Goal: Complete application form: Complete application form

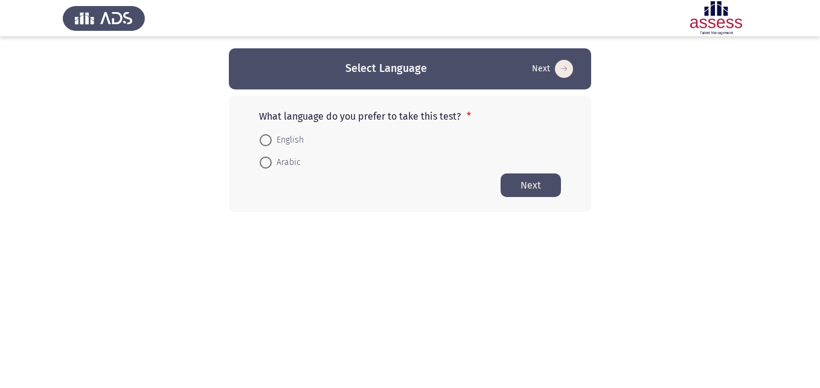
click at [266, 159] on span at bounding box center [266, 162] width 12 height 12
click at [266, 159] on input "Arabic" at bounding box center [266, 162] width 12 height 12
radio input "true"
click at [535, 186] on button "Next" at bounding box center [530, 185] width 60 height 24
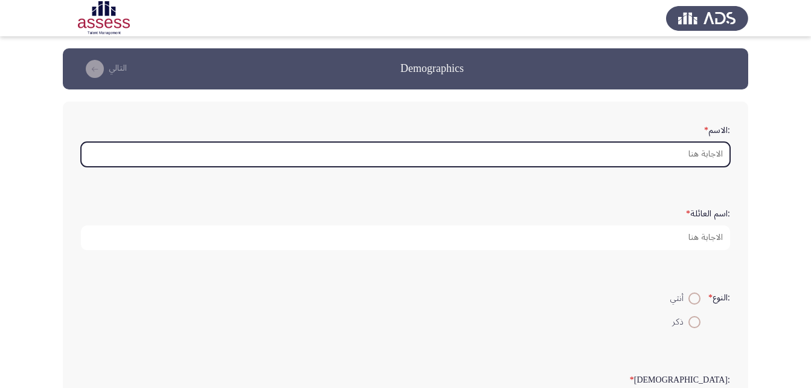
click at [706, 155] on input ":الاسم *" at bounding box center [405, 154] width 649 height 25
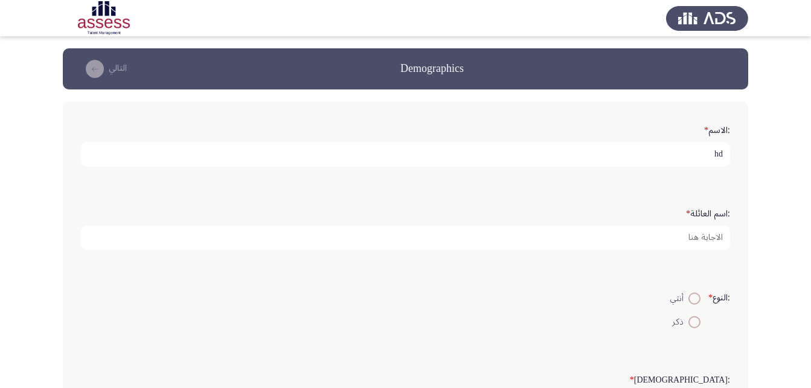
type input "h"
type input "باسم [PERSON_NAME]ه"
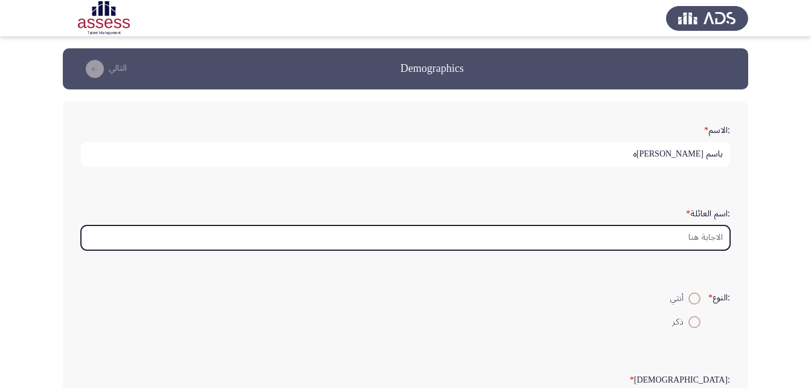
click at [693, 237] on input ":اسم العائلة *" at bounding box center [405, 237] width 649 height 25
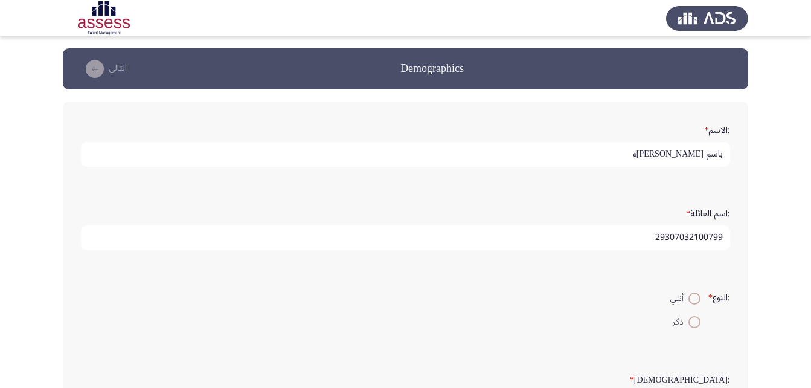
type input "29307032100799"
click at [691, 319] on span at bounding box center [694, 322] width 12 height 12
click at [691, 319] on input "ذكر" at bounding box center [694, 322] width 12 height 12
radio input "true"
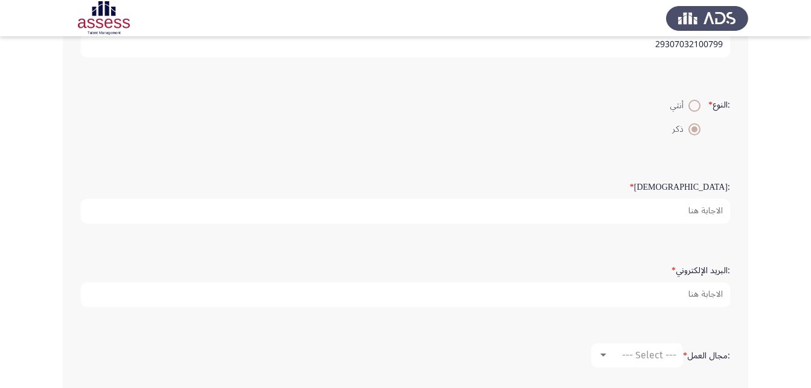
scroll to position [201, 0]
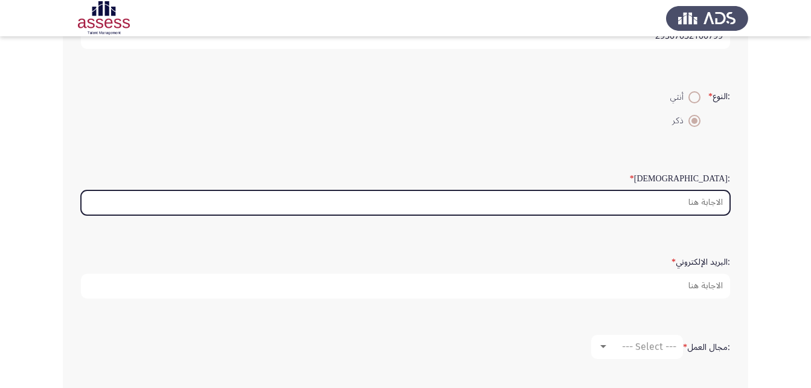
click at [706, 202] on input ":السن *" at bounding box center [405, 202] width 649 height 25
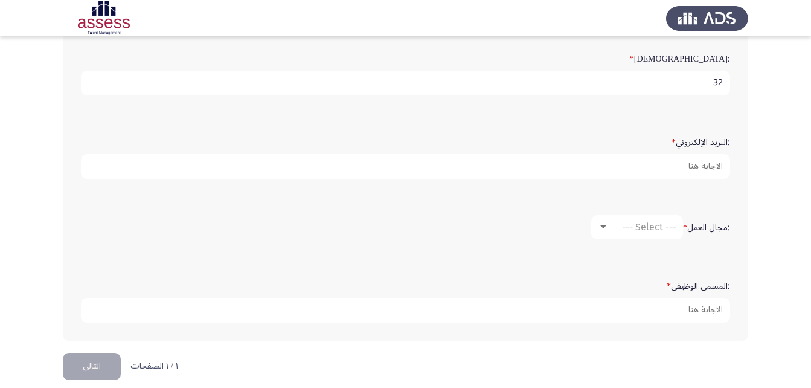
scroll to position [334, 0]
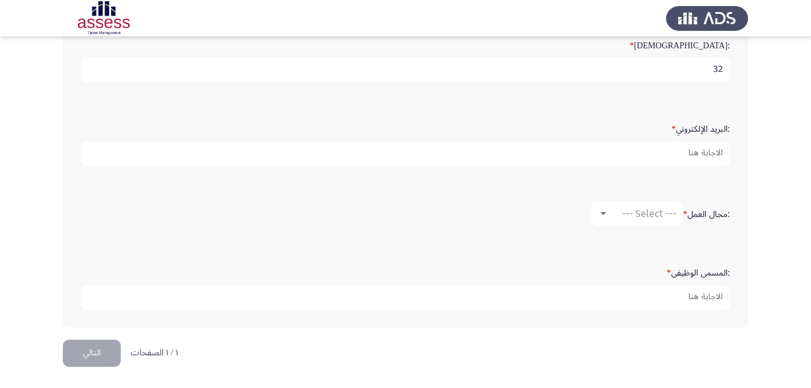
type input "32"
click at [601, 210] on div at bounding box center [603, 214] width 11 height 10
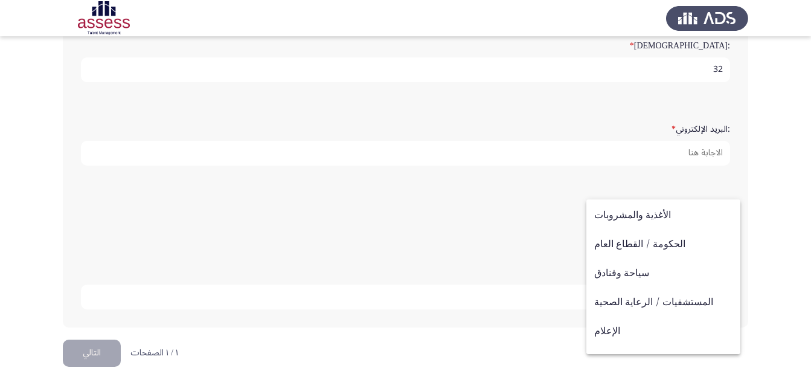
scroll to position [270, 0]
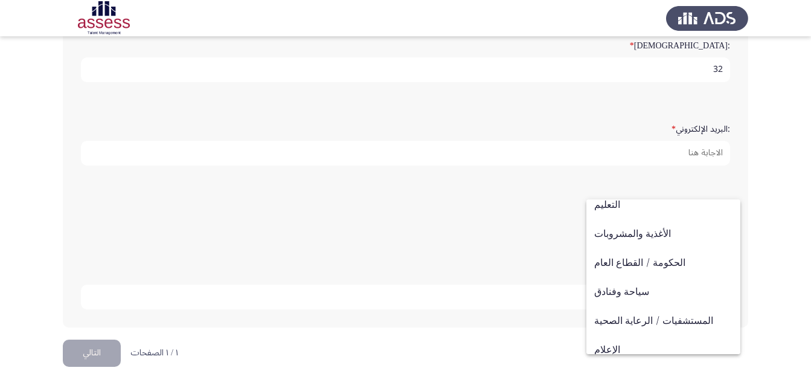
click at [768, 257] on div at bounding box center [405, 194] width 811 height 388
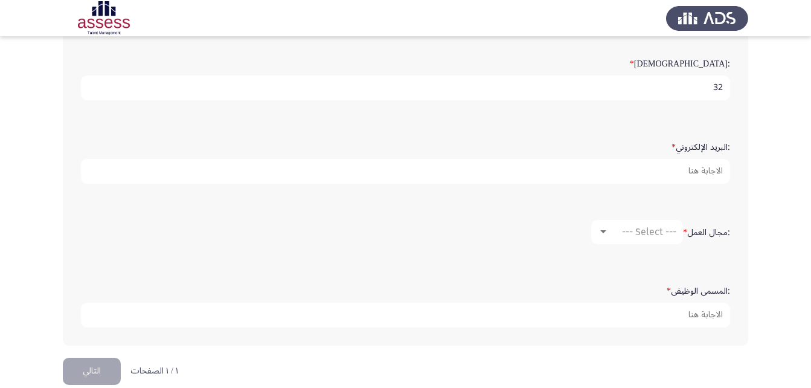
scroll to position [328, 0]
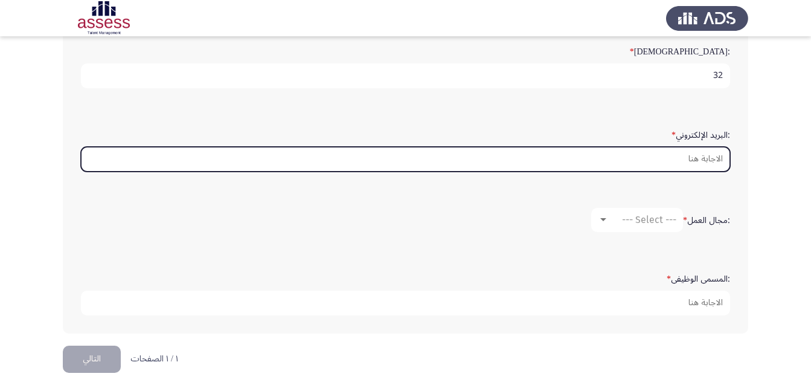
click at [666, 159] on input ":البريد الإلكتروني *" at bounding box center [405, 159] width 649 height 25
type input "ل"
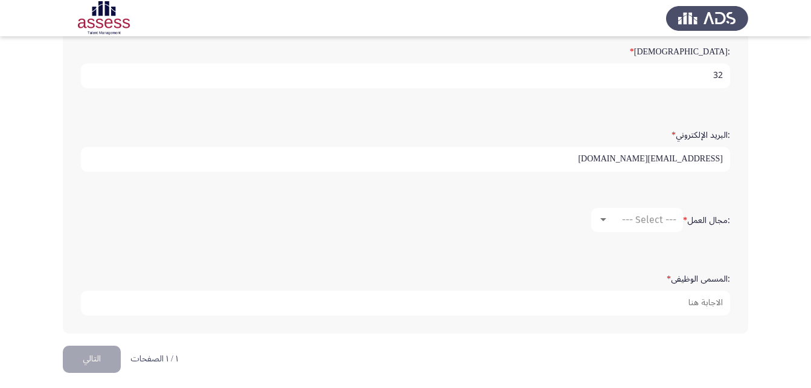
type input "[EMAIL_ADDRESS][DOMAIN_NAME]"
click at [600, 219] on div at bounding box center [603, 219] width 6 height 3
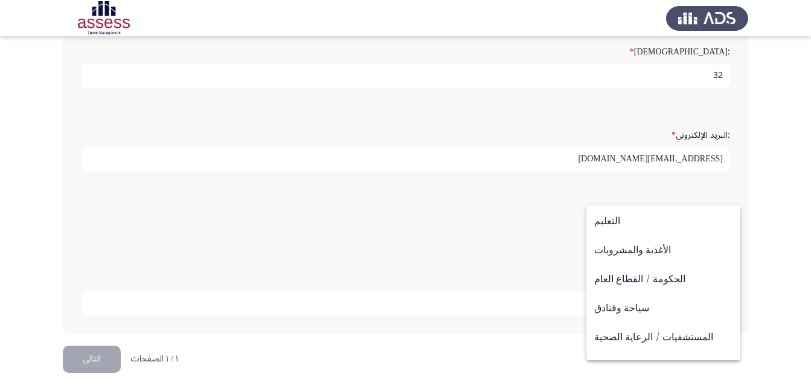
scroll to position [267, 0]
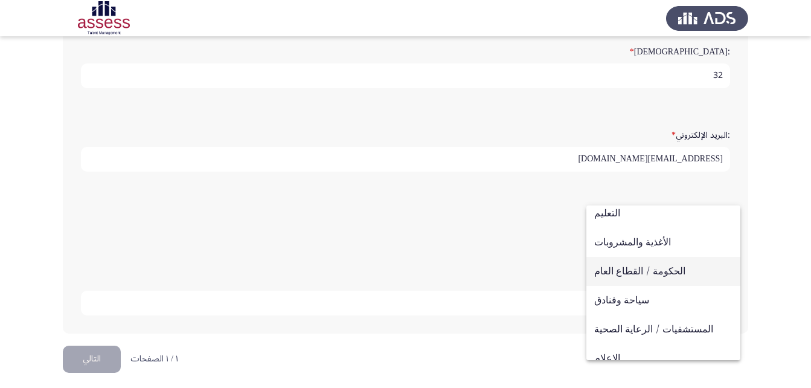
click at [675, 273] on span "الحكومة / القطاع العام" at bounding box center [663, 271] width 138 height 29
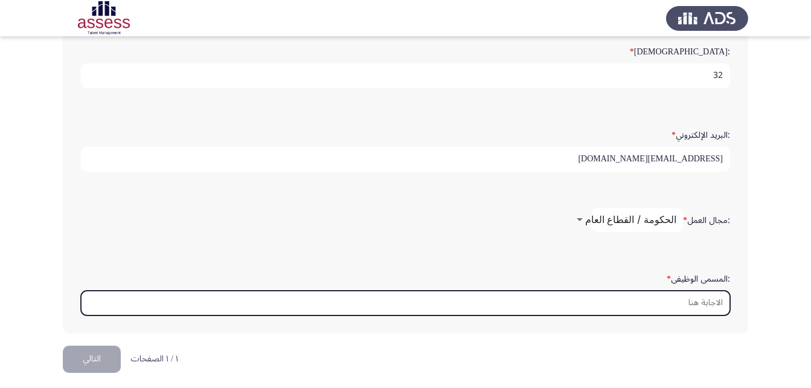
click at [684, 304] on input ":المسمى الوظيفى *" at bounding box center [405, 302] width 649 height 25
type input "ت"
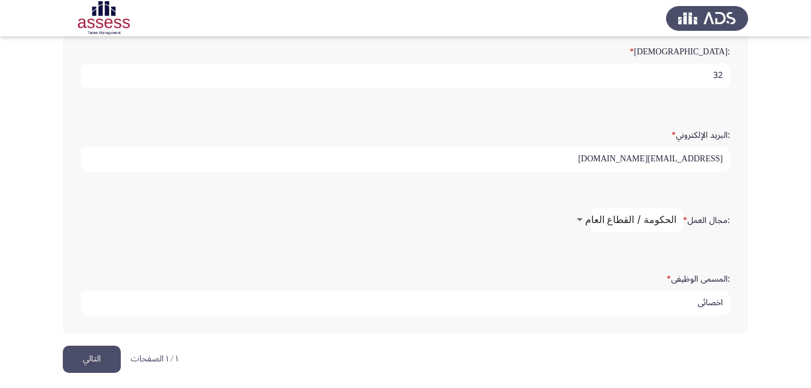
type input "اخصائى"
click at [91, 364] on button "التالي" at bounding box center [92, 358] width 58 height 27
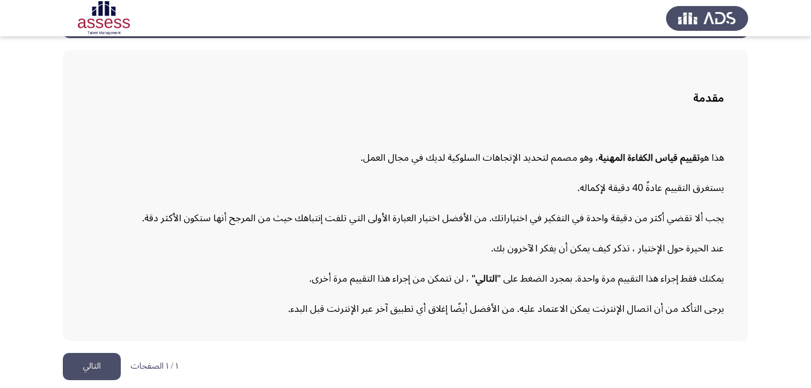
scroll to position [56, 0]
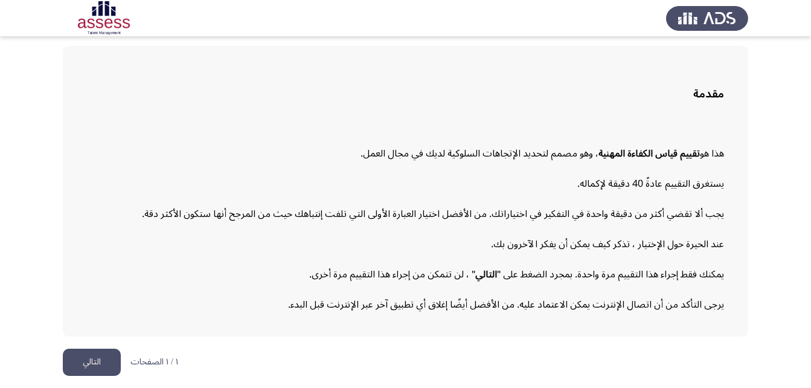
click at [100, 353] on button "التالي" at bounding box center [92, 361] width 58 height 27
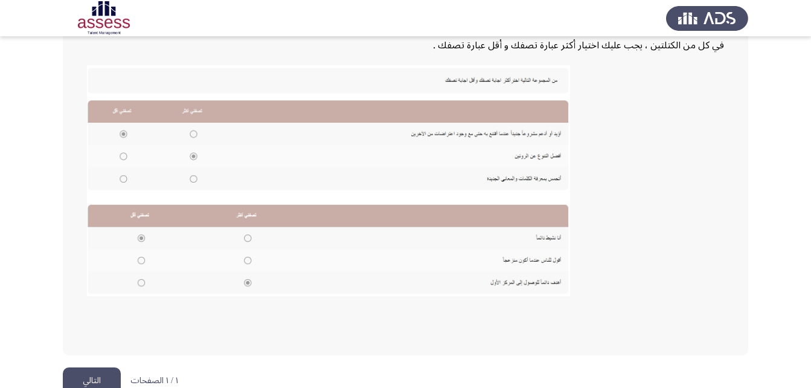
scroll to position [262, 0]
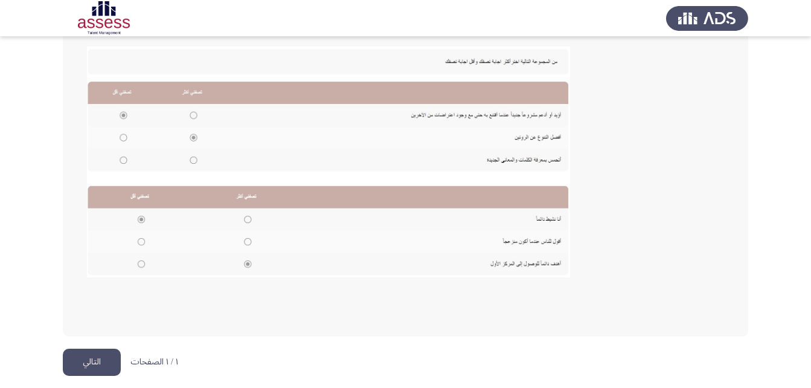
click at [88, 363] on button "التالي" at bounding box center [92, 361] width 58 height 27
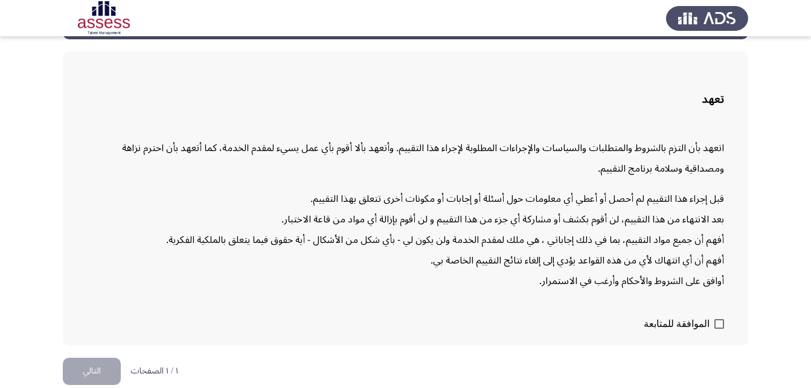
scroll to position [59, 0]
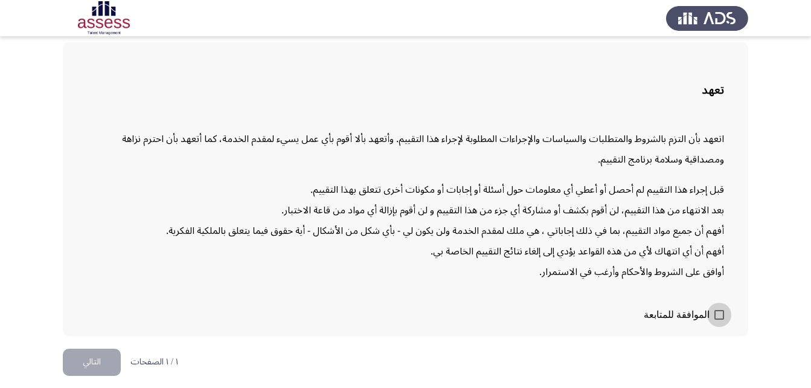
click at [716, 311] on span at bounding box center [719, 315] width 10 height 10
click at [718, 319] on input "الموافقة للمتابعة" at bounding box center [718, 319] width 1 height 1
checkbox input "true"
click at [89, 366] on button "التالي" at bounding box center [92, 361] width 58 height 27
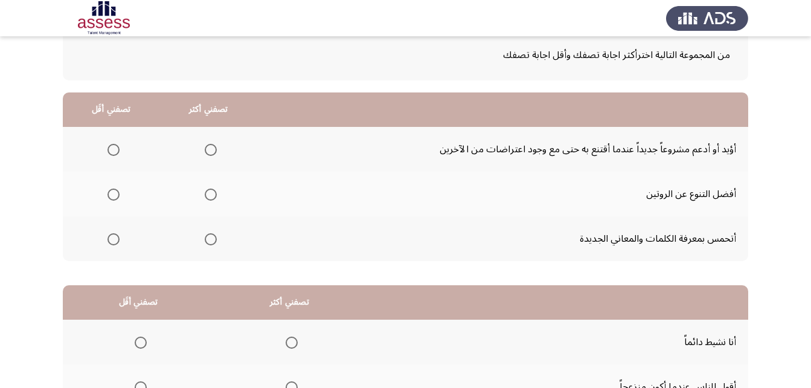
scroll to position [79, 0]
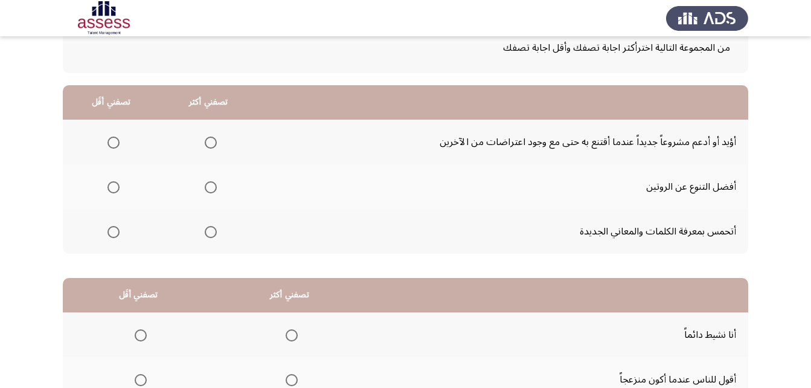
click at [208, 234] on span "Select an option" at bounding box center [211, 232] width 12 height 12
click at [208, 234] on input "Select an option" at bounding box center [211, 232] width 12 height 12
click at [115, 192] on span "Select an option" at bounding box center [113, 187] width 12 height 12
click at [115, 192] on input "Select an option" at bounding box center [113, 187] width 12 height 12
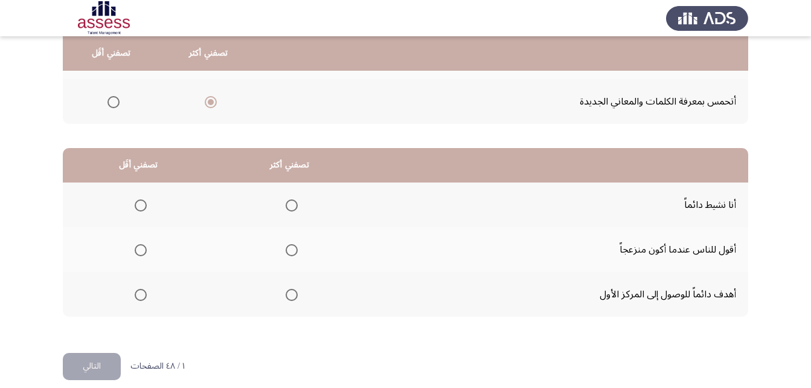
scroll to position [211, 0]
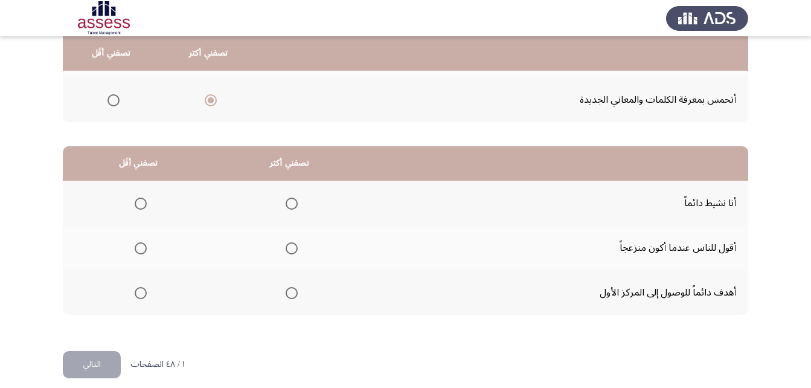
click at [293, 291] on span "Select an option" at bounding box center [292, 293] width 12 height 12
click at [293, 291] on input "Select an option" at bounding box center [292, 293] width 12 height 12
click at [138, 249] on span "Select an option" at bounding box center [141, 248] width 12 height 12
click at [138, 249] on input "Select an option" at bounding box center [141, 248] width 12 height 12
click at [75, 363] on button "التالي" at bounding box center [92, 364] width 58 height 27
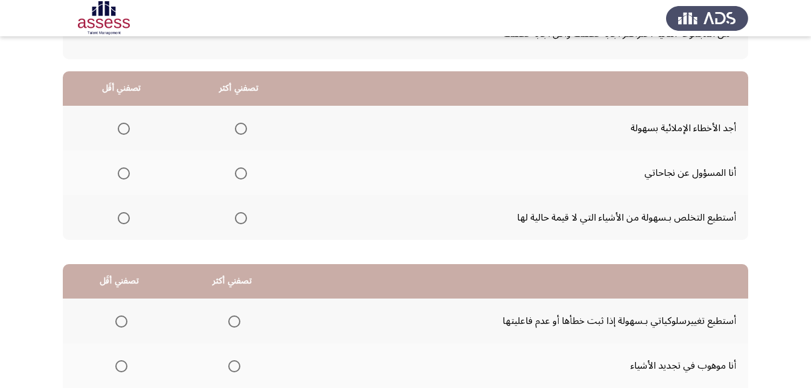
scroll to position [94, 0]
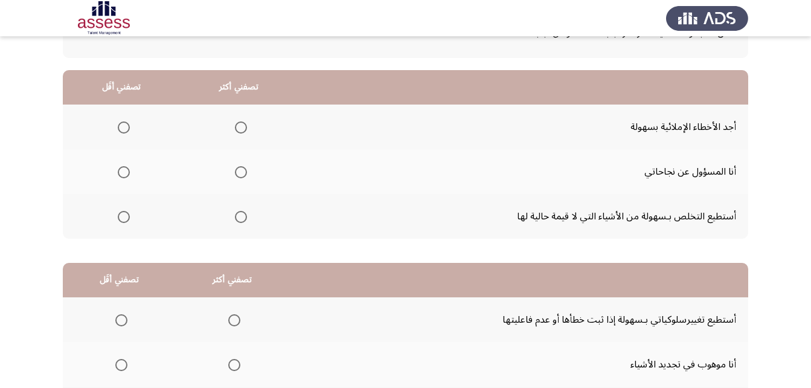
click at [240, 168] on span "Select an option" at bounding box center [241, 172] width 12 height 12
click at [240, 168] on input "Select an option" at bounding box center [241, 172] width 12 height 12
click at [126, 221] on span "Select an option" at bounding box center [124, 217] width 12 height 12
click at [126, 221] on input "Select an option" at bounding box center [124, 217] width 12 height 12
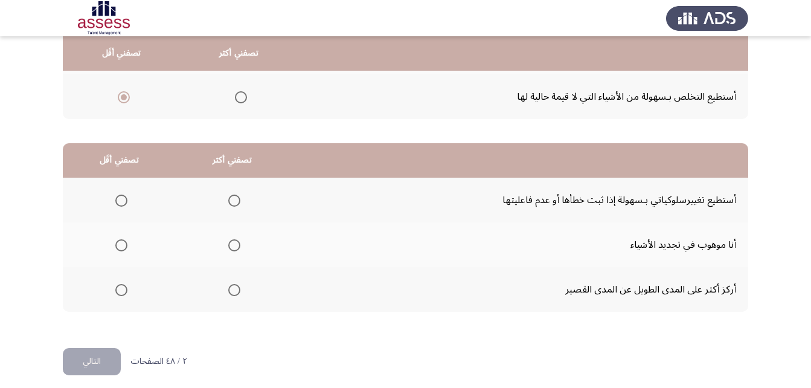
scroll to position [222, 0]
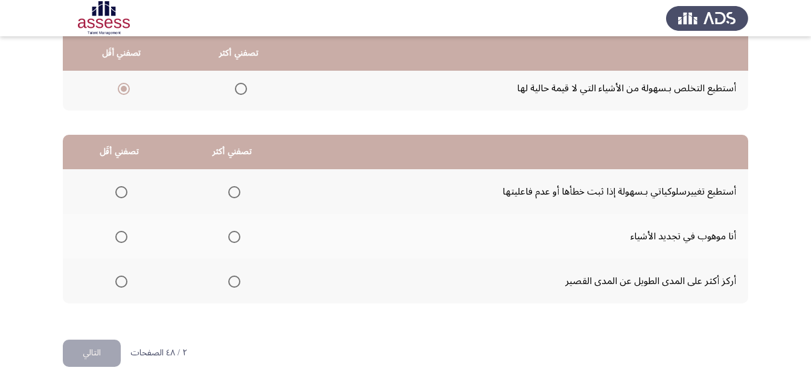
click at [233, 193] on span "Select an option" at bounding box center [234, 192] width 12 height 12
click at [233, 193] on input "Select an option" at bounding box center [234, 192] width 12 height 12
click at [118, 238] on span "Select an option" at bounding box center [121, 237] width 12 height 12
click at [118, 238] on input "Select an option" at bounding box center [121, 237] width 12 height 12
click at [85, 353] on button "التالي" at bounding box center [92, 352] width 58 height 27
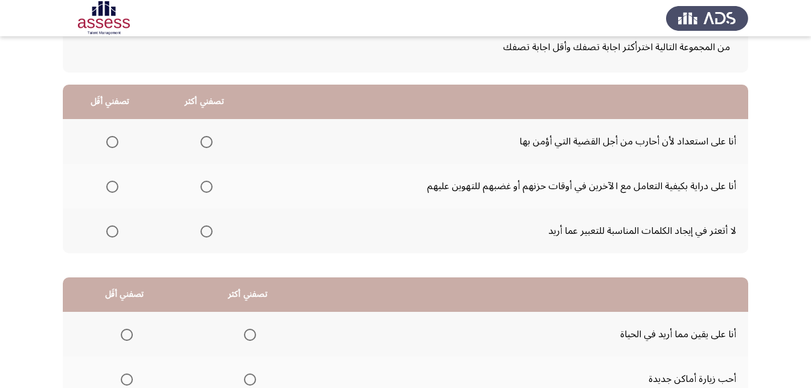
scroll to position [88, 0]
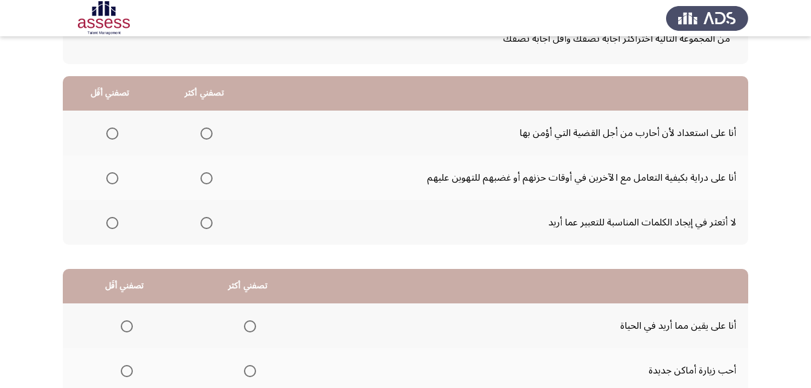
click at [203, 132] on span "Select an option" at bounding box center [206, 133] width 12 height 12
click at [203, 132] on input "Select an option" at bounding box center [206, 133] width 12 height 12
click at [117, 226] on span "Select an option" at bounding box center [112, 223] width 12 height 12
click at [117, 226] on input "Select an option" at bounding box center [112, 223] width 12 height 12
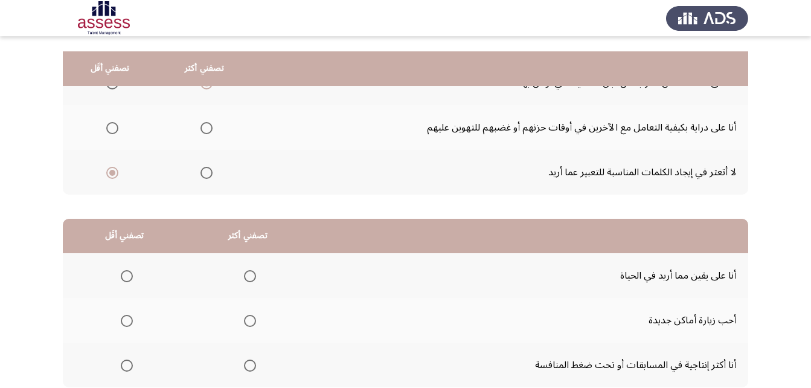
scroll to position [167, 0]
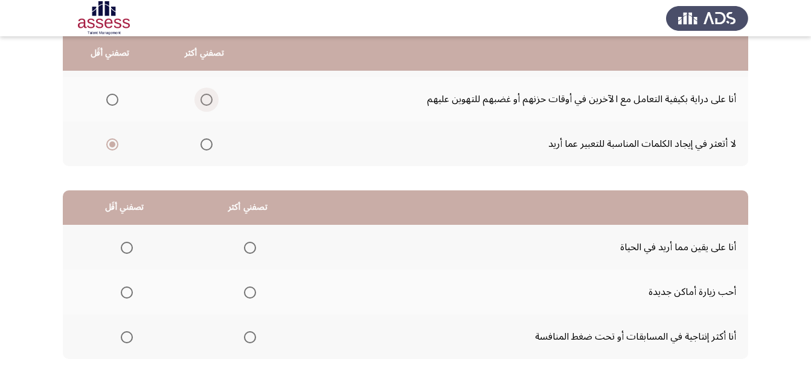
click at [211, 98] on span "Select an option" at bounding box center [206, 100] width 12 height 12
click at [211, 98] on input "Select an option" at bounding box center [206, 100] width 12 height 12
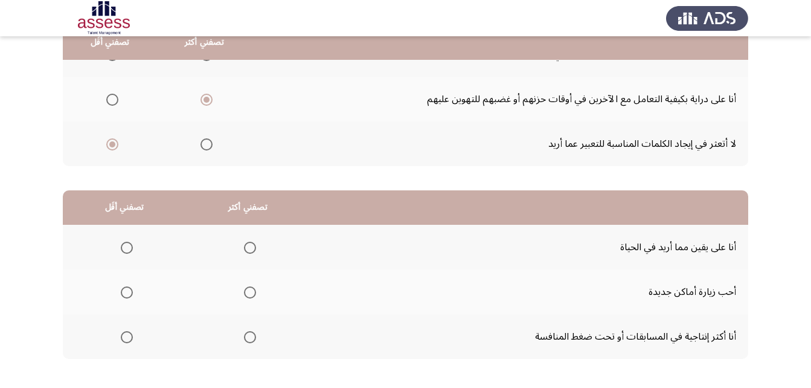
scroll to position [101, 0]
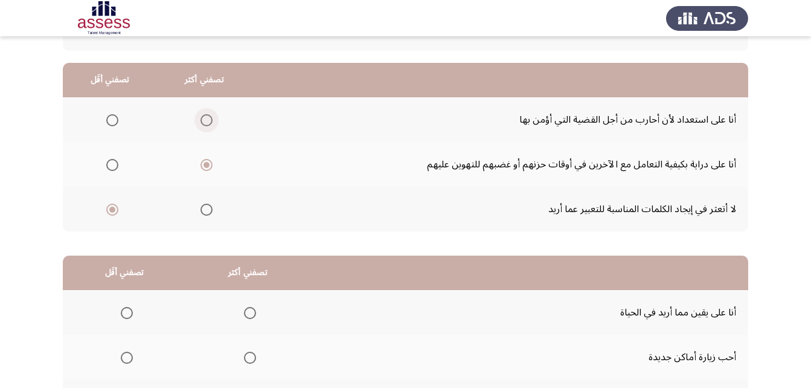
click at [203, 119] on span "Select an option" at bounding box center [206, 120] width 12 height 12
click at [203, 119] on input "Select an option" at bounding box center [206, 120] width 12 height 12
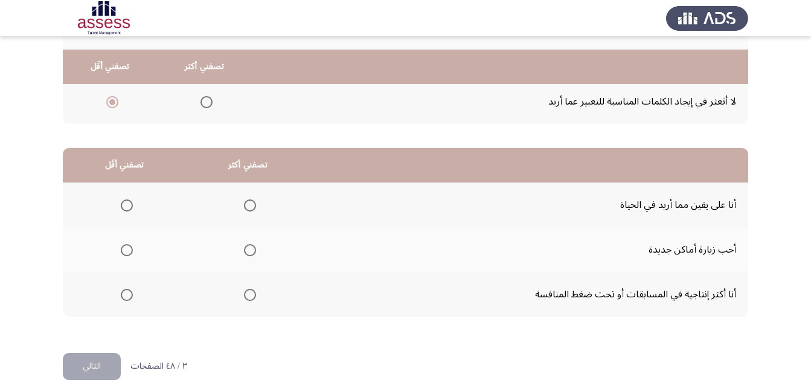
scroll to position [222, 0]
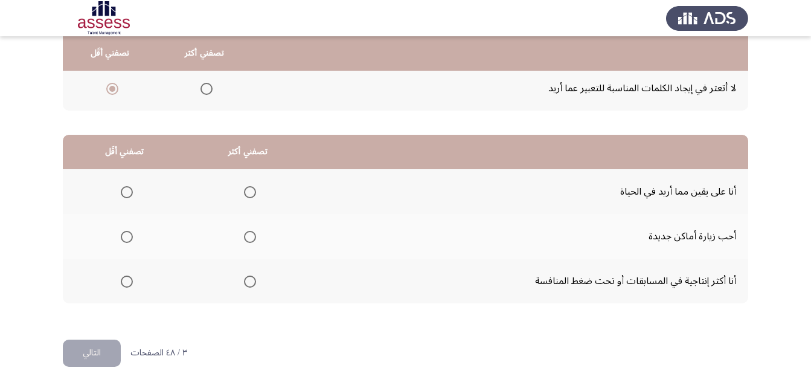
click at [250, 279] on span "Select an option" at bounding box center [250, 281] width 12 height 12
click at [250, 279] on input "Select an option" at bounding box center [250, 281] width 12 height 12
click at [131, 190] on span "Select an option" at bounding box center [127, 192] width 12 height 12
click at [131, 190] on input "Select an option" at bounding box center [127, 192] width 12 height 12
click at [90, 350] on button "التالي" at bounding box center [92, 352] width 58 height 27
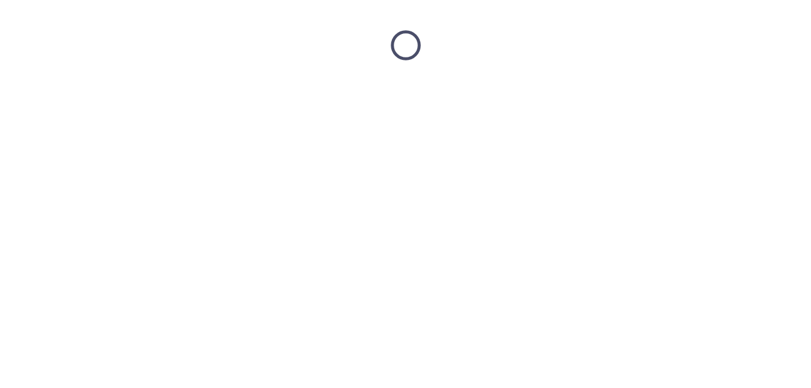
scroll to position [0, 0]
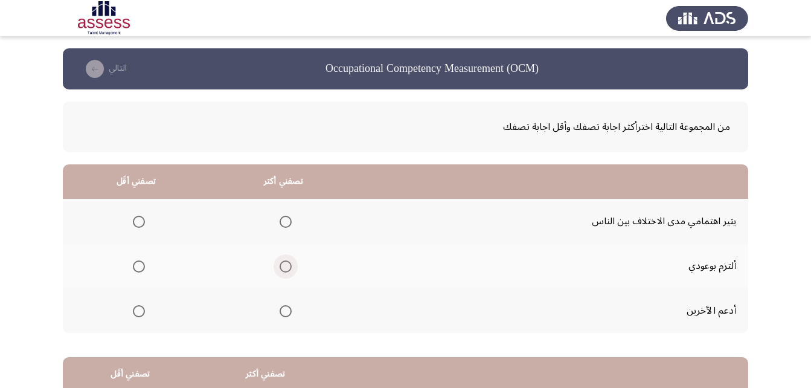
click at [284, 261] on span "Select an option" at bounding box center [285, 266] width 12 height 12
click at [284, 261] on input "Select an option" at bounding box center [285, 266] width 12 height 12
drag, startPoint x: 144, startPoint y: 311, endPoint x: 511, endPoint y: 322, distance: 366.5
click at [145, 311] on th at bounding box center [136, 310] width 147 height 45
click at [136, 307] on span "Select an option" at bounding box center [139, 311] width 12 height 12
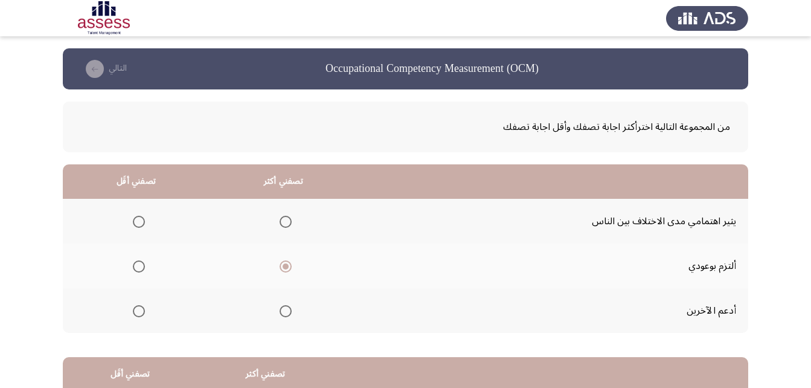
click at [136, 307] on input "Select an option" at bounding box center [139, 311] width 12 height 12
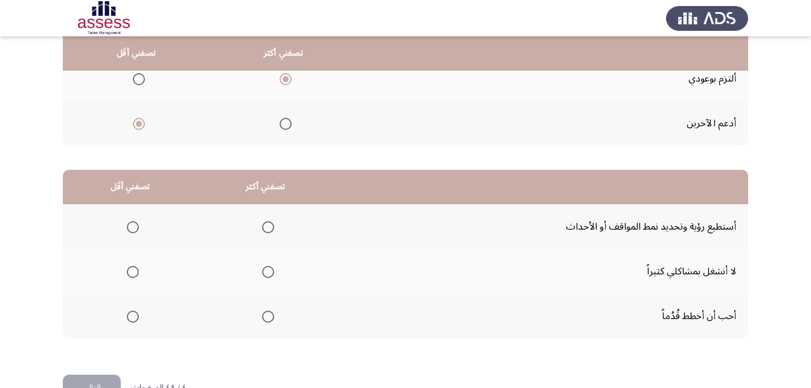
scroll to position [194, 0]
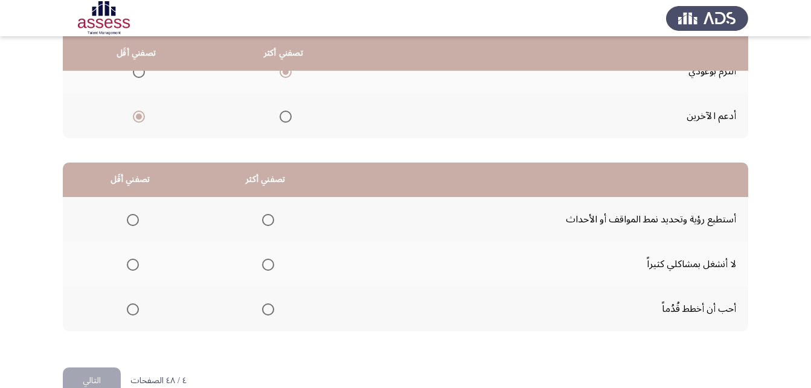
click at [267, 311] on span "Select an option" at bounding box center [268, 309] width 12 height 12
click at [267, 311] on input "Select an option" at bounding box center [268, 309] width 12 height 12
click at [132, 224] on span "Select an option" at bounding box center [133, 220] width 12 height 12
click at [132, 224] on input "Select an option" at bounding box center [133, 220] width 12 height 12
click at [99, 371] on button "التالي" at bounding box center [92, 380] width 58 height 27
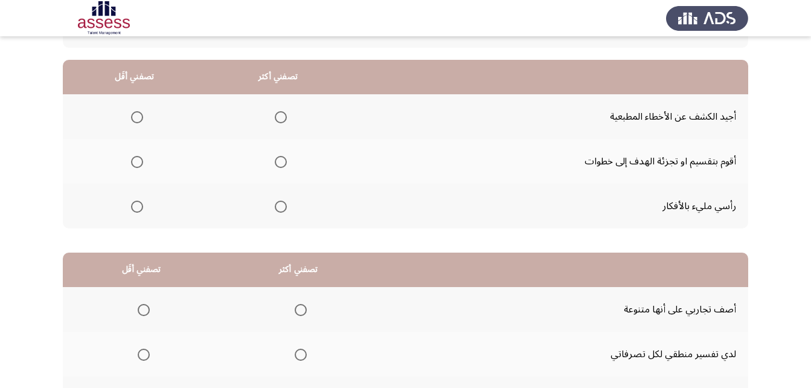
scroll to position [113, 0]
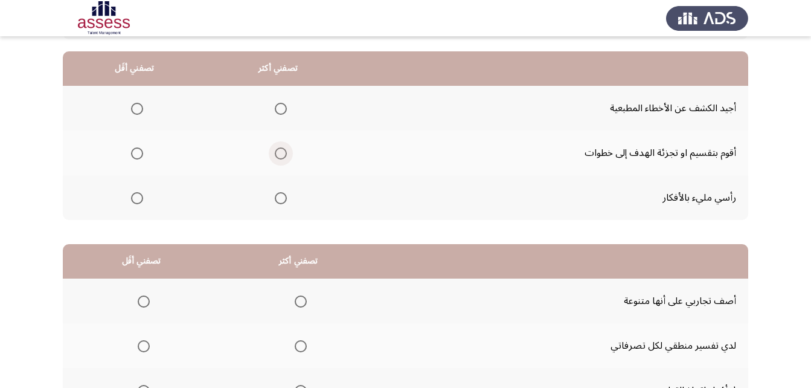
click at [277, 154] on span "Select an option" at bounding box center [281, 153] width 12 height 12
click at [277, 154] on input "Select an option" at bounding box center [281, 153] width 12 height 12
click at [128, 197] on label "Select an option" at bounding box center [134, 198] width 17 height 12
click at [131, 197] on input "Select an option" at bounding box center [137, 198] width 12 height 12
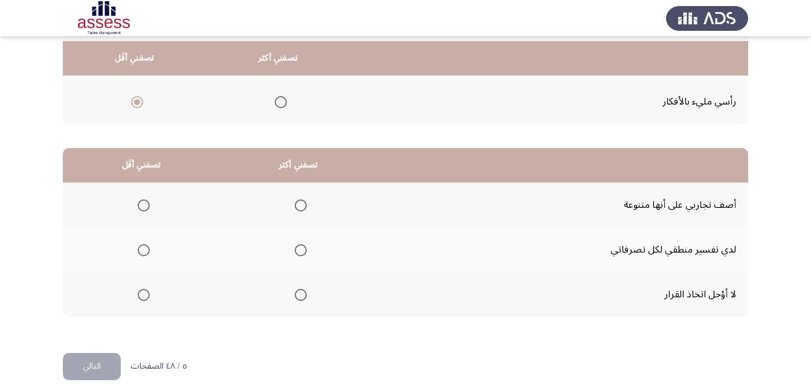
scroll to position [222, 0]
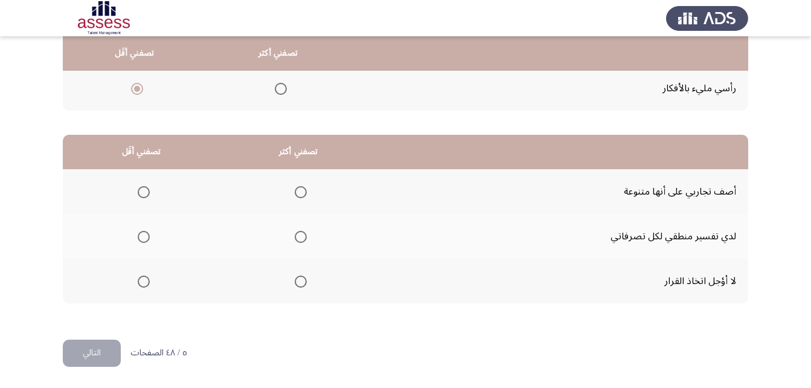
click at [141, 286] on span "Select an option" at bounding box center [144, 281] width 12 height 12
click at [141, 286] on input "Select an option" at bounding box center [144, 281] width 12 height 12
click at [304, 240] on span "Select an option" at bounding box center [301, 237] width 12 height 12
click at [304, 240] on input "Select an option" at bounding box center [301, 237] width 12 height 12
click at [83, 351] on button "التالي" at bounding box center [92, 352] width 58 height 27
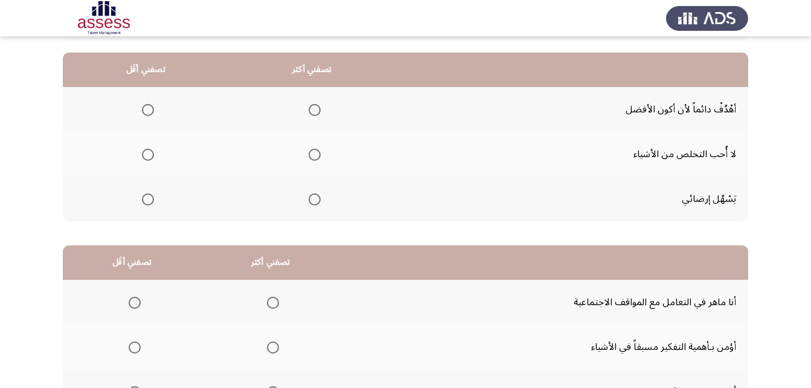
scroll to position [109, 0]
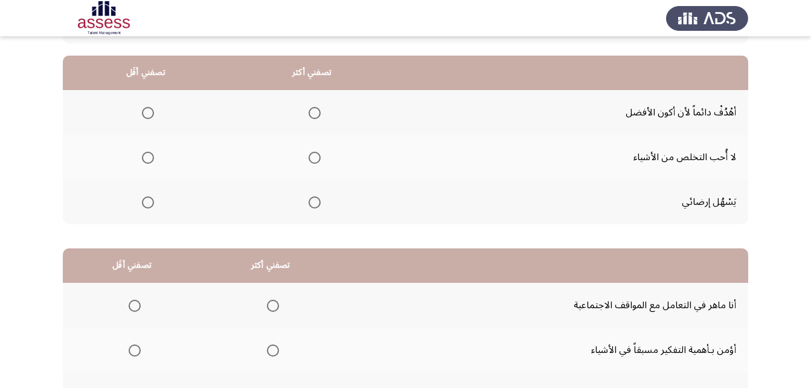
click at [317, 113] on span "Select an option" at bounding box center [314, 113] width 12 height 12
click at [317, 113] on input "Select an option" at bounding box center [314, 113] width 12 height 12
click at [151, 197] on span "Select an option" at bounding box center [148, 202] width 12 height 12
click at [151, 197] on input "Select an option" at bounding box center [148, 202] width 12 height 12
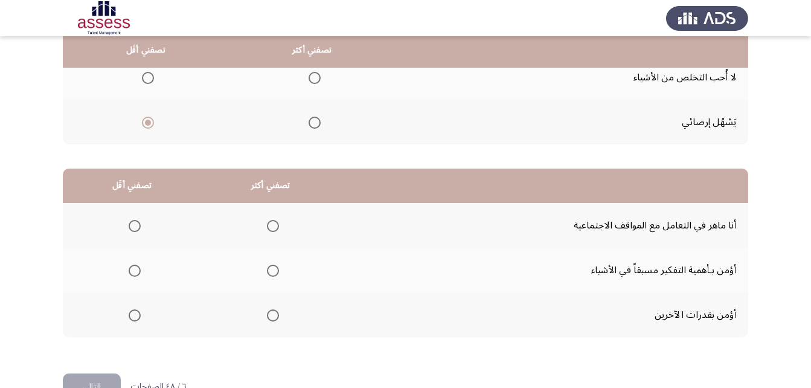
scroll to position [217, 0]
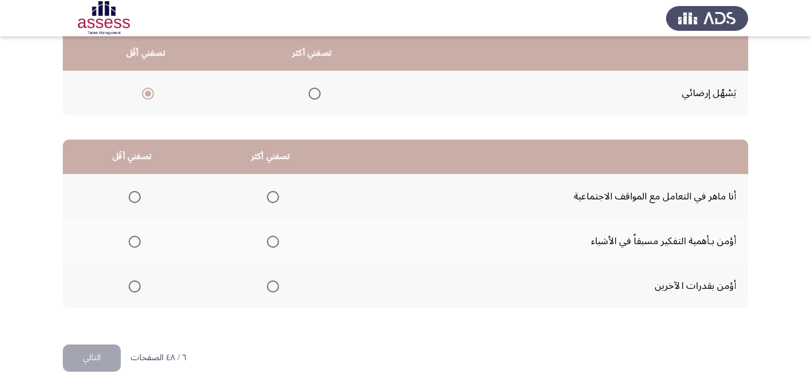
click at [135, 289] on span "Select an option" at bounding box center [135, 286] width 12 height 12
click at [135, 289] on input "Select an option" at bounding box center [135, 286] width 12 height 12
click at [268, 240] on span "Select an option" at bounding box center [273, 241] width 12 height 12
click at [268, 240] on input "Select an option" at bounding box center [273, 241] width 12 height 12
click at [106, 349] on button "التالي" at bounding box center [92, 357] width 58 height 27
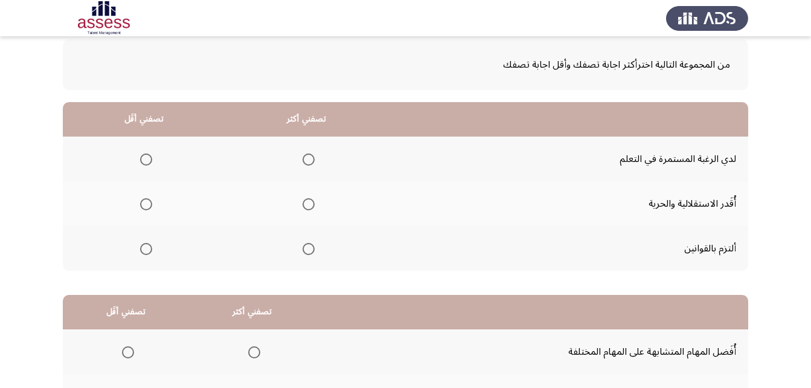
scroll to position [69, 0]
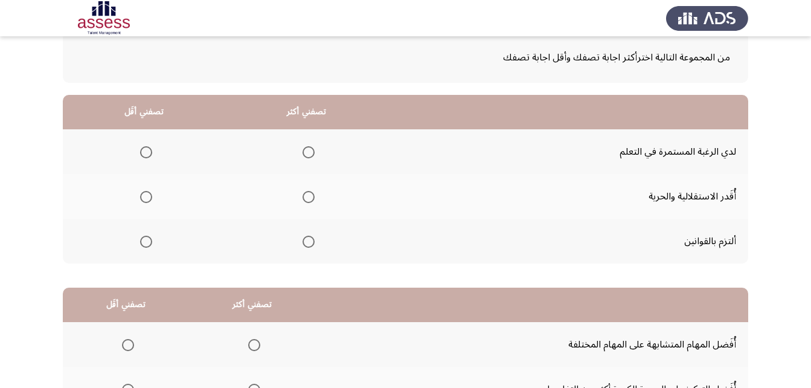
click at [310, 152] on span "Select an option" at bounding box center [308, 152] width 12 height 12
click at [310, 152] on input "Select an option" at bounding box center [308, 152] width 12 height 12
click at [145, 240] on span "Select an option" at bounding box center [146, 241] width 12 height 12
click at [145, 240] on input "Select an option" at bounding box center [146, 241] width 12 height 12
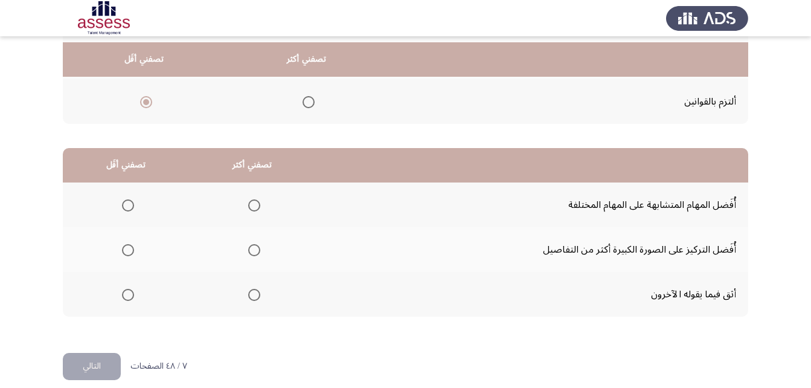
scroll to position [215, 0]
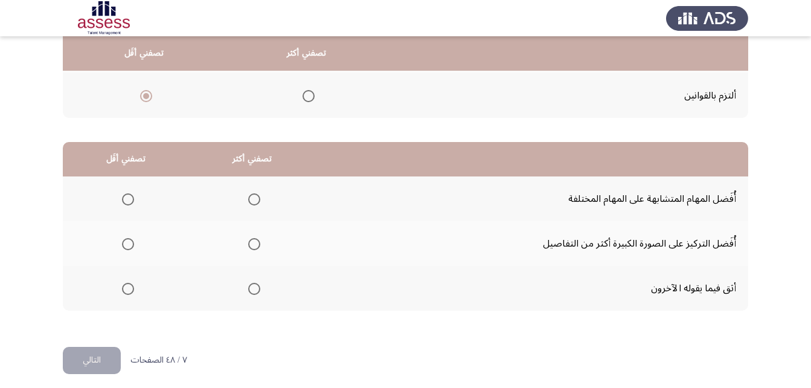
click at [252, 292] on span "Select an option" at bounding box center [254, 288] width 12 height 12
click at [252, 292] on input "Select an option" at bounding box center [254, 288] width 12 height 12
click at [134, 209] on th at bounding box center [126, 198] width 126 height 45
click at [135, 199] on th at bounding box center [126, 198] width 126 height 45
click at [133, 203] on span "Select an option" at bounding box center [128, 199] width 12 height 12
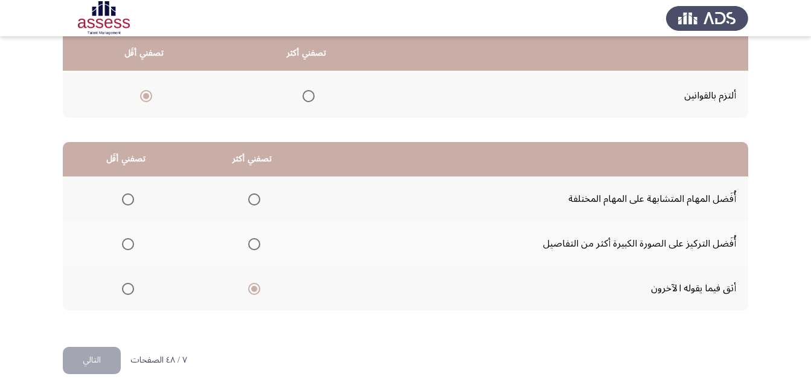
click at [133, 203] on input "Select an option" at bounding box center [128, 199] width 12 height 12
click at [109, 354] on button "التالي" at bounding box center [92, 359] width 58 height 27
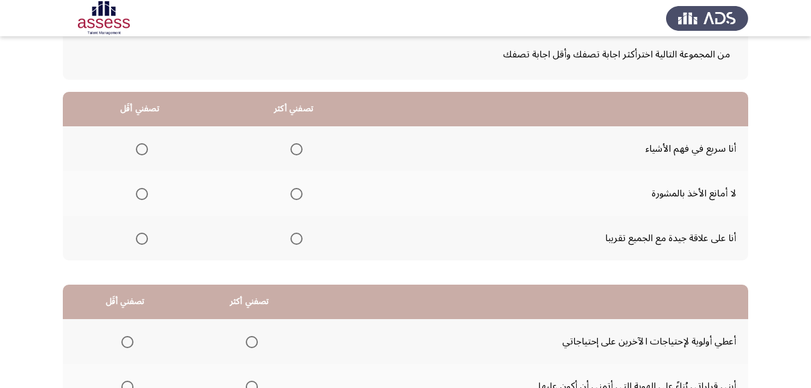
scroll to position [93, 0]
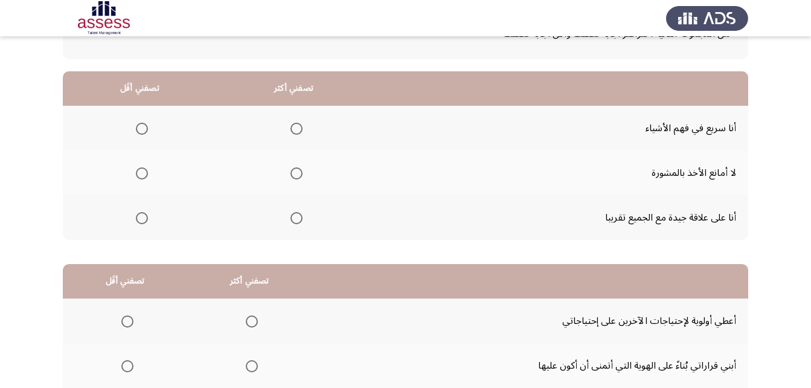
click at [286, 214] on label "Select an option" at bounding box center [294, 218] width 17 height 12
click at [290, 214] on input "Select an option" at bounding box center [296, 218] width 12 height 12
click at [145, 170] on span "Select an option" at bounding box center [142, 173] width 12 height 12
click at [145, 170] on input "Select an option" at bounding box center [142, 173] width 12 height 12
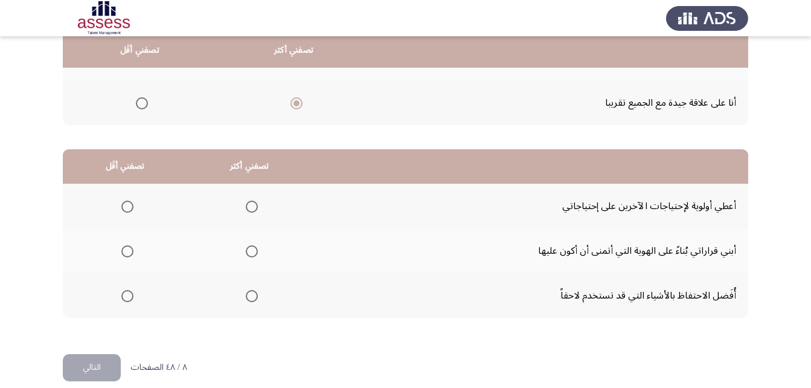
scroll to position [222, 0]
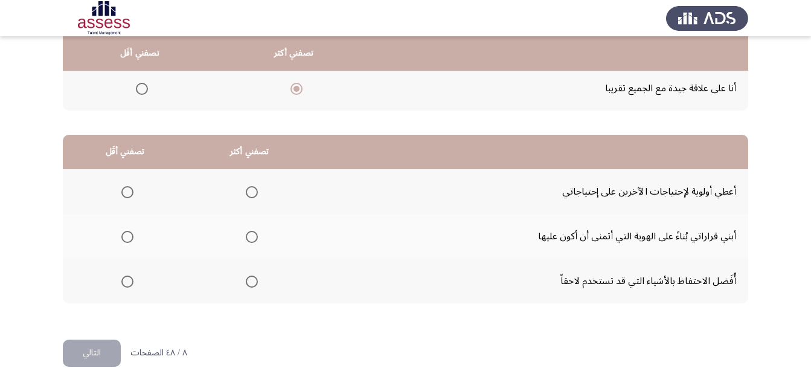
drag, startPoint x: 808, startPoint y: 204, endPoint x: 809, endPoint y: 211, distance: 7.3
click at [809, 211] on app-assessment-container "Occupational Competency Measurement (OCM) التالي من المجموعة التالية اخترأكثر ا…" at bounding box center [405, 82] width 811 height 513
click at [254, 237] on span "Select an option" at bounding box center [252, 237] width 12 height 12
click at [254, 237] on input "Select an option" at bounding box center [252, 237] width 12 height 12
click at [123, 279] on span "Select an option" at bounding box center [127, 281] width 12 height 12
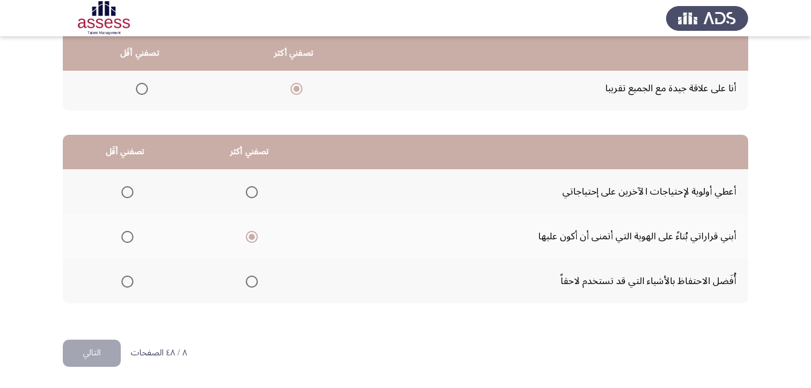
click at [123, 279] on input "Select an option" at bounding box center [127, 281] width 12 height 12
click at [104, 346] on button "التالي" at bounding box center [92, 352] width 58 height 27
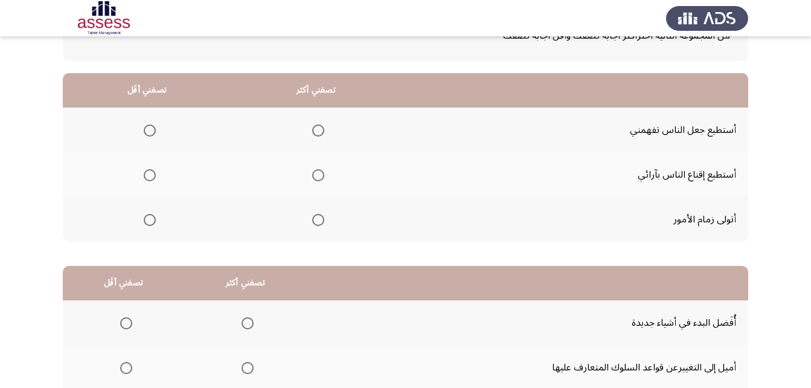
scroll to position [93, 0]
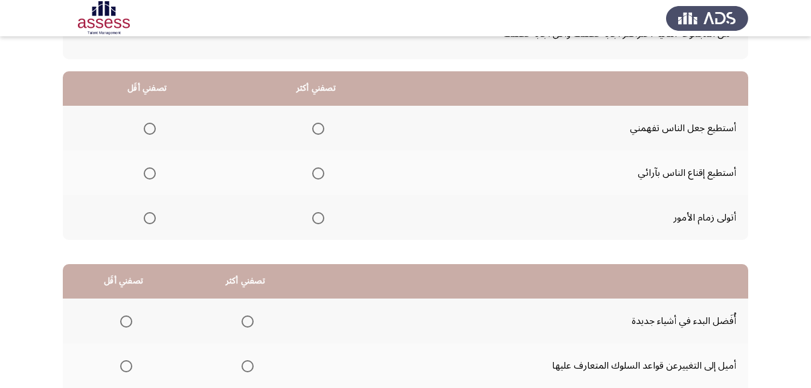
click at [317, 221] on span "Select an option" at bounding box center [318, 218] width 12 height 12
click at [317, 221] on input "Select an option" at bounding box center [318, 218] width 12 height 12
click at [151, 174] on span "Select an option" at bounding box center [150, 173] width 12 height 12
click at [151, 174] on input "Select an option" at bounding box center [150, 173] width 12 height 12
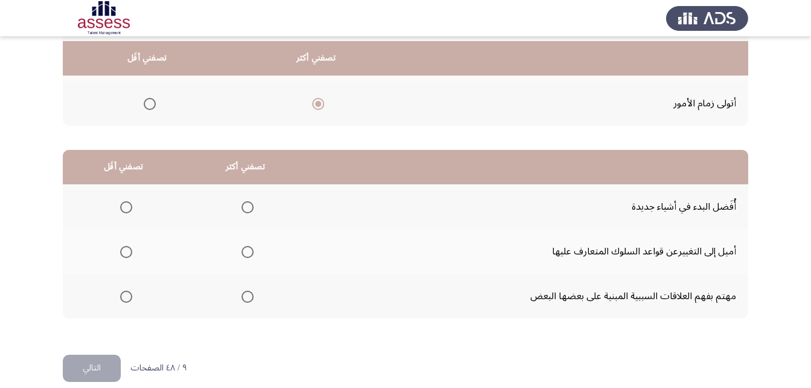
scroll to position [212, 0]
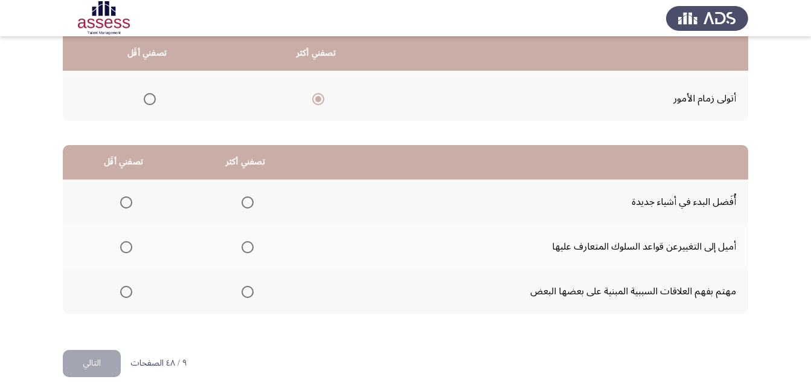
click at [246, 205] on span "Select an option" at bounding box center [247, 202] width 12 height 12
click at [246, 205] on input "Select an option" at bounding box center [247, 202] width 12 height 12
click at [126, 250] on span "Select an option" at bounding box center [126, 247] width 12 height 12
click at [126, 250] on input "Select an option" at bounding box center [126, 247] width 12 height 12
click at [112, 356] on button "التالي" at bounding box center [92, 362] width 58 height 27
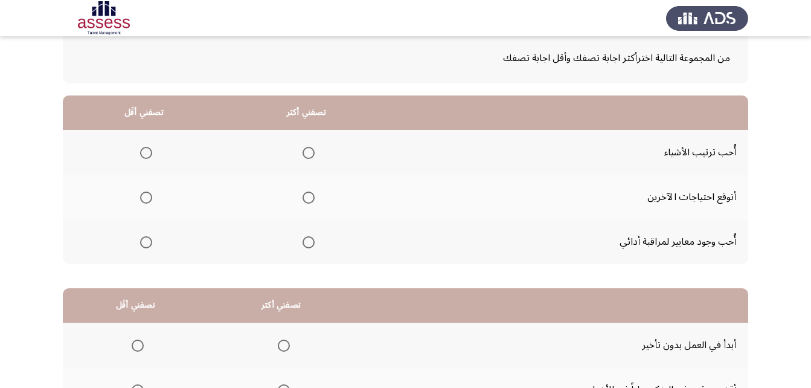
scroll to position [72, 0]
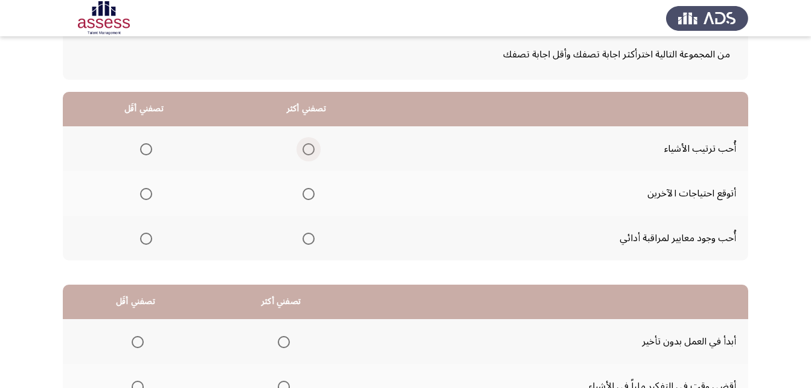
click at [302, 144] on span "Select an option" at bounding box center [308, 149] width 12 height 12
click at [302, 144] on input "Select an option" at bounding box center [308, 149] width 12 height 12
click at [133, 197] on th at bounding box center [144, 193] width 162 height 45
click at [147, 194] on span "Select an option" at bounding box center [146, 194] width 12 height 12
click at [147, 194] on input "Select an option" at bounding box center [146, 194] width 12 height 12
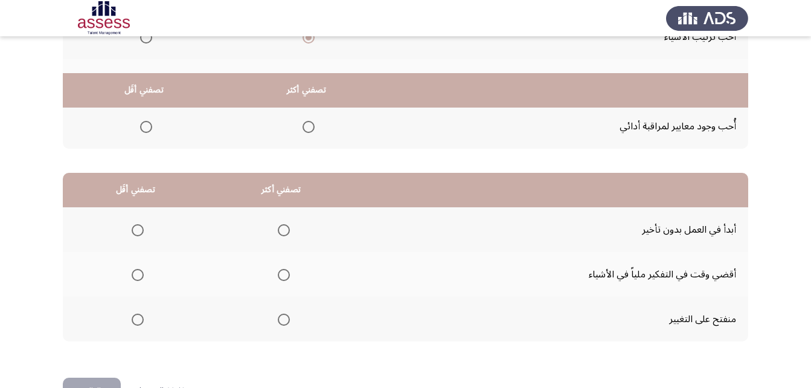
scroll to position [222, 0]
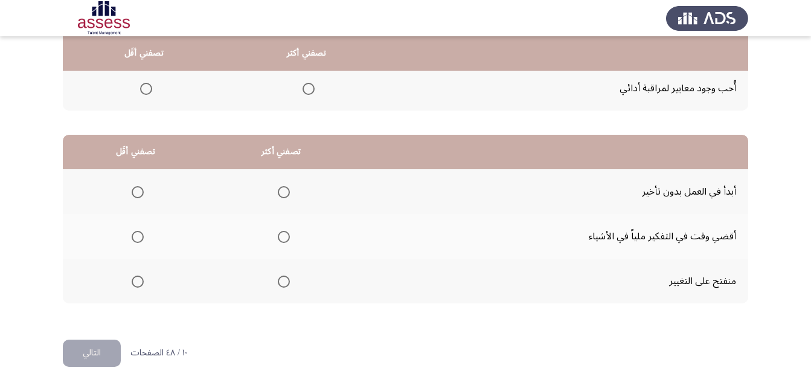
click at [283, 193] on span "Select an option" at bounding box center [284, 192] width 12 height 12
click at [283, 193] on input "Select an option" at bounding box center [284, 192] width 12 height 12
click at [135, 281] on span "Select an option" at bounding box center [138, 281] width 12 height 12
click at [135, 281] on input "Select an option" at bounding box center [138, 281] width 12 height 12
click at [94, 353] on button "التالي" at bounding box center [92, 352] width 58 height 27
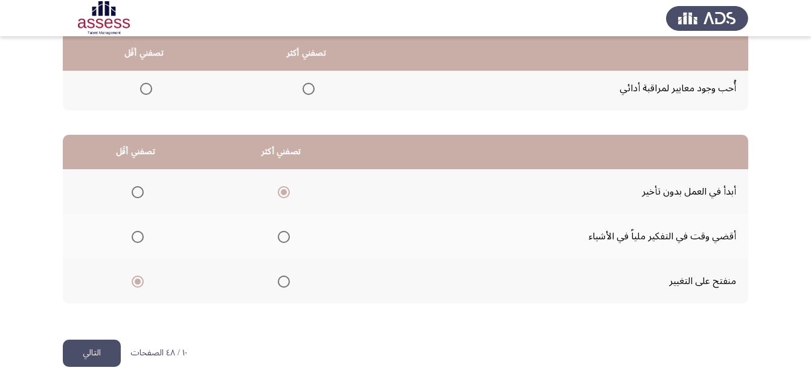
scroll to position [0, 0]
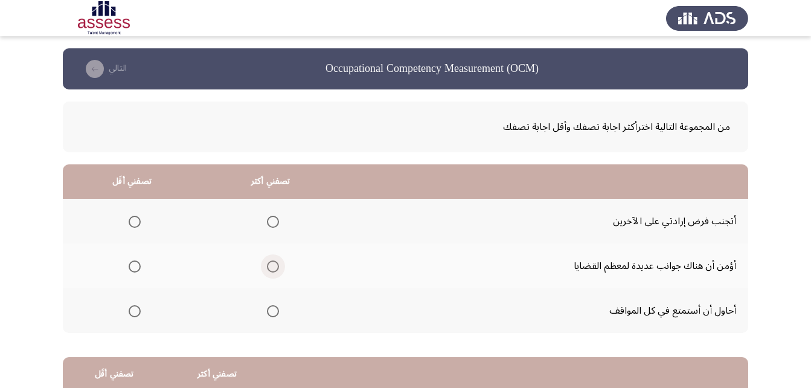
click at [273, 262] on span "Select an option" at bounding box center [273, 266] width 12 height 12
click at [273, 262] on input "Select an option" at bounding box center [273, 266] width 12 height 12
click at [267, 311] on span "Select an option" at bounding box center [273, 311] width 12 height 12
click at [267, 311] on input "Select an option" at bounding box center [273, 311] width 12 height 12
click at [137, 264] on span "Select an option" at bounding box center [135, 266] width 12 height 12
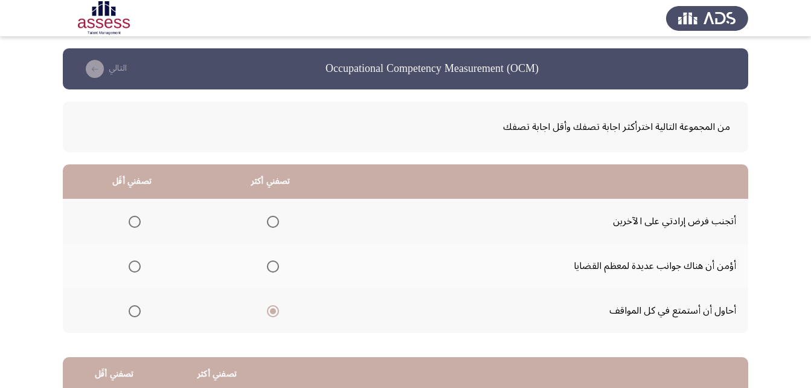
click at [137, 264] on input "Select an option" at bounding box center [135, 266] width 12 height 12
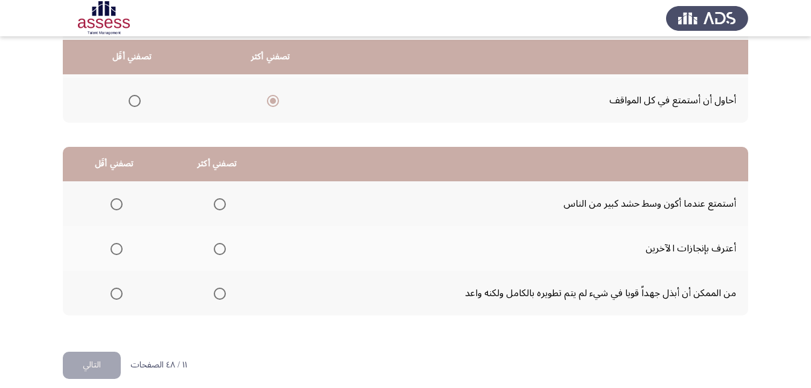
scroll to position [222, 0]
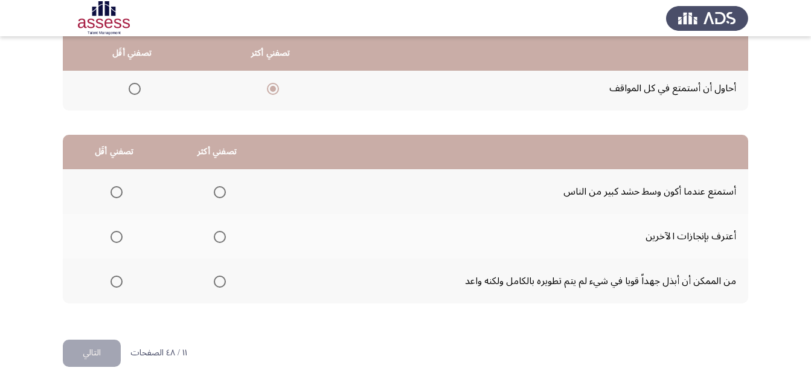
click at [218, 282] on span "Select an option" at bounding box center [220, 281] width 12 height 12
click at [218, 282] on input "Select an option" at bounding box center [220, 281] width 12 height 12
click at [118, 234] on span "Select an option" at bounding box center [116, 237] width 12 height 12
click at [118, 234] on input "Select an option" at bounding box center [116, 237] width 12 height 12
click at [111, 346] on button "التالي" at bounding box center [92, 352] width 58 height 27
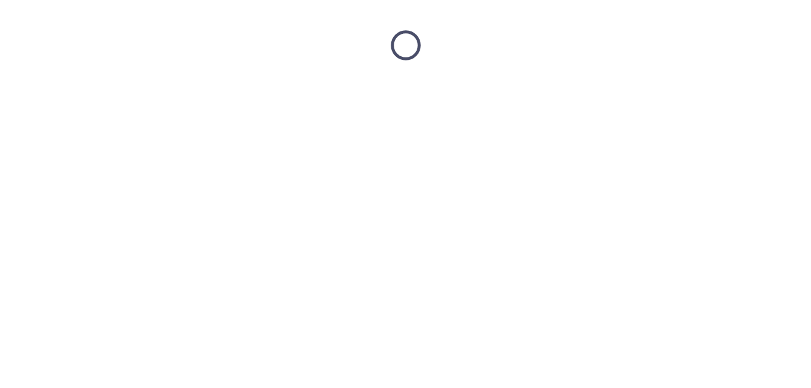
scroll to position [0, 0]
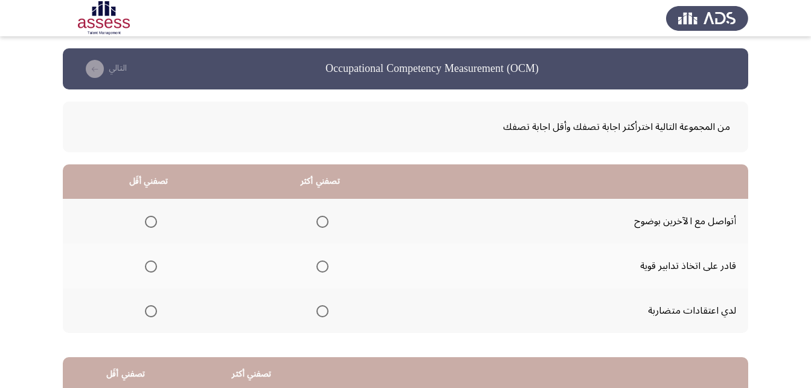
click at [327, 222] on span "Select an option" at bounding box center [322, 221] width 12 height 12
click at [327, 222] on input "Select an option" at bounding box center [322, 221] width 12 height 12
click at [322, 264] on span "Select an option" at bounding box center [322, 266] width 12 height 12
click at [322, 264] on input "Select an option" at bounding box center [322, 266] width 12 height 12
click at [154, 222] on span "Select an option" at bounding box center [151, 221] width 12 height 12
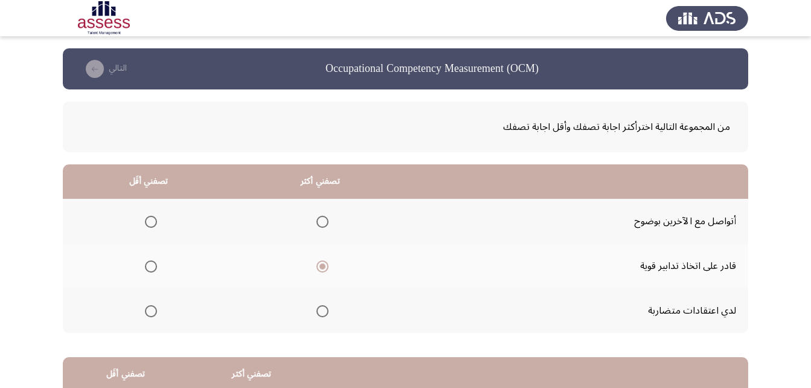
click at [154, 222] on input "Select an option" at bounding box center [151, 221] width 12 height 12
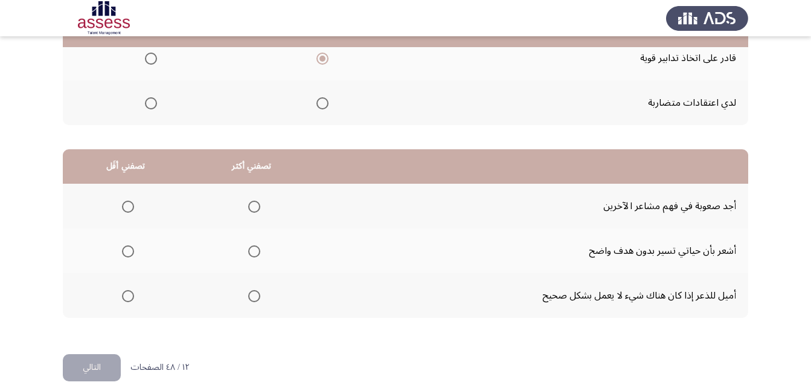
scroll to position [215, 0]
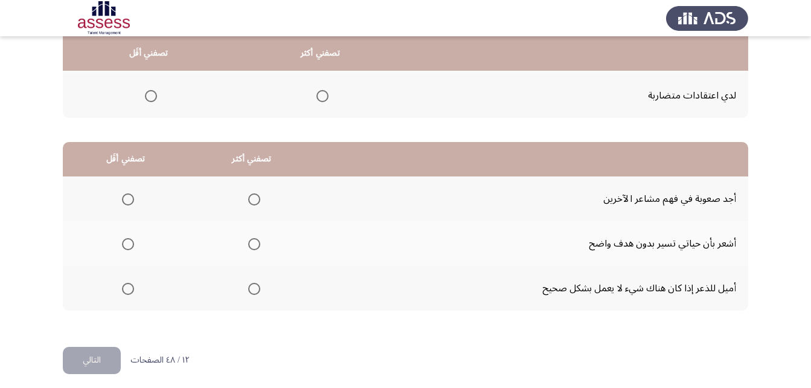
click at [252, 195] on span "Select an option" at bounding box center [254, 199] width 12 height 12
click at [252, 195] on input "Select an option" at bounding box center [254, 199] width 12 height 12
click at [128, 290] on span "Select an option" at bounding box center [128, 288] width 12 height 12
click at [128, 290] on input "Select an option" at bounding box center [128, 288] width 12 height 12
click at [113, 358] on button "التالي" at bounding box center [92, 359] width 58 height 27
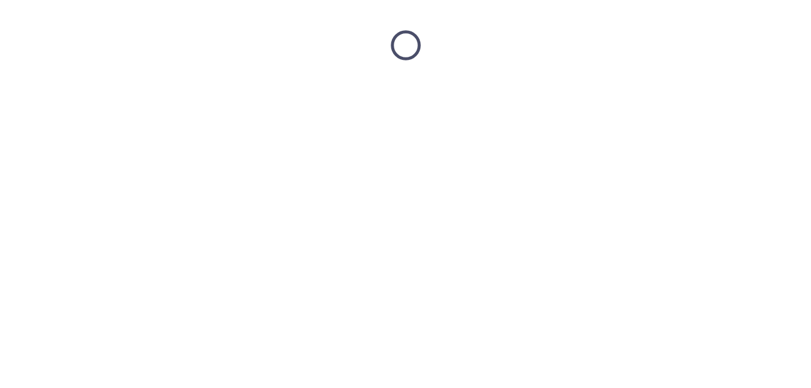
scroll to position [0, 0]
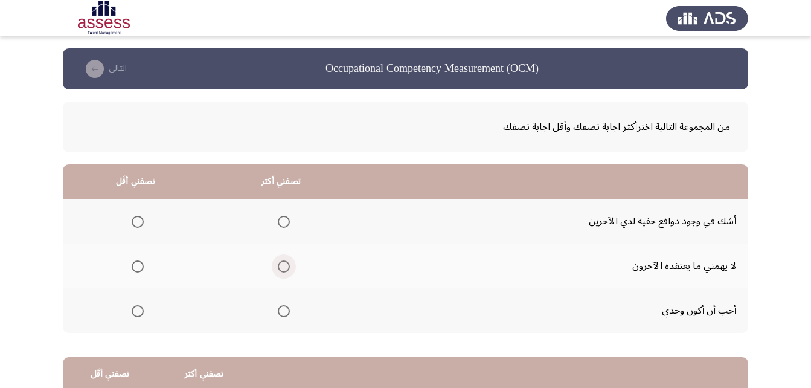
click at [281, 263] on span "Select an option" at bounding box center [284, 266] width 12 height 12
click at [281, 263] on input "Select an option" at bounding box center [284, 266] width 12 height 12
click at [138, 311] on span "Select an option" at bounding box center [138, 311] width 12 height 12
click at [138, 311] on input "Select an option" at bounding box center [138, 311] width 12 height 12
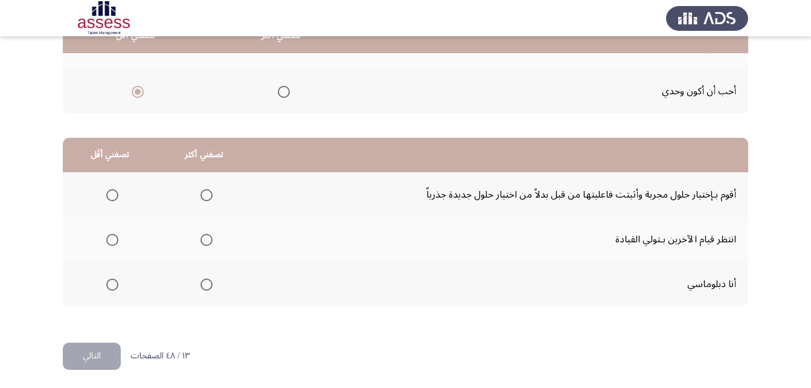
scroll to position [222, 0]
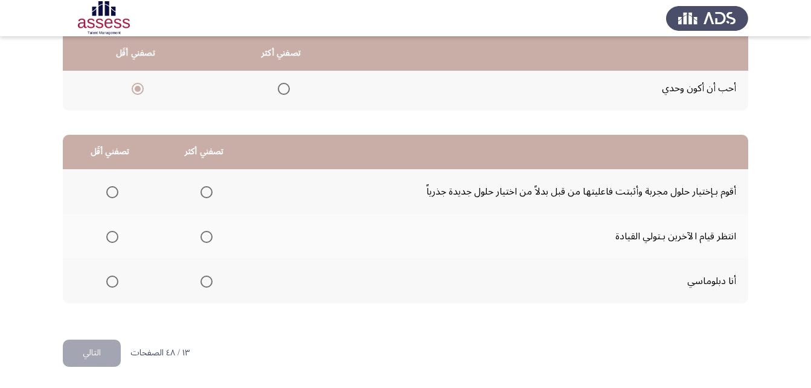
click at [199, 183] on mat-radio-group "Select an option" at bounding box center [204, 191] width 17 height 21
click at [202, 197] on span "Select an option" at bounding box center [206, 192] width 12 height 12
click at [202, 197] on input "Select an option" at bounding box center [206, 192] width 12 height 12
click at [115, 279] on span "Select an option" at bounding box center [112, 281] width 12 height 12
click at [115, 279] on input "Select an option" at bounding box center [112, 281] width 12 height 12
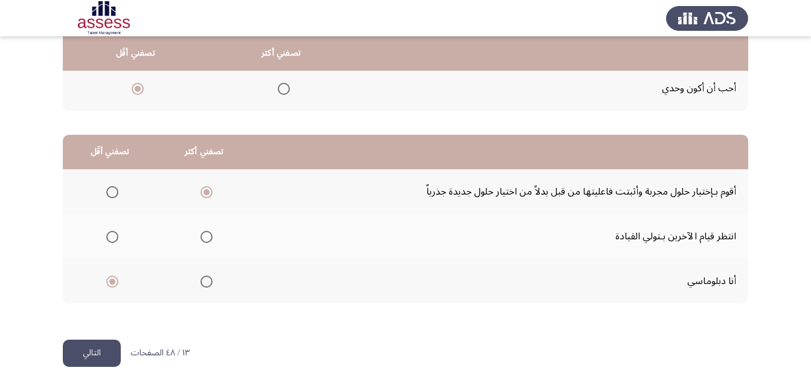
click at [119, 349] on button "التالي" at bounding box center [92, 352] width 58 height 27
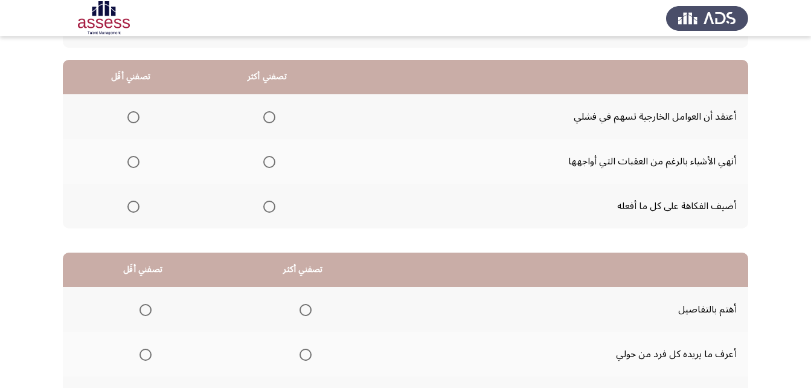
scroll to position [118, 0]
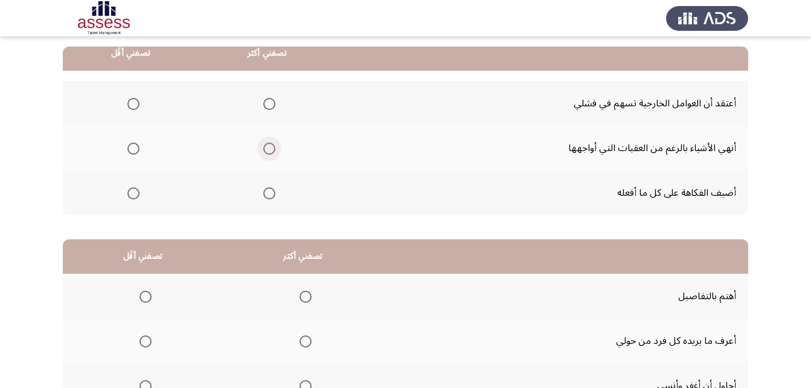
click at [272, 150] on span "Select an option" at bounding box center [269, 148] width 12 height 12
click at [272, 150] on input "Select an option" at bounding box center [269, 148] width 12 height 12
click at [132, 191] on span "Select an option" at bounding box center [133, 193] width 12 height 12
click at [132, 191] on input "Select an option" at bounding box center [133, 193] width 12 height 12
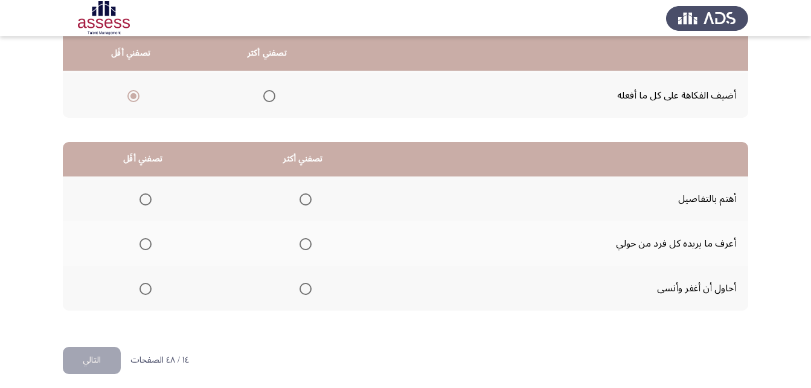
scroll to position [222, 0]
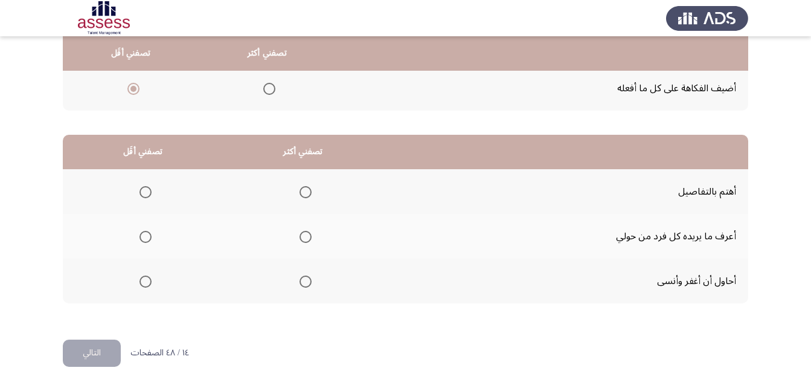
click at [311, 191] on span "Select an option" at bounding box center [305, 192] width 12 height 12
click at [311, 191] on input "Select an option" at bounding box center [305, 192] width 12 height 12
click at [143, 234] on span "Select an option" at bounding box center [145, 237] width 12 height 12
click at [143, 234] on input "Select an option" at bounding box center [145, 237] width 12 height 12
click at [105, 345] on button "التالي" at bounding box center [92, 352] width 58 height 27
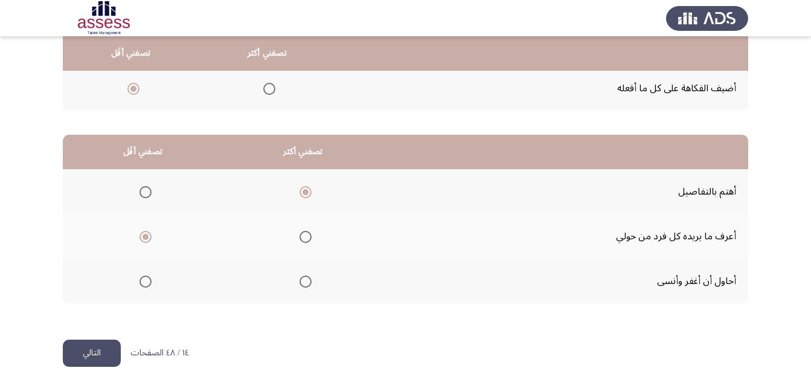
scroll to position [0, 0]
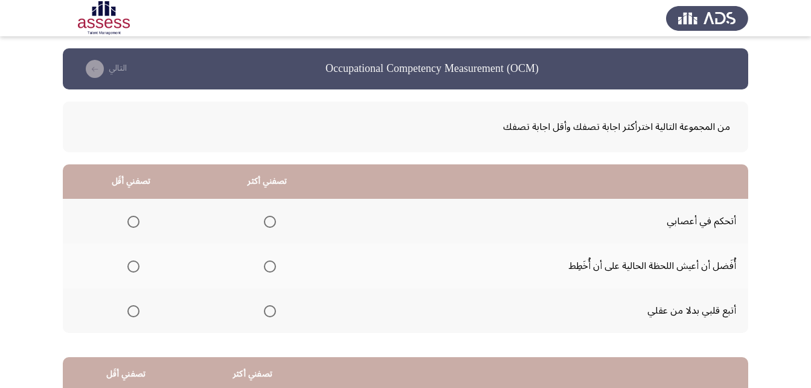
click at [270, 225] on span "Select an option" at bounding box center [270, 221] width 12 height 12
click at [270, 225] on input "Select an option" at bounding box center [270, 221] width 12 height 12
click at [127, 267] on span "Select an option" at bounding box center [133, 266] width 12 height 12
click at [127, 267] on input "Select an option" at bounding box center [133, 266] width 12 height 12
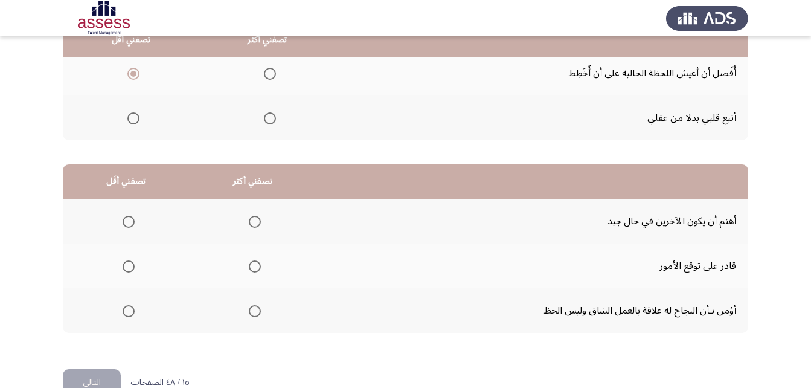
scroll to position [202, 0]
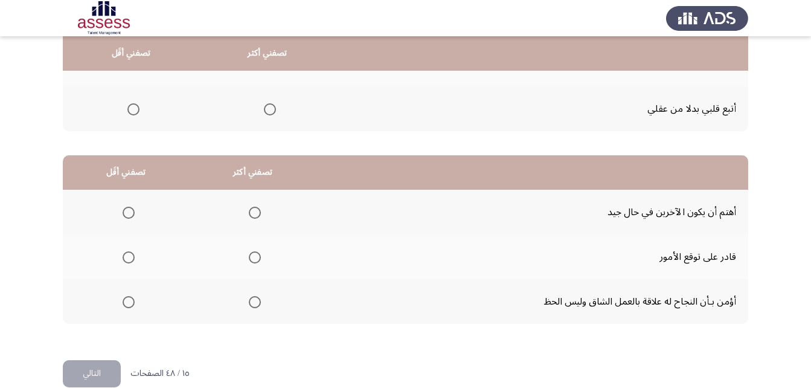
click at [256, 299] on span "Select an option" at bounding box center [255, 302] width 12 height 12
click at [256, 299] on input "Select an option" at bounding box center [255, 302] width 12 height 12
click at [127, 214] on span "Select an option" at bounding box center [129, 212] width 12 height 12
click at [127, 214] on input "Select an option" at bounding box center [129, 212] width 12 height 12
click at [106, 371] on button "التالي" at bounding box center [92, 373] width 58 height 27
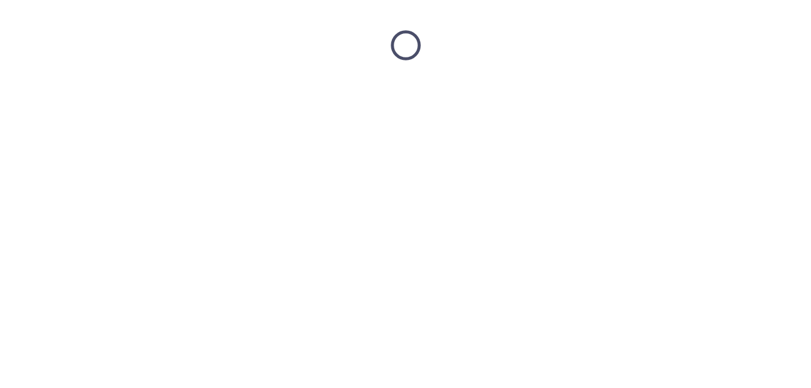
scroll to position [0, 0]
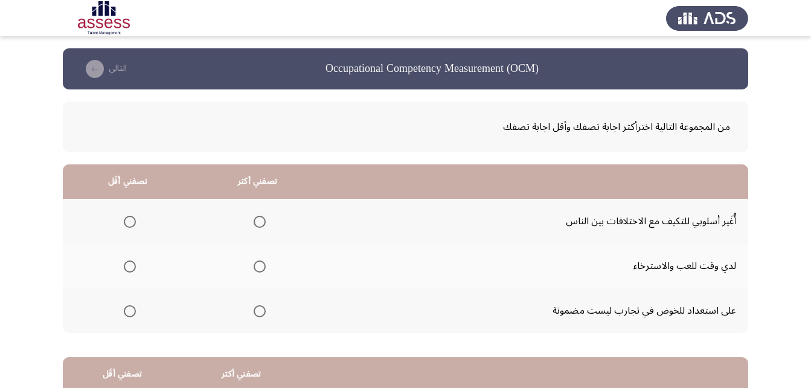
click at [262, 225] on span "Select an option" at bounding box center [260, 221] width 12 height 12
click at [262, 225] on input "Select an option" at bounding box center [260, 221] width 12 height 12
click at [132, 263] on span "Select an option" at bounding box center [130, 266] width 12 height 12
click at [132, 263] on input "Select an option" at bounding box center [130, 266] width 12 height 12
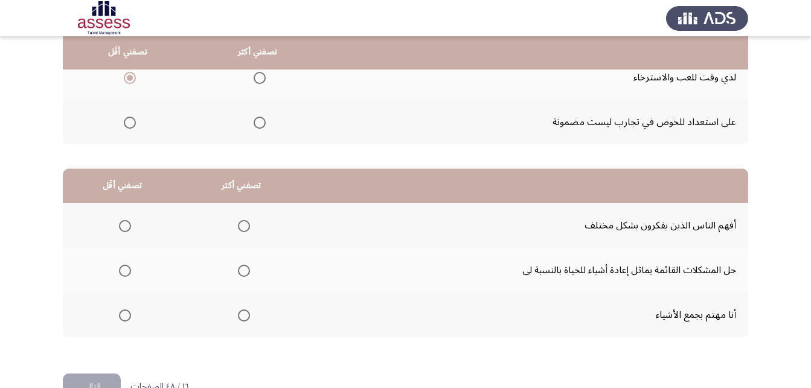
scroll to position [205, 0]
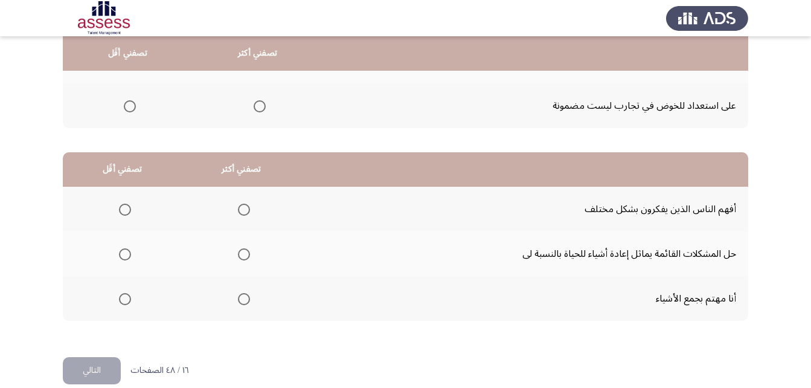
click at [234, 241] on th at bounding box center [241, 253] width 119 height 45
click at [238, 250] on span "Select an option" at bounding box center [244, 254] width 12 height 12
click at [238, 250] on input "Select an option" at bounding box center [244, 254] width 12 height 12
click at [120, 212] on span "Select an option" at bounding box center [125, 209] width 12 height 12
click at [120, 212] on input "Select an option" at bounding box center [125, 209] width 12 height 12
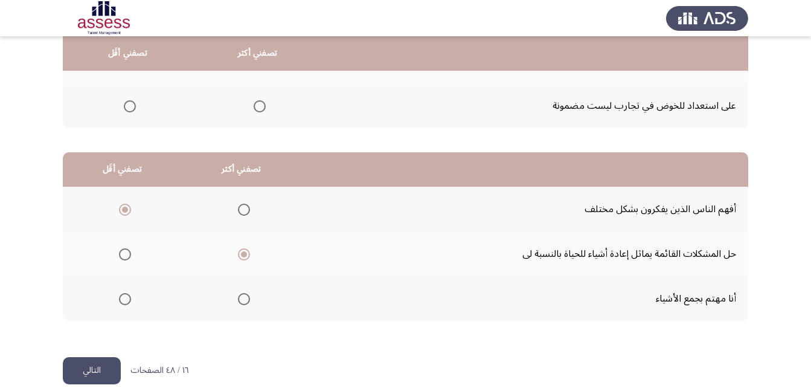
click at [113, 368] on button "التالي" at bounding box center [92, 370] width 58 height 27
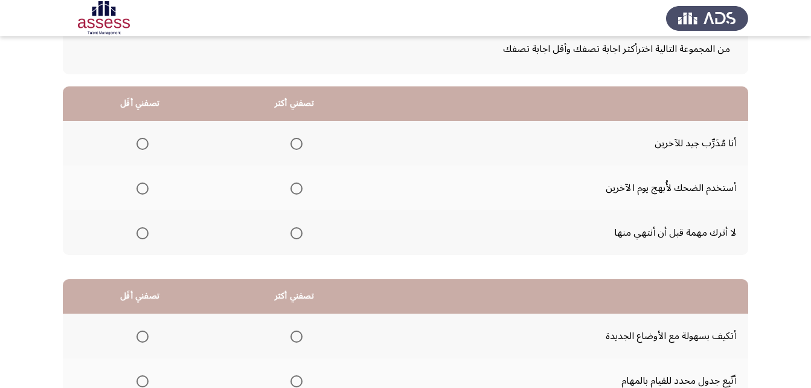
scroll to position [80, 0]
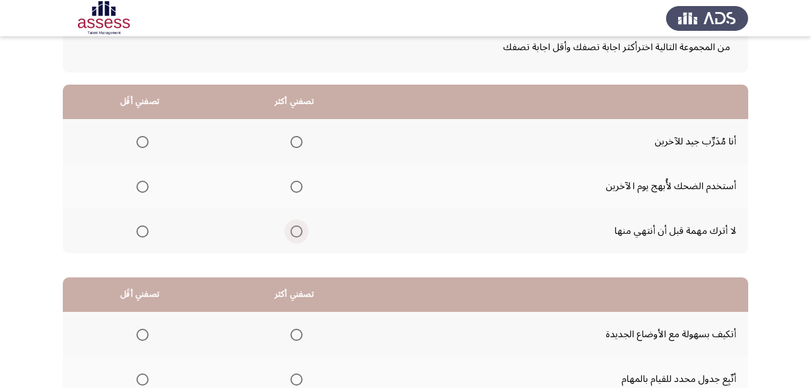
click at [294, 233] on span "Select an option" at bounding box center [296, 231] width 12 height 12
click at [294, 233] on input "Select an option" at bounding box center [296, 231] width 12 height 12
click at [139, 147] on span "Select an option" at bounding box center [142, 142] width 12 height 12
click at [139, 147] on input "Select an option" at bounding box center [142, 142] width 12 height 12
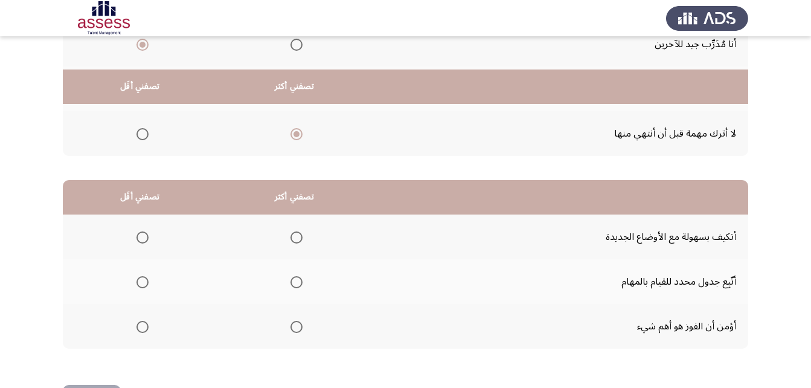
scroll to position [222, 0]
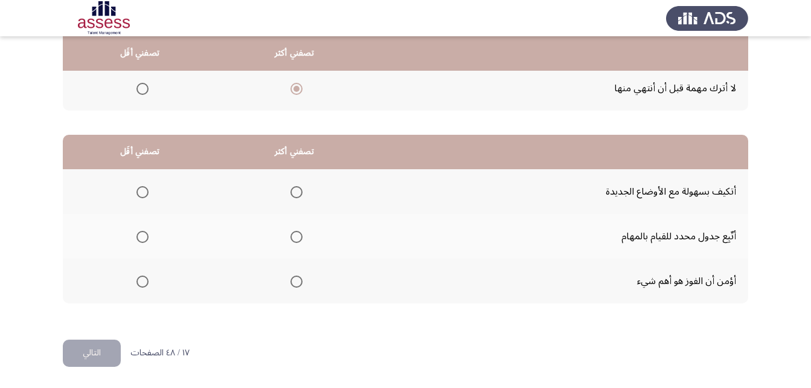
click at [295, 283] on span "Select an option" at bounding box center [296, 281] width 12 height 12
click at [295, 283] on input "Select an option" at bounding box center [296, 281] width 12 height 12
click at [142, 190] on span "Select an option" at bounding box center [142, 192] width 12 height 12
click at [142, 190] on input "Select an option" at bounding box center [142, 192] width 12 height 12
click at [107, 346] on button "التالي" at bounding box center [92, 352] width 58 height 27
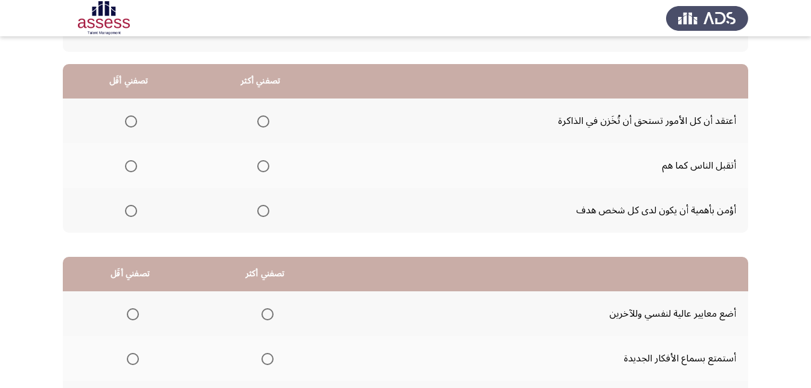
scroll to position [101, 0]
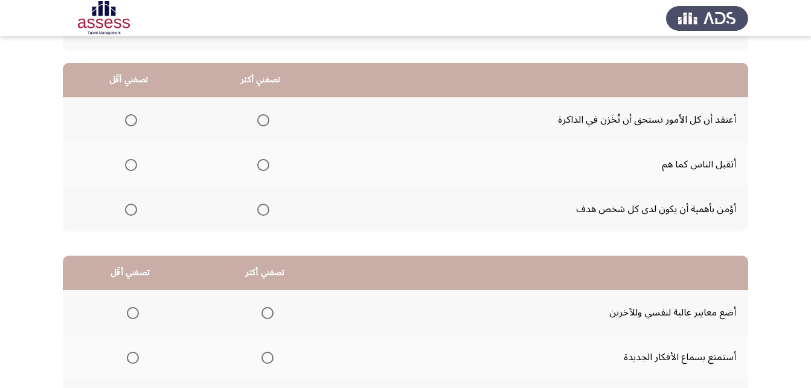
click at [258, 208] on span "Select an option" at bounding box center [263, 209] width 12 height 12
click at [258, 208] on input "Select an option" at bounding box center [263, 209] width 12 height 12
click at [127, 163] on span "Select an option" at bounding box center [131, 165] width 12 height 12
click at [127, 163] on input "Select an option" at bounding box center [131, 165] width 12 height 12
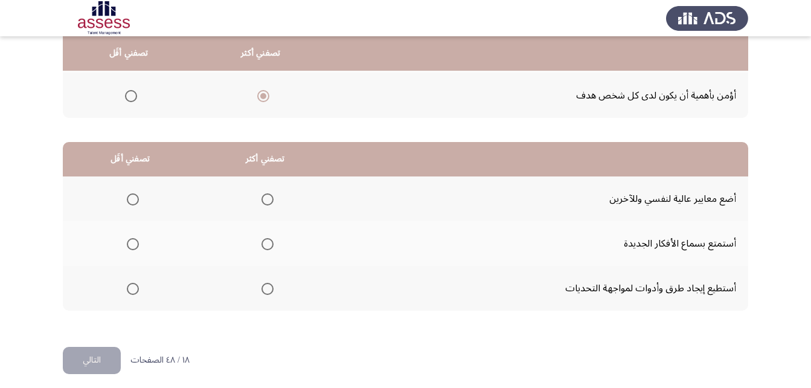
scroll to position [222, 0]
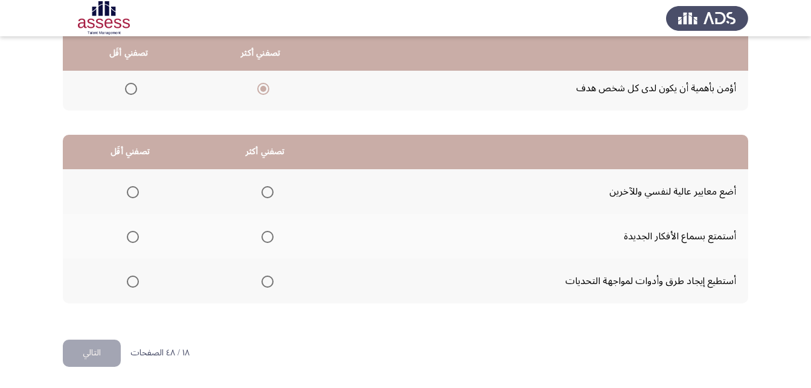
click at [263, 280] on span "Select an option" at bounding box center [267, 281] width 12 height 12
click at [263, 280] on input "Select an option" at bounding box center [267, 281] width 12 height 12
click at [127, 235] on span "Select an option" at bounding box center [133, 237] width 12 height 12
click at [127, 235] on input "Select an option" at bounding box center [133, 237] width 12 height 12
click at [99, 356] on button "التالي" at bounding box center [92, 352] width 58 height 27
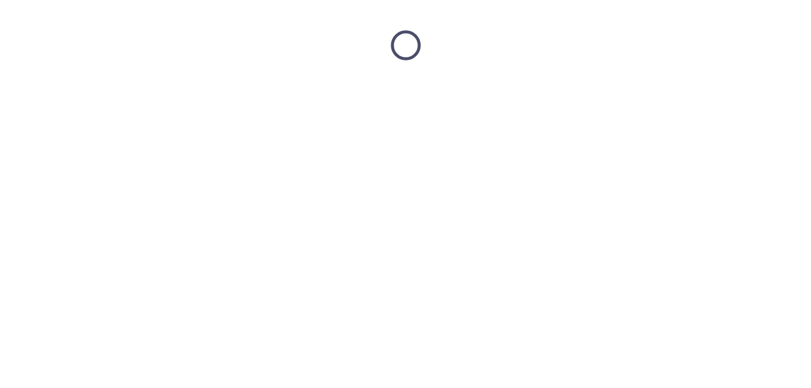
scroll to position [0, 0]
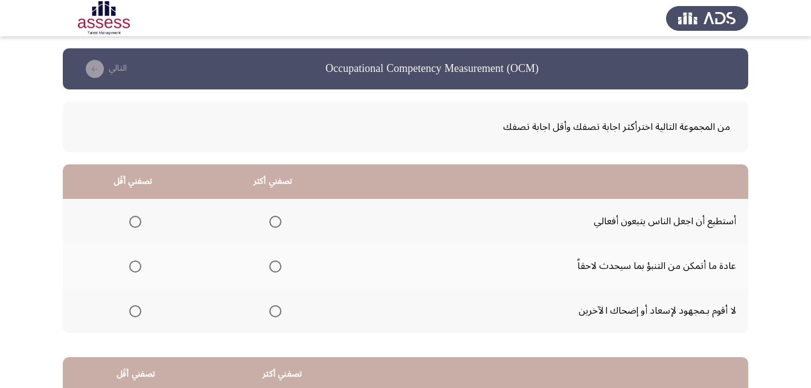
click at [275, 263] on span "Select an option" at bounding box center [275, 266] width 12 height 12
click at [275, 263] on input "Select an option" at bounding box center [275, 266] width 12 height 12
click at [143, 222] on th at bounding box center [133, 221] width 140 height 45
click at [143, 224] on th at bounding box center [133, 221] width 140 height 45
click at [136, 221] on span "Select an option" at bounding box center [135, 221] width 12 height 12
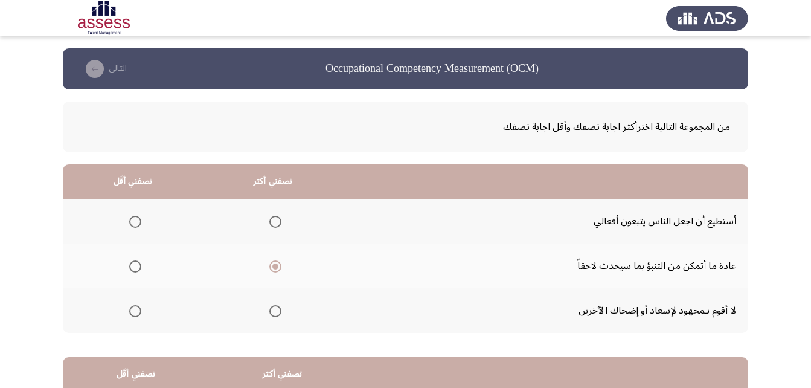
click at [136, 221] on input "Select an option" at bounding box center [135, 221] width 12 height 12
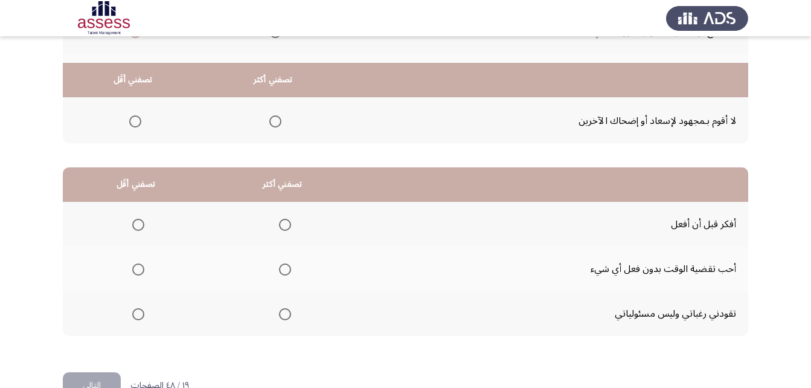
scroll to position [218, 0]
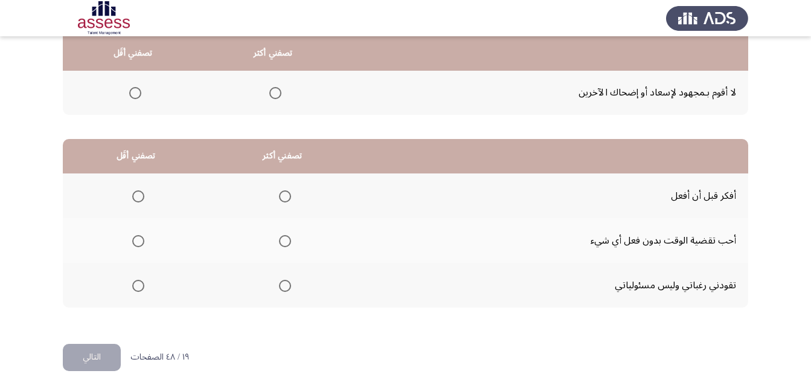
click at [282, 197] on span "Select an option" at bounding box center [285, 196] width 12 height 12
click at [282, 197] on input "Select an option" at bounding box center [285, 196] width 12 height 12
click at [142, 237] on span "Select an option" at bounding box center [138, 241] width 12 height 12
click at [142, 237] on input "Select an option" at bounding box center [138, 241] width 12 height 12
click at [98, 355] on button "التالي" at bounding box center [92, 356] width 58 height 27
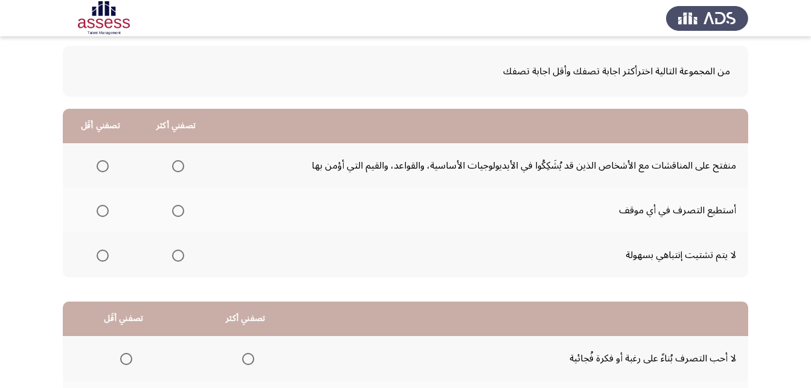
scroll to position [97, 0]
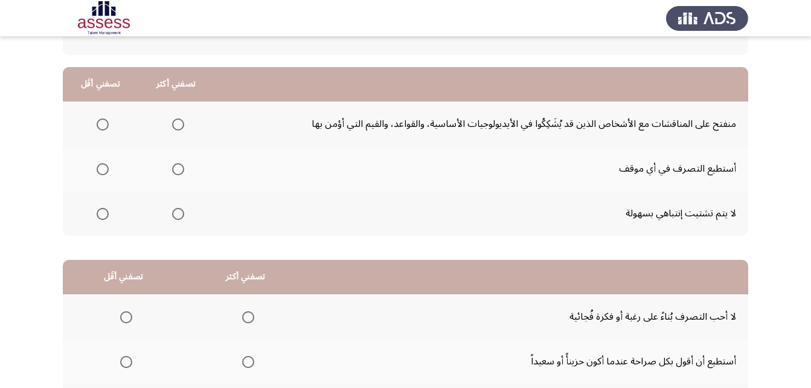
click at [174, 173] on span "Select an option" at bounding box center [178, 169] width 12 height 12
click at [174, 173] on input "Select an option" at bounding box center [178, 169] width 12 height 12
click at [104, 214] on span "Select an option" at bounding box center [103, 214] width 12 height 12
click at [104, 214] on input "Select an option" at bounding box center [103, 214] width 12 height 12
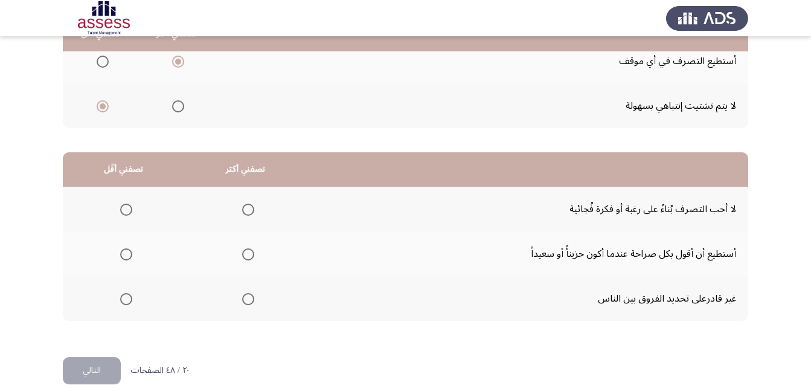
scroll to position [222, 0]
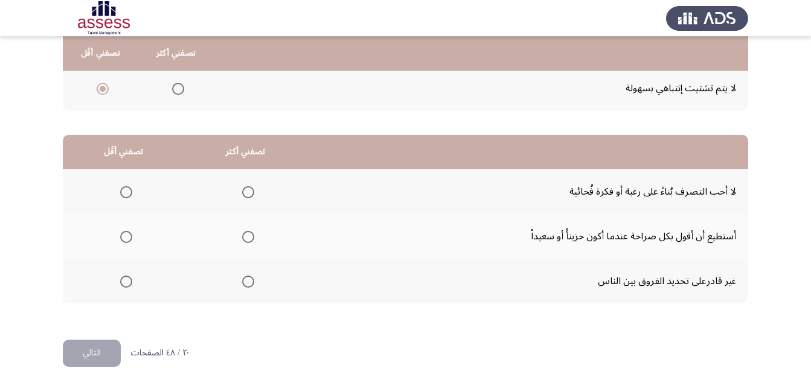
click at [248, 193] on span "Select an option" at bounding box center [248, 192] width 12 height 12
click at [248, 193] on input "Select an option" at bounding box center [248, 192] width 12 height 12
click at [126, 235] on span "Select an option" at bounding box center [126, 237] width 12 height 12
click at [126, 235] on input "Select an option" at bounding box center [126, 237] width 12 height 12
click at [108, 356] on button "التالي" at bounding box center [92, 352] width 58 height 27
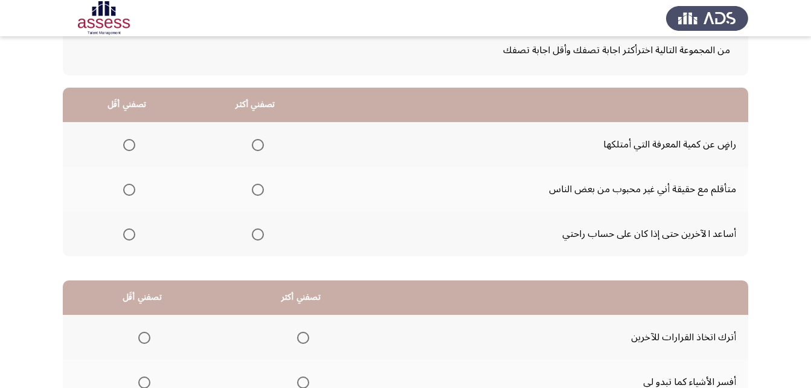
scroll to position [112, 0]
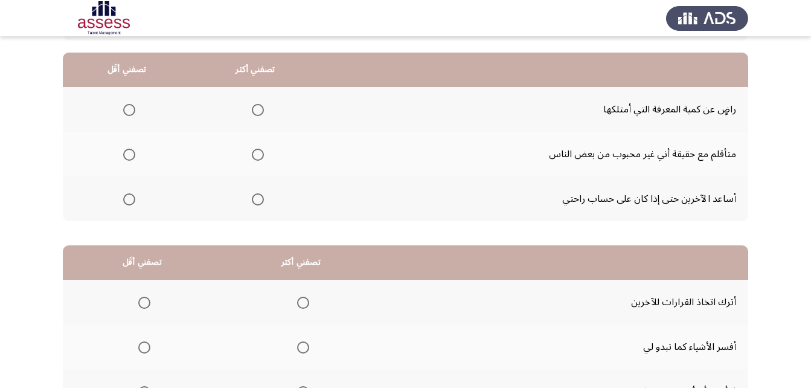
click at [255, 110] on span "Select an option" at bounding box center [258, 110] width 12 height 12
click at [255, 110] on input "Select an option" at bounding box center [258, 110] width 12 height 12
click at [123, 202] on span "Select an option" at bounding box center [129, 199] width 12 height 12
click at [123, 202] on input "Select an option" at bounding box center [129, 199] width 12 height 12
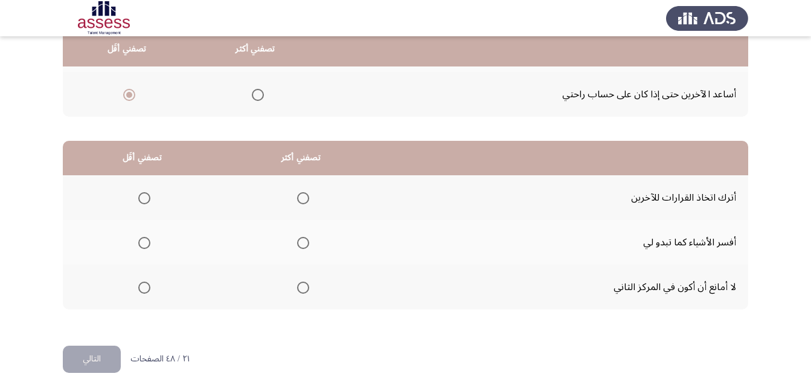
scroll to position [222, 0]
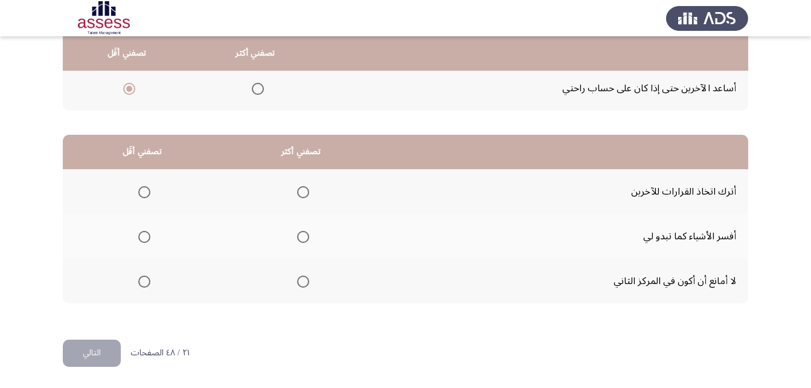
click at [308, 237] on span "Select an option" at bounding box center [303, 237] width 12 height 12
click at [308, 237] on input "Select an option" at bounding box center [303, 237] width 12 height 12
click at [145, 196] on span "Select an option" at bounding box center [144, 192] width 12 height 12
click at [145, 196] on input "Select an option" at bounding box center [144, 192] width 12 height 12
click at [150, 280] on span "Select an option" at bounding box center [144, 281] width 12 height 12
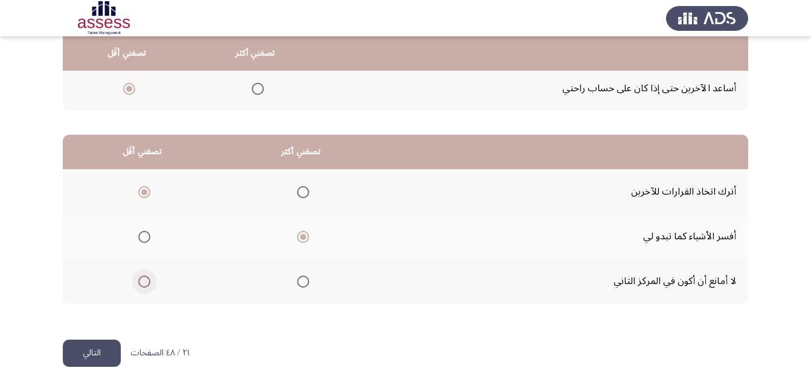
click at [150, 280] on input "Select an option" at bounding box center [144, 281] width 12 height 12
click at [103, 353] on button "التالي" at bounding box center [92, 352] width 58 height 27
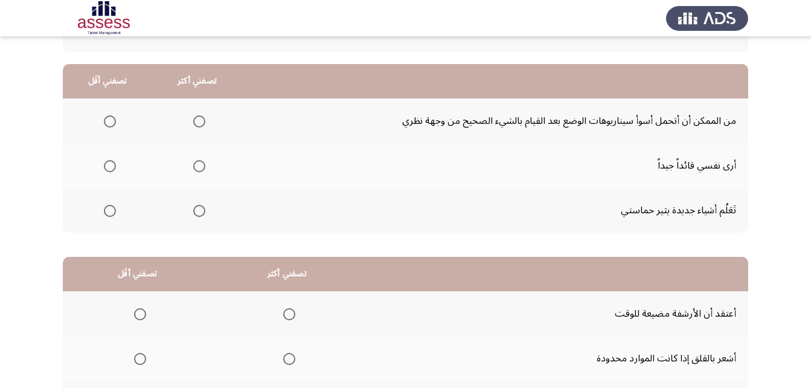
scroll to position [107, 0]
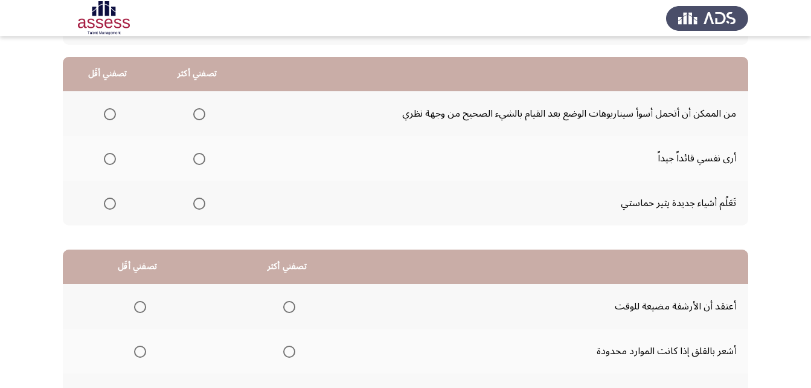
click at [202, 156] on span "Select an option" at bounding box center [199, 159] width 12 height 12
click at [202, 156] on input "Select an option" at bounding box center [199, 159] width 12 height 12
click at [109, 206] on span "Select an option" at bounding box center [110, 203] width 12 height 12
click at [109, 206] on input "Select an option" at bounding box center [110, 203] width 12 height 12
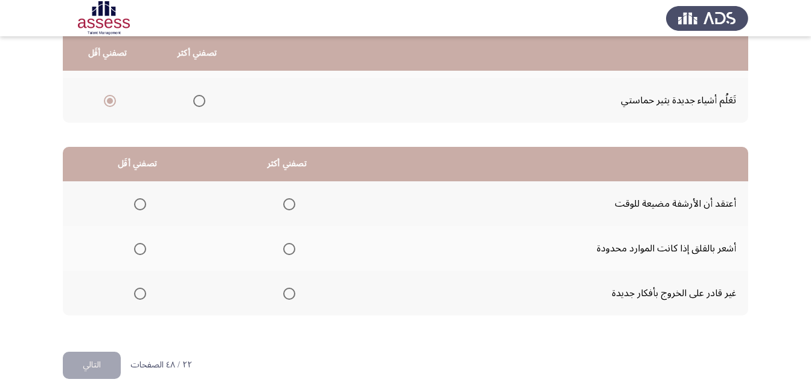
scroll to position [222, 0]
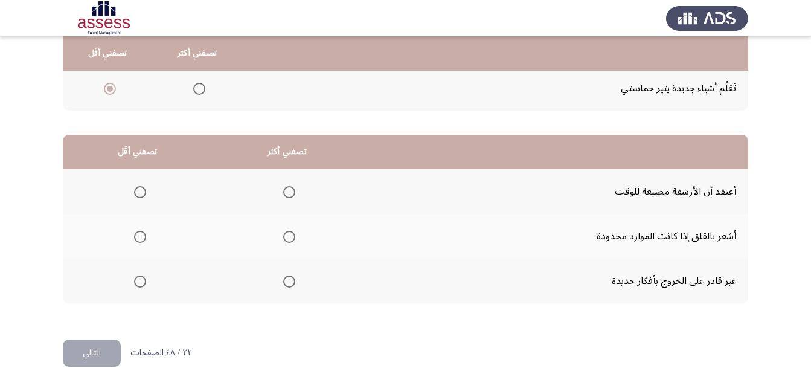
click at [281, 231] on label "Select an option" at bounding box center [286, 237] width 17 height 12
click at [283, 231] on input "Select an option" at bounding box center [289, 237] width 12 height 12
click at [144, 191] on span "Select an option" at bounding box center [140, 192] width 12 height 12
click at [144, 191] on input "Select an option" at bounding box center [140, 192] width 12 height 12
click at [124, 339] on div "٢٢ / ٤٨ الصفحات التالي" at bounding box center [127, 352] width 129 height 27
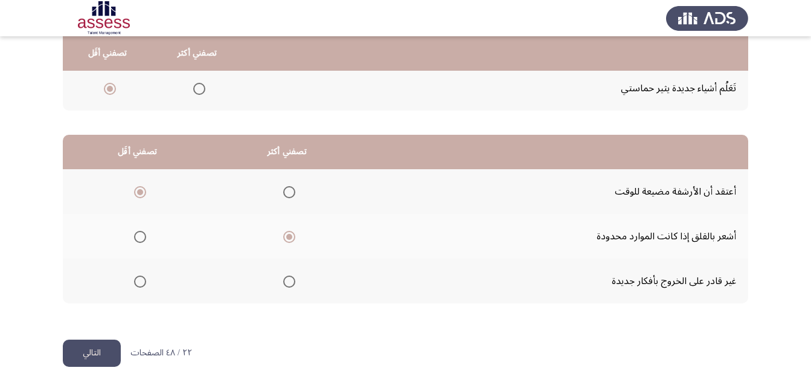
click at [122, 343] on div "٢٢ / ٤٨ الصفحات التالي" at bounding box center [127, 352] width 129 height 27
click at [106, 351] on button "التالي" at bounding box center [92, 352] width 58 height 27
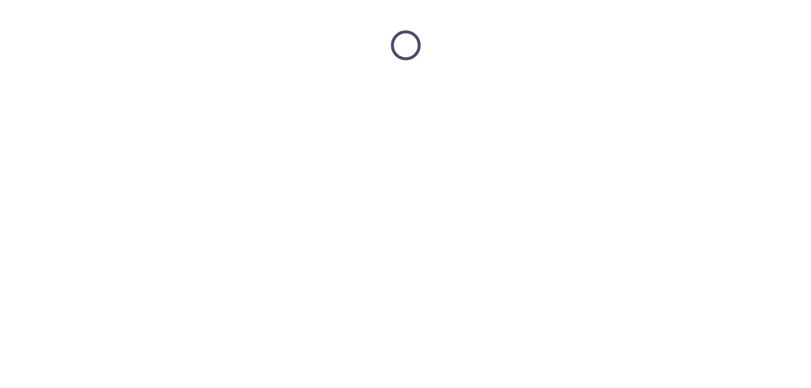
scroll to position [0, 0]
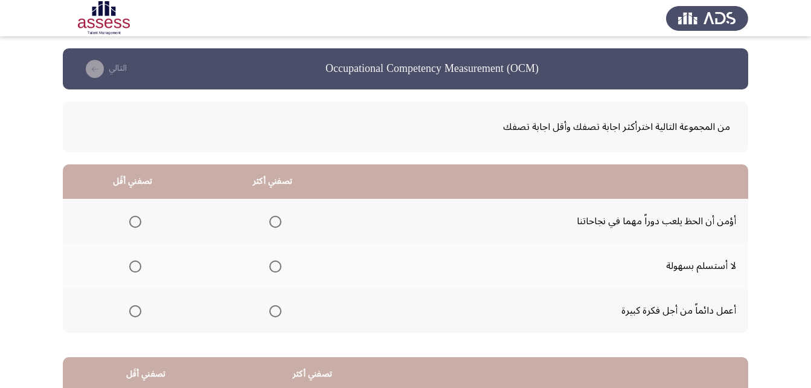
click at [273, 267] on span "Select an option" at bounding box center [275, 266] width 12 height 12
click at [273, 267] on input "Select an option" at bounding box center [275, 266] width 12 height 12
click at [135, 311] on span "Select an option" at bounding box center [135, 311] width 12 height 12
click at [135, 311] on input "Select an option" at bounding box center [135, 311] width 12 height 12
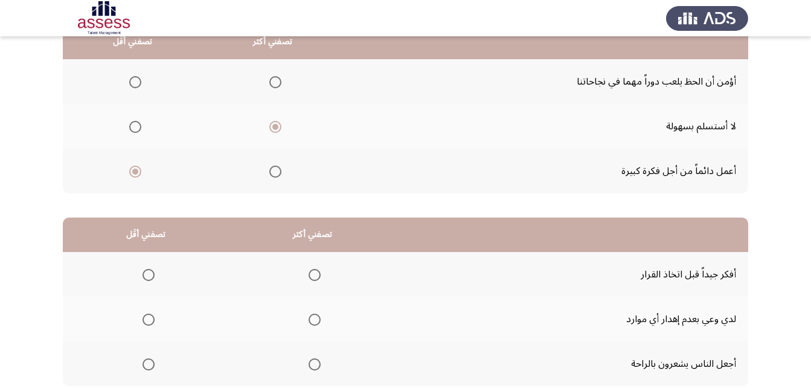
scroll to position [222, 0]
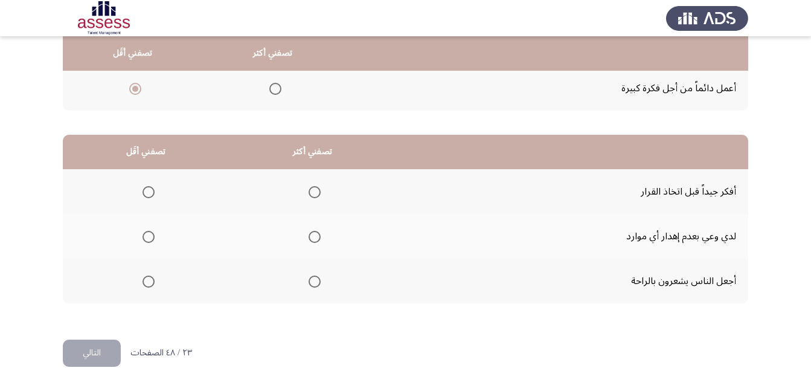
click at [313, 192] on span "Select an option" at bounding box center [314, 192] width 12 height 12
click at [313, 192] on input "Select an option" at bounding box center [314, 192] width 12 height 12
click at [152, 236] on span "Select an option" at bounding box center [148, 237] width 12 height 12
click at [152, 236] on input "Select an option" at bounding box center [148, 237] width 12 height 12
click at [102, 344] on button "التالي" at bounding box center [92, 352] width 58 height 27
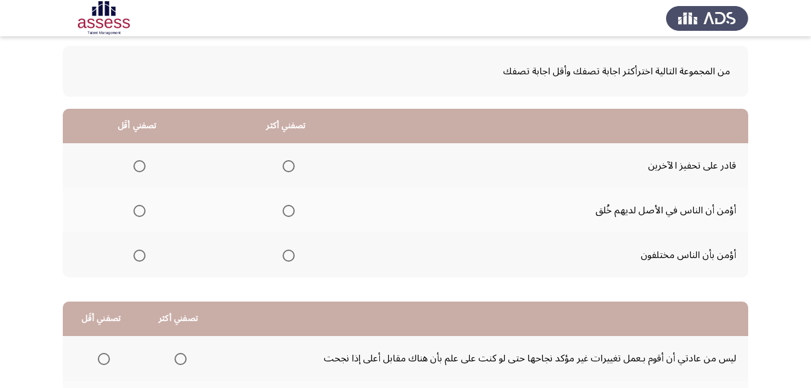
scroll to position [66, 0]
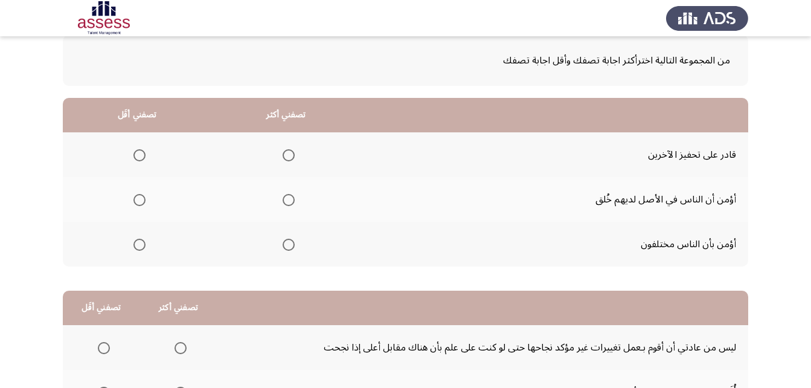
click at [286, 154] on span "Select an option" at bounding box center [288, 155] width 12 height 12
click at [286, 154] on input "Select an option" at bounding box center [288, 155] width 12 height 12
click at [136, 244] on span "Select an option" at bounding box center [139, 244] width 12 height 12
click at [136, 244] on input "Select an option" at bounding box center [139, 244] width 12 height 12
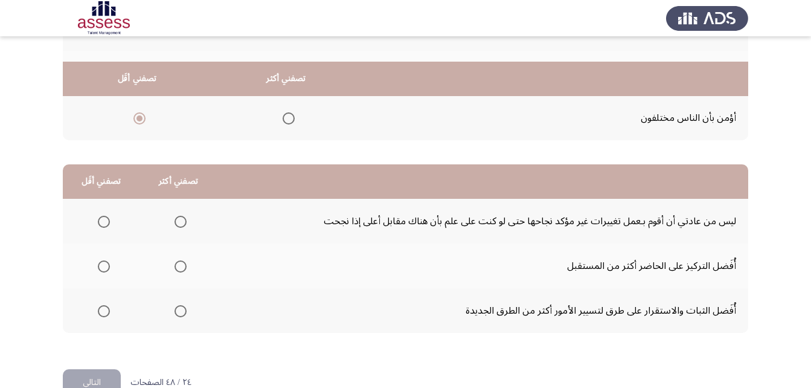
scroll to position [222, 0]
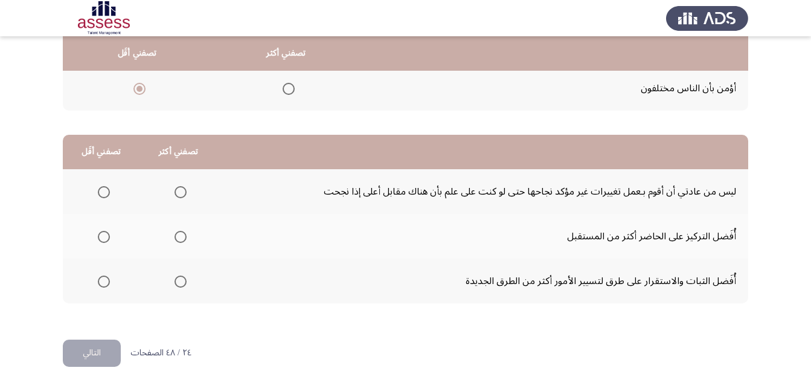
click at [178, 193] on span "Select an option" at bounding box center [180, 192] width 12 height 12
click at [178, 193] on input "Select an option" at bounding box center [180, 192] width 12 height 12
click at [101, 280] on span "Select an option" at bounding box center [104, 281] width 12 height 12
click at [101, 280] on input "Select an option" at bounding box center [104, 281] width 12 height 12
click at [105, 343] on button "التالي" at bounding box center [92, 352] width 58 height 27
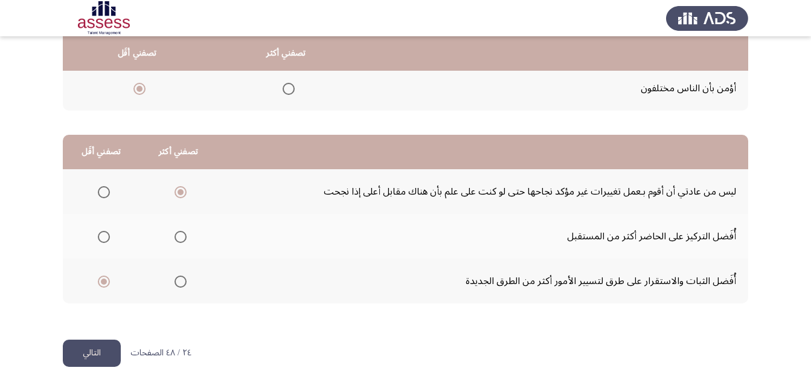
scroll to position [0, 0]
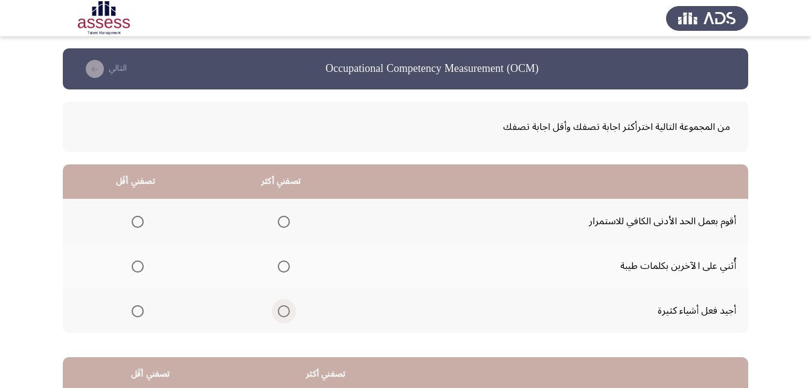
click at [284, 309] on span "Select an option" at bounding box center [284, 311] width 12 height 12
click at [284, 309] on input "Select an option" at bounding box center [284, 311] width 12 height 12
click at [136, 254] on th at bounding box center [135, 265] width 145 height 45
click at [141, 263] on span "Select an option" at bounding box center [138, 266] width 12 height 12
click at [141, 263] on input "Select an option" at bounding box center [138, 266] width 12 height 12
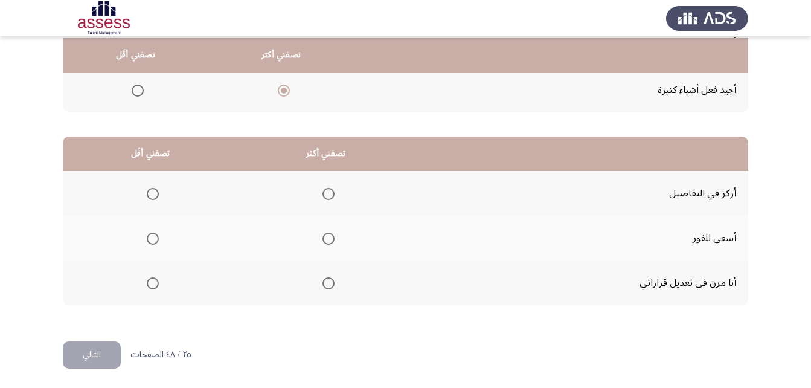
scroll to position [222, 0]
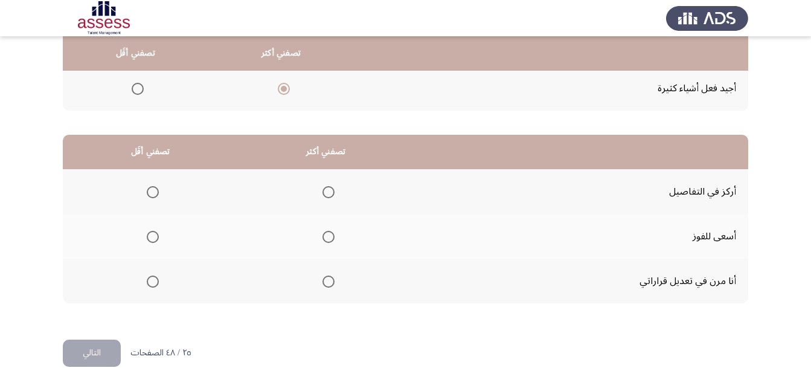
click at [321, 199] on mat-radio-group "Select an option" at bounding box center [325, 191] width 17 height 21
click at [327, 190] on span "Select an option" at bounding box center [328, 192] width 12 height 12
click at [327, 190] on input "Select an option" at bounding box center [328, 192] width 12 height 12
click at [147, 240] on span "Select an option" at bounding box center [153, 237] width 12 height 12
click at [147, 240] on input "Select an option" at bounding box center [153, 237] width 12 height 12
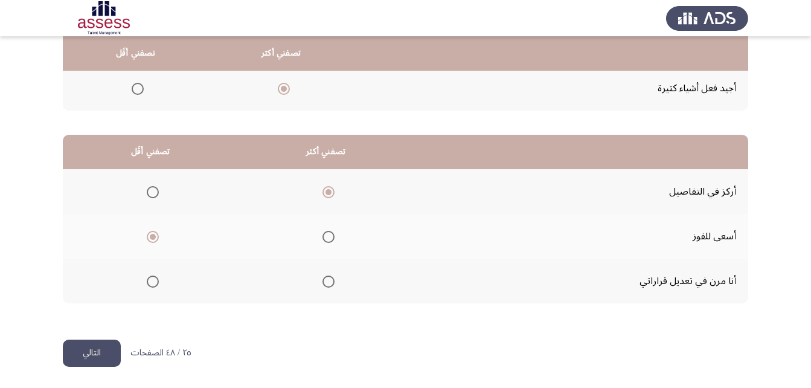
click at [327, 238] on span "Select an option" at bounding box center [328, 237] width 12 height 12
click at [327, 238] on input "Select an option" at bounding box center [328, 237] width 12 height 12
click at [148, 196] on span "Select an option" at bounding box center [153, 192] width 12 height 12
click at [148, 196] on input "Select an option" at bounding box center [153, 192] width 12 height 12
click at [107, 347] on button "التالي" at bounding box center [92, 352] width 58 height 27
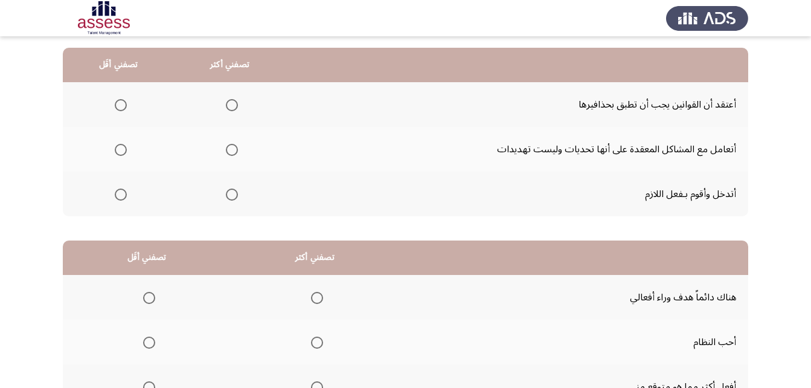
scroll to position [121, 0]
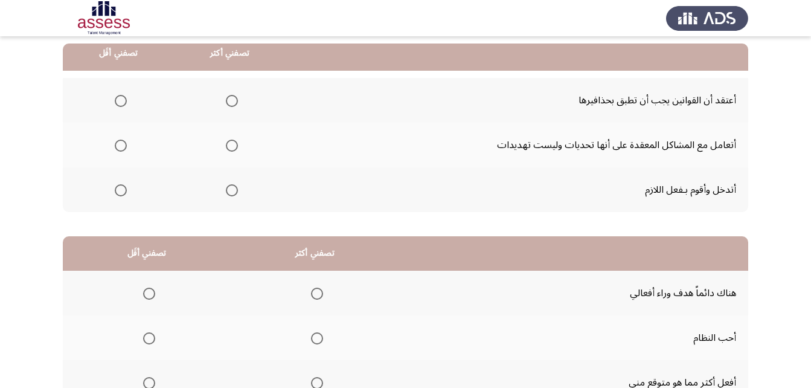
click at [233, 190] on span "Select an option" at bounding box center [232, 190] width 12 height 12
click at [233, 190] on input "Select an option" at bounding box center [232, 190] width 12 height 12
click at [120, 145] on span "Select an option" at bounding box center [121, 145] width 12 height 12
click at [120, 145] on input "Select an option" at bounding box center [121, 145] width 12 height 12
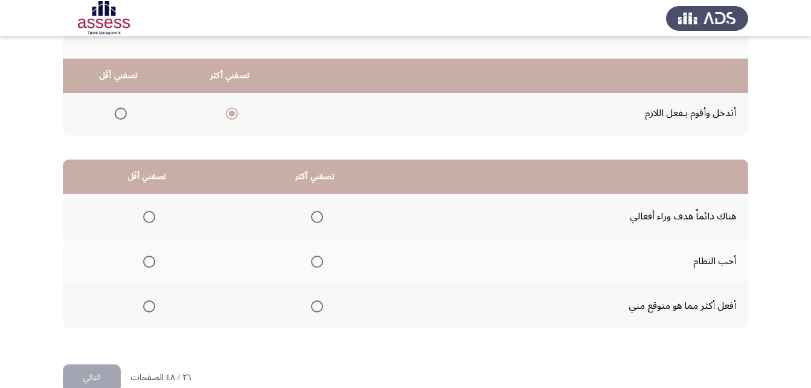
scroll to position [222, 0]
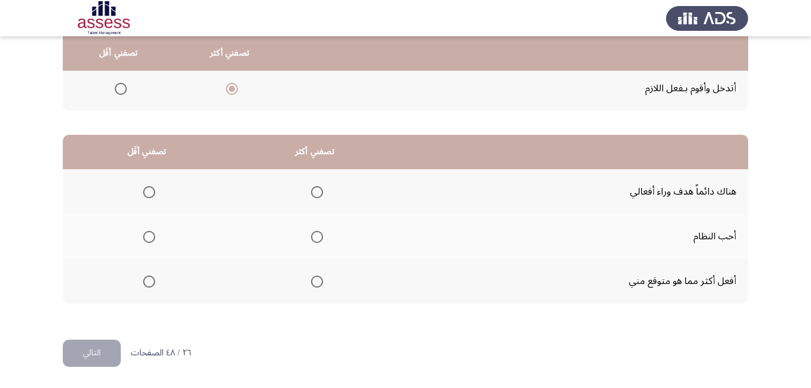
click at [314, 284] on span "Select an option" at bounding box center [317, 281] width 12 height 12
click at [314, 284] on input "Select an option" at bounding box center [317, 281] width 12 height 12
click at [144, 237] on span "Select an option" at bounding box center [149, 237] width 12 height 12
click at [144, 237] on input "Select an option" at bounding box center [149, 237] width 12 height 12
click at [107, 347] on button "التالي" at bounding box center [92, 352] width 58 height 27
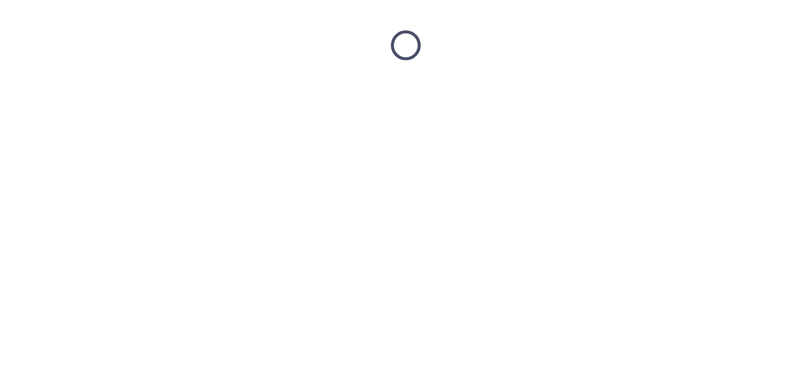
scroll to position [0, 0]
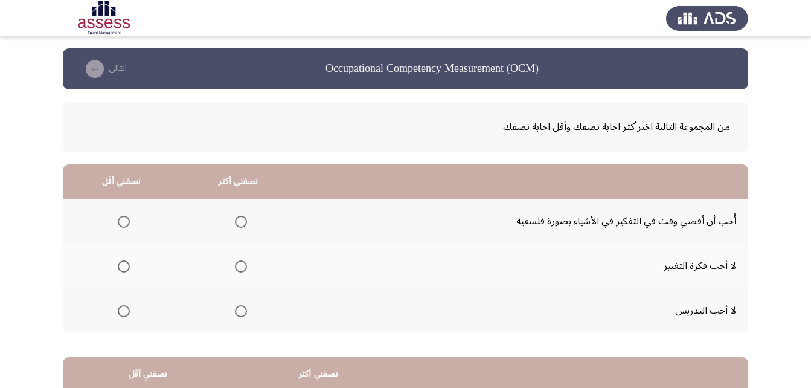
click at [243, 221] on span "Select an option" at bounding box center [241, 221] width 12 height 12
click at [243, 221] on input "Select an option" at bounding box center [241, 221] width 12 height 12
click at [123, 305] on span "Select an option" at bounding box center [124, 311] width 12 height 12
click at [123, 305] on input "Select an option" at bounding box center [124, 311] width 12 height 12
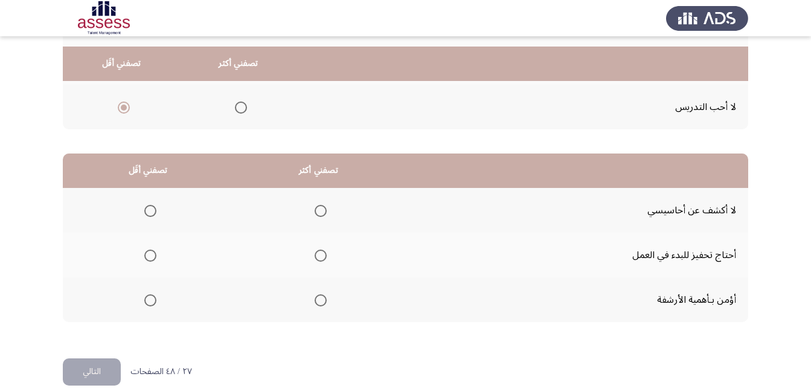
scroll to position [214, 0]
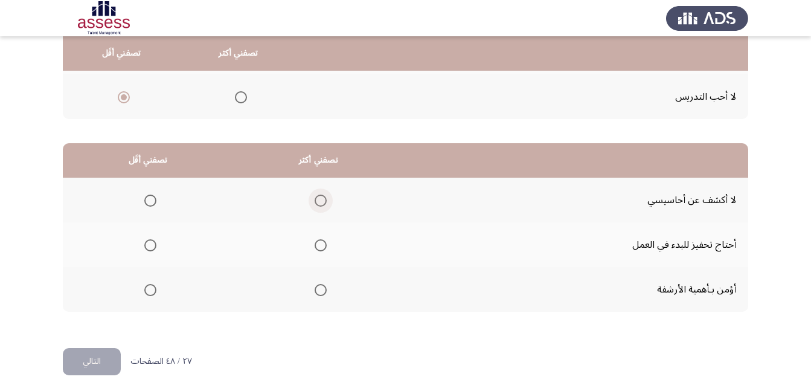
click at [317, 201] on span "Select an option" at bounding box center [320, 200] width 12 height 12
click at [317, 201] on input "Select an option" at bounding box center [320, 200] width 12 height 12
click at [151, 290] on span "Select an option" at bounding box center [150, 290] width 12 height 12
click at [151, 290] on input "Select an option" at bounding box center [150, 290] width 12 height 12
drag, startPoint x: 112, startPoint y: 359, endPoint x: 182, endPoint y: 336, distance: 73.1
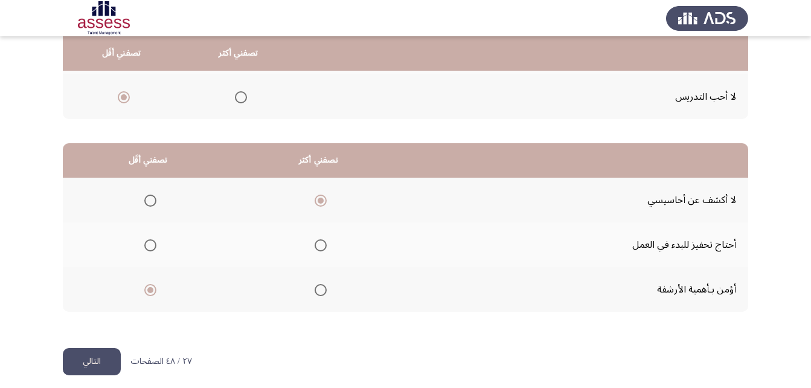
click at [112, 359] on button "التالي" at bounding box center [92, 361] width 58 height 27
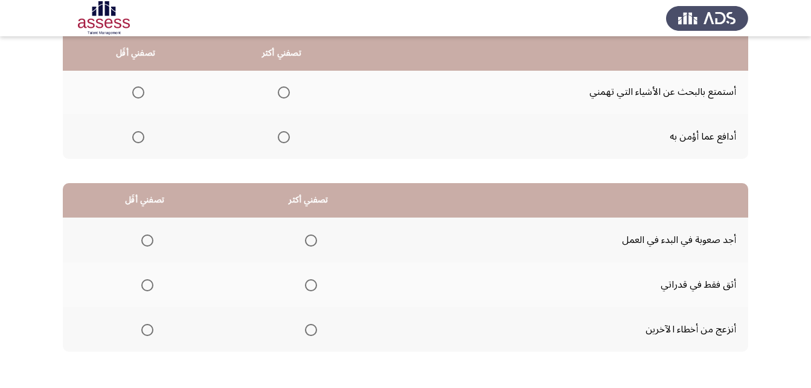
scroll to position [181, 0]
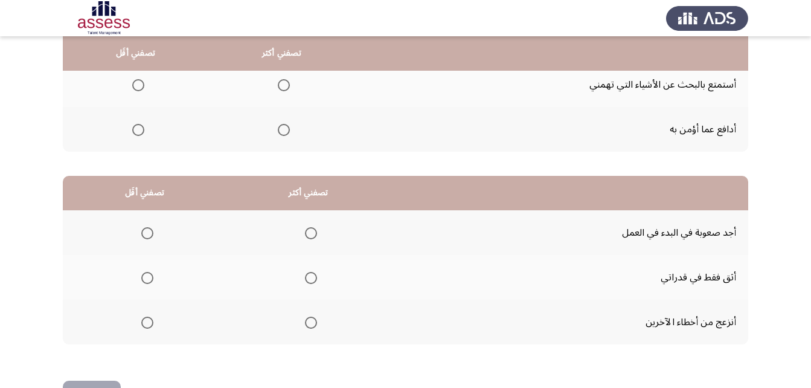
click at [305, 279] on span "Select an option" at bounding box center [311, 278] width 12 height 12
click at [305, 279] on input "Select an option" at bounding box center [311, 278] width 12 height 12
click at [132, 319] on th at bounding box center [145, 321] width 164 height 45
click at [153, 322] on th at bounding box center [145, 321] width 164 height 45
click at [148, 327] on span "Select an option" at bounding box center [147, 322] width 12 height 12
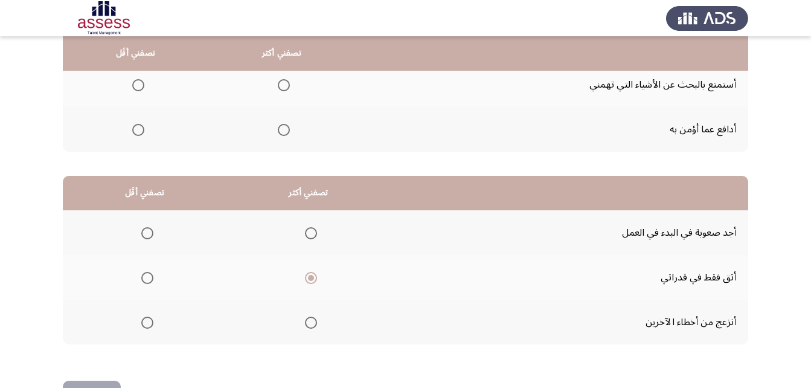
click at [148, 327] on input "Select an option" at bounding box center [147, 322] width 12 height 12
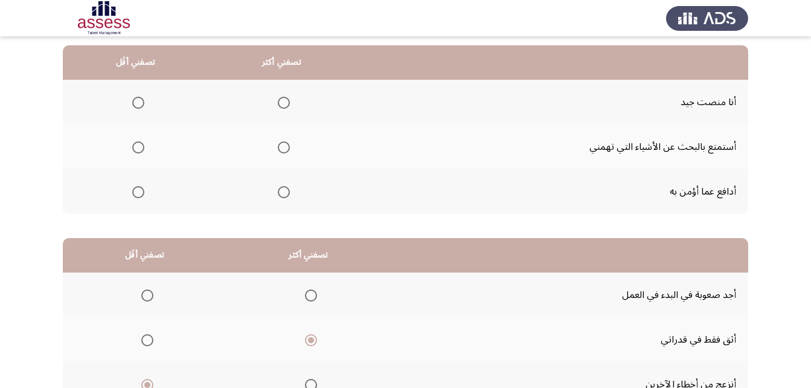
scroll to position [86, 0]
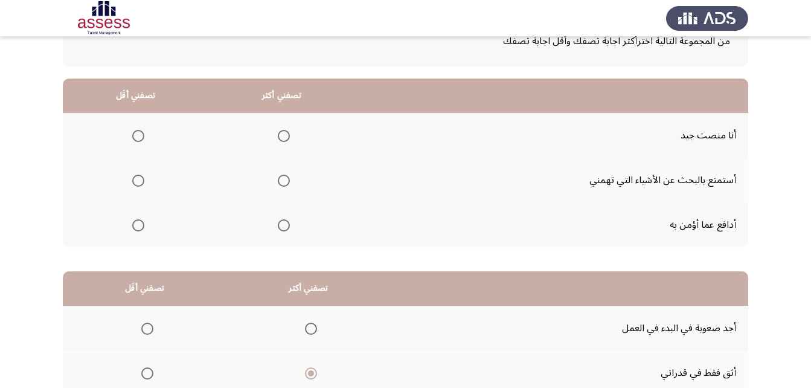
click at [285, 179] on span "Select an option" at bounding box center [284, 180] width 12 height 12
click at [285, 179] on input "Select an option" at bounding box center [284, 180] width 12 height 12
click at [135, 136] on span "Select an option" at bounding box center [138, 136] width 12 height 12
click at [135, 136] on input "Select an option" at bounding box center [138, 136] width 12 height 12
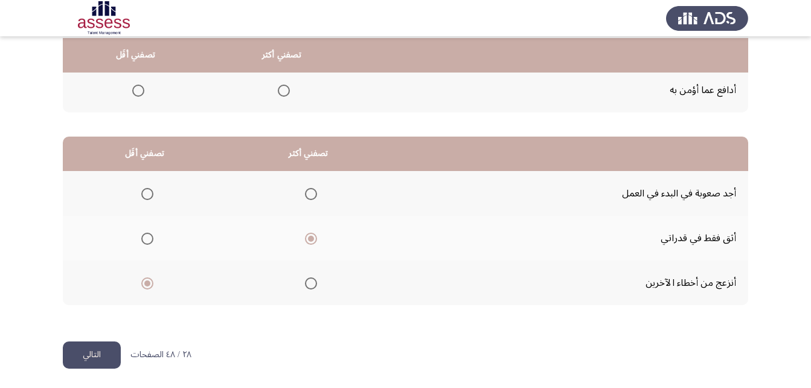
scroll to position [222, 0]
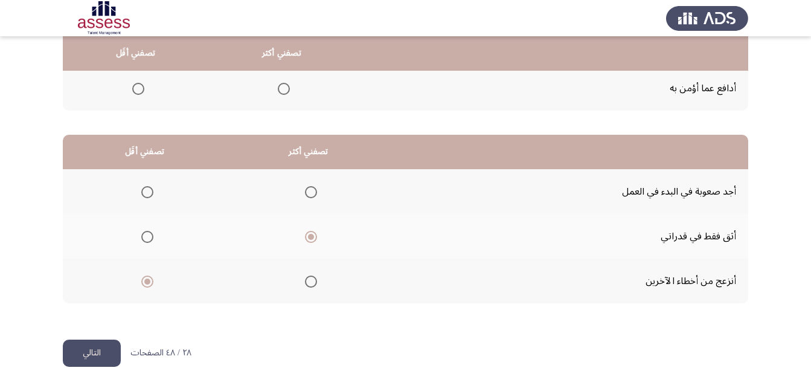
drag, startPoint x: 84, startPoint y: 357, endPoint x: 90, endPoint y: 348, distance: 11.4
click at [86, 355] on button "التالي" at bounding box center [92, 352] width 58 height 27
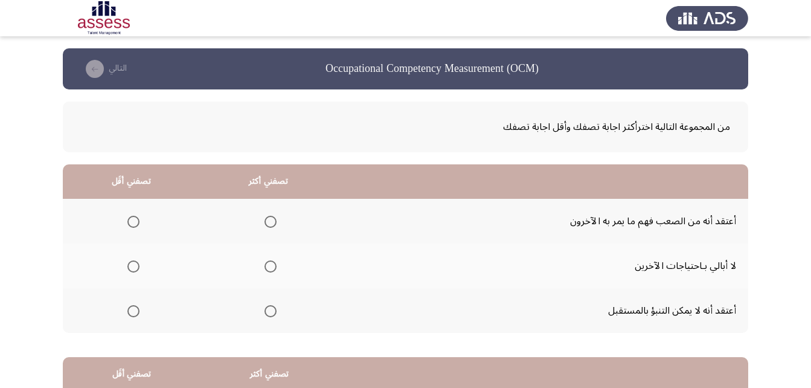
click at [271, 222] on span "Select an option" at bounding box center [270, 221] width 12 height 12
click at [271, 222] on input "Select an option" at bounding box center [270, 221] width 12 height 12
click at [127, 310] on label "Select an option" at bounding box center [131, 311] width 17 height 12
click at [127, 310] on input "Select an option" at bounding box center [133, 311] width 12 height 12
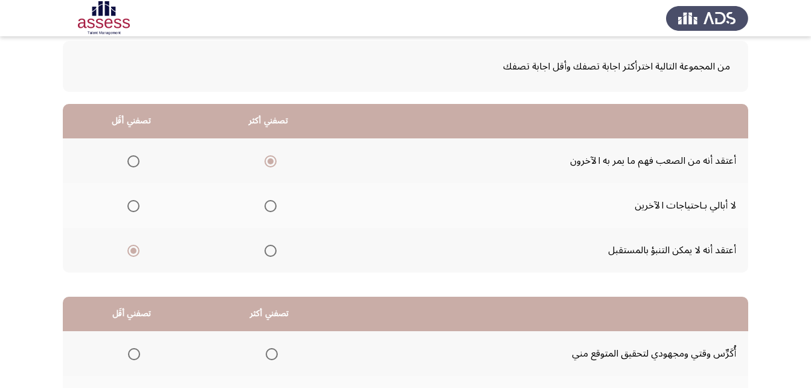
scroll to position [72, 0]
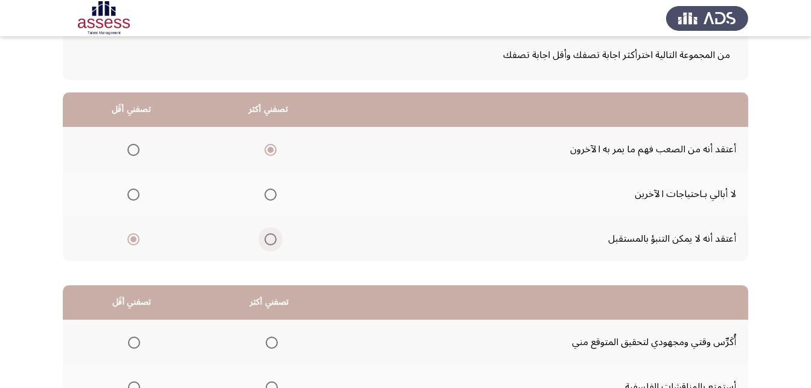
click at [267, 237] on span "Select an option" at bounding box center [270, 239] width 12 height 12
click at [267, 237] on input "Select an option" at bounding box center [270, 239] width 12 height 12
click at [133, 152] on span "Select an option" at bounding box center [133, 150] width 12 height 12
click at [133, 152] on input "Select an option" at bounding box center [133, 150] width 12 height 12
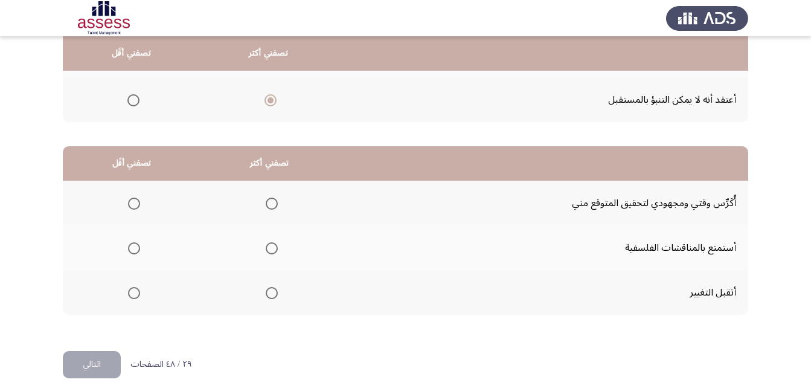
scroll to position [222, 0]
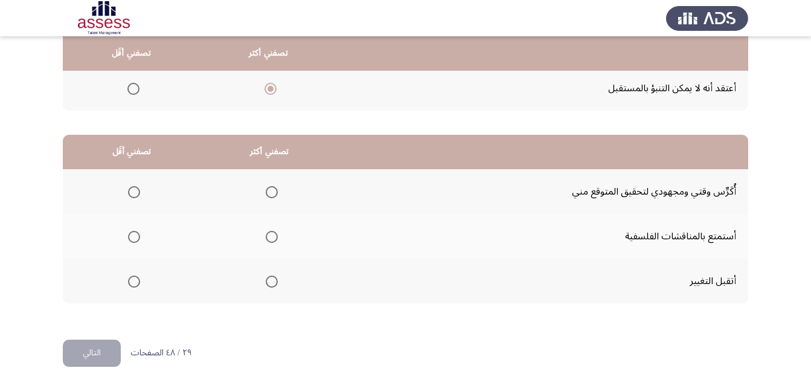
click at [273, 184] on mat-radio-group "Select an option" at bounding box center [269, 191] width 17 height 21
click at [270, 188] on span "Select an option" at bounding box center [272, 192] width 12 height 12
click at [270, 188] on input "Select an option" at bounding box center [272, 192] width 12 height 12
click at [131, 234] on span "Select an option" at bounding box center [134, 237] width 12 height 12
click at [131, 234] on input "Select an option" at bounding box center [134, 237] width 12 height 12
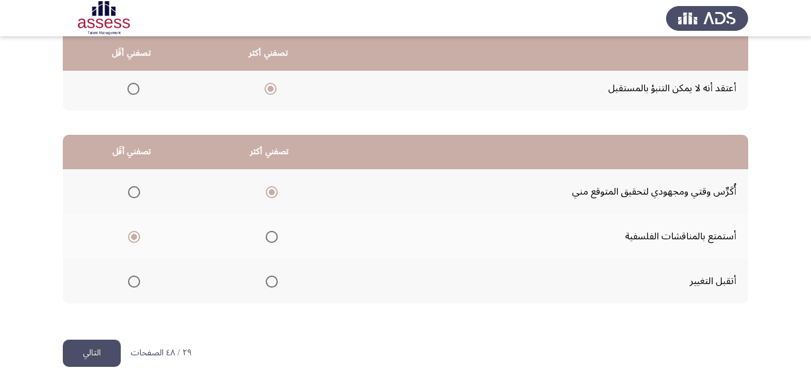
click at [113, 348] on button "التالي" at bounding box center [92, 352] width 58 height 27
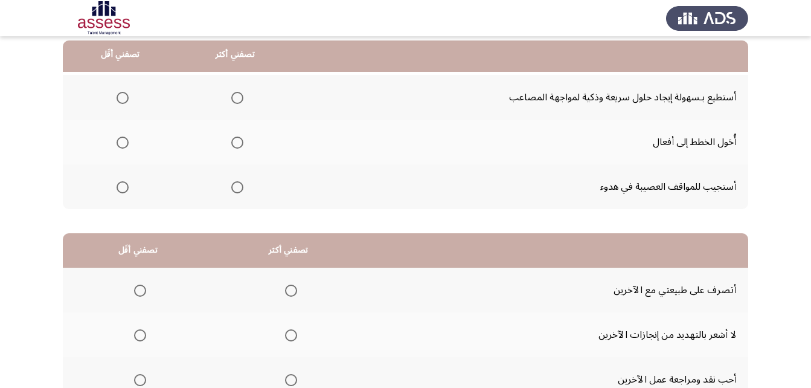
scroll to position [125, 0]
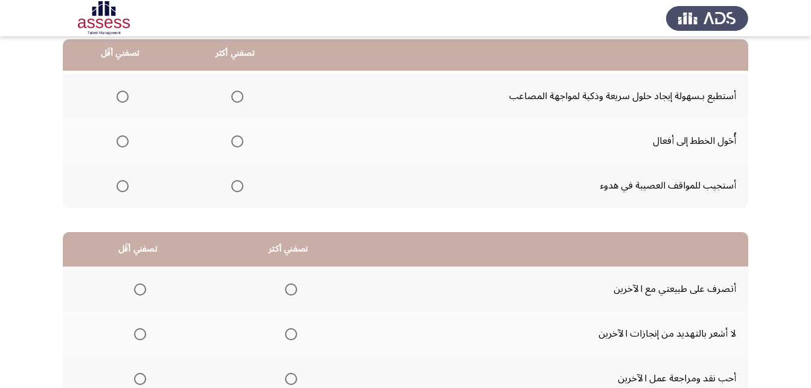
click at [235, 92] on span "Select an option" at bounding box center [237, 97] width 12 height 12
click at [235, 92] on input "Select an option" at bounding box center [237, 97] width 12 height 12
click at [124, 189] on span "Select an option" at bounding box center [122, 186] width 12 height 12
click at [124, 189] on input "Select an option" at bounding box center [122, 186] width 12 height 12
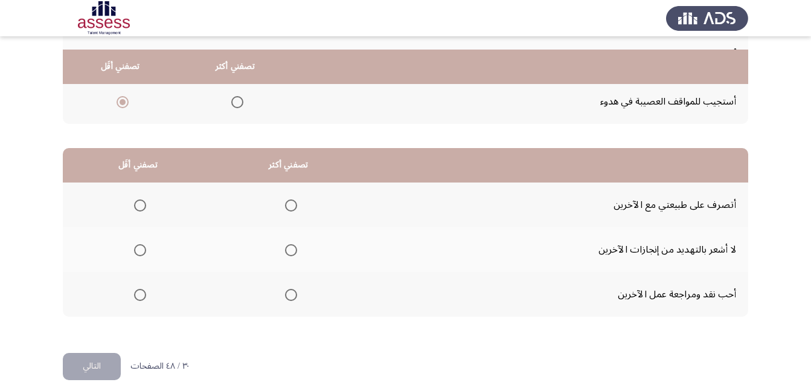
scroll to position [222, 0]
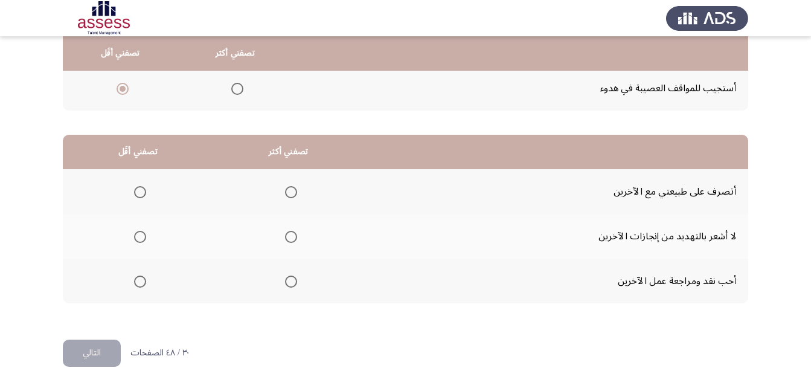
click at [291, 232] on span "Select an option" at bounding box center [291, 237] width 12 height 12
click at [291, 232] on input "Select an option" at bounding box center [291, 237] width 12 height 12
click at [133, 186] on label "Select an option" at bounding box center [137, 192] width 17 height 12
click at [134, 186] on input "Select an option" at bounding box center [140, 192] width 12 height 12
click at [97, 356] on button "التالي" at bounding box center [92, 352] width 58 height 27
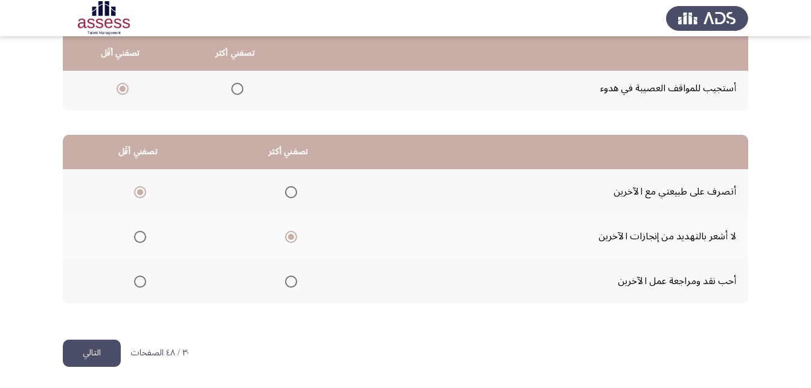
scroll to position [0, 0]
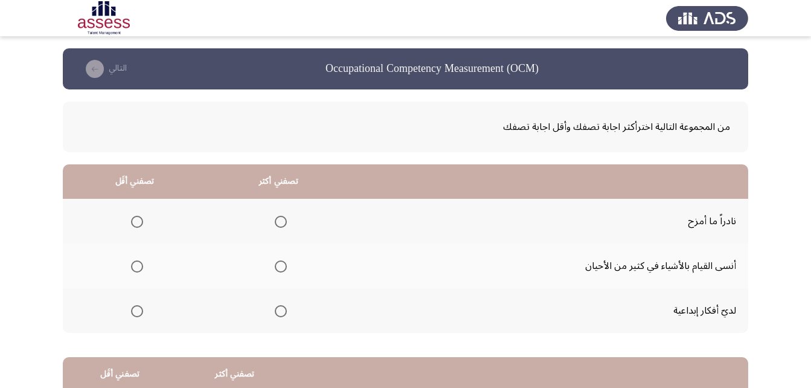
click at [282, 220] on span "Select an option" at bounding box center [281, 221] width 12 height 12
click at [282, 220] on input "Select an option" at bounding box center [281, 221] width 12 height 12
click at [135, 311] on span "Select an option" at bounding box center [137, 311] width 12 height 12
click at [135, 311] on input "Select an option" at bounding box center [137, 311] width 12 height 12
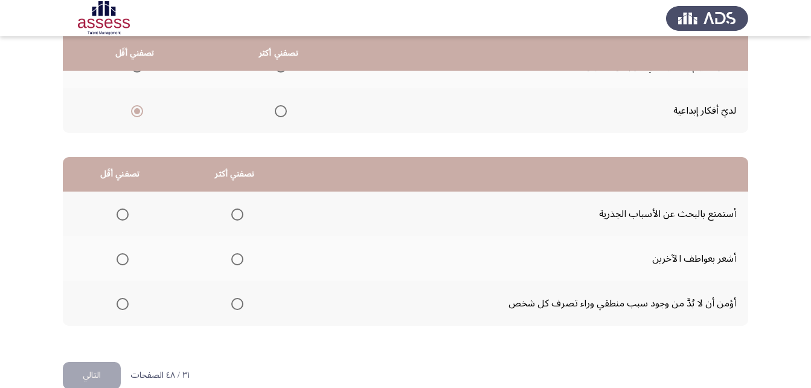
scroll to position [215, 0]
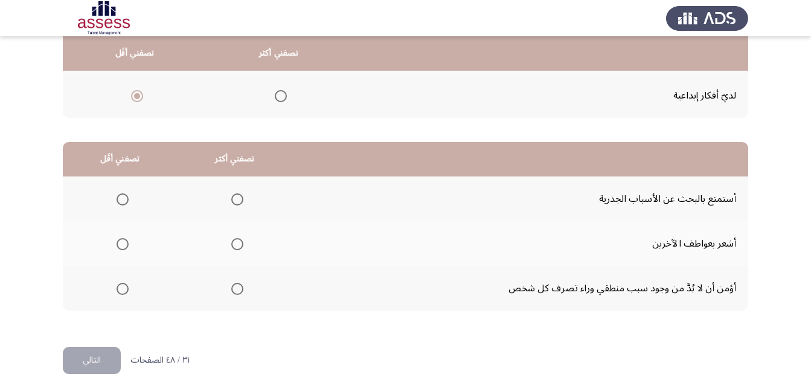
click at [231, 288] on span "Select an option" at bounding box center [237, 288] width 12 height 12
click at [231, 288] on input "Select an option" at bounding box center [237, 288] width 12 height 12
click at [129, 203] on th at bounding box center [120, 198] width 115 height 45
click at [120, 198] on span "Select an option" at bounding box center [122, 199] width 12 height 12
click at [120, 198] on input "Select an option" at bounding box center [122, 199] width 12 height 12
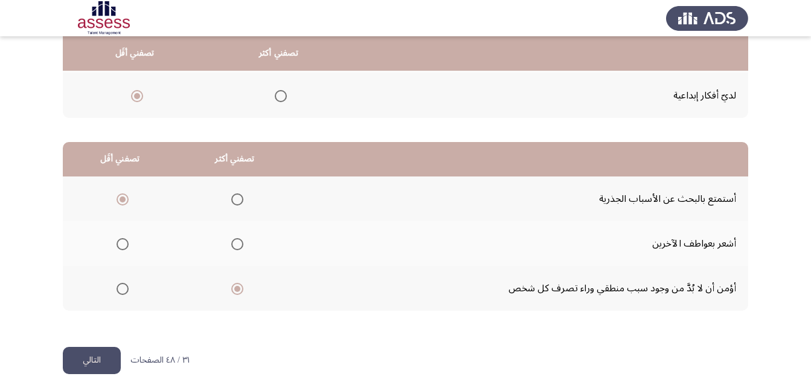
click at [106, 349] on button "التالي" at bounding box center [92, 359] width 58 height 27
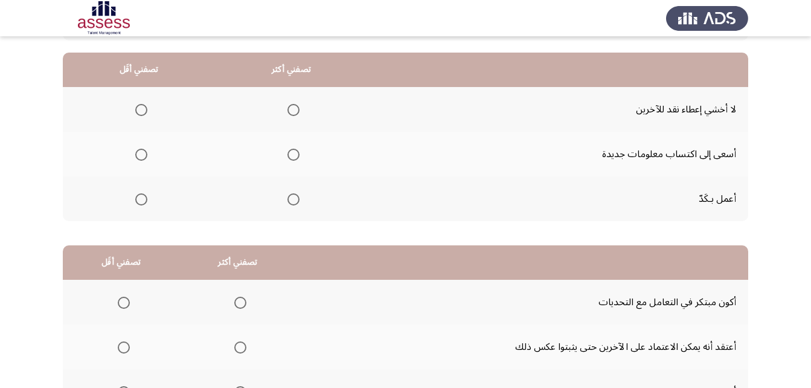
scroll to position [113, 0]
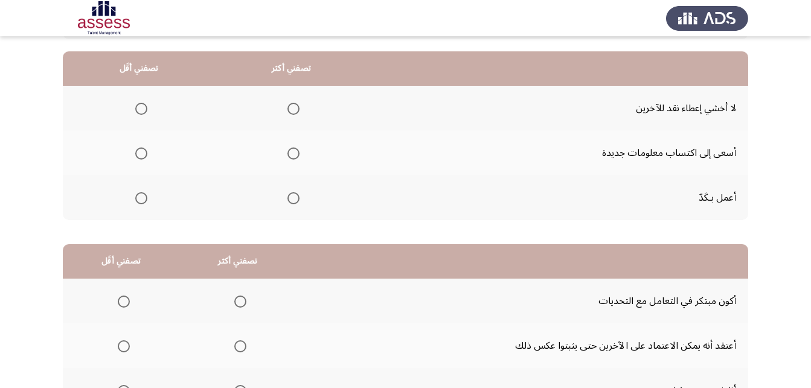
click at [294, 153] on span "Select an option" at bounding box center [293, 153] width 12 height 12
click at [294, 153] on input "Select an option" at bounding box center [293, 153] width 12 height 12
click at [145, 197] on span "Select an option" at bounding box center [141, 198] width 12 height 12
click at [145, 197] on input "Select an option" at bounding box center [141, 198] width 12 height 12
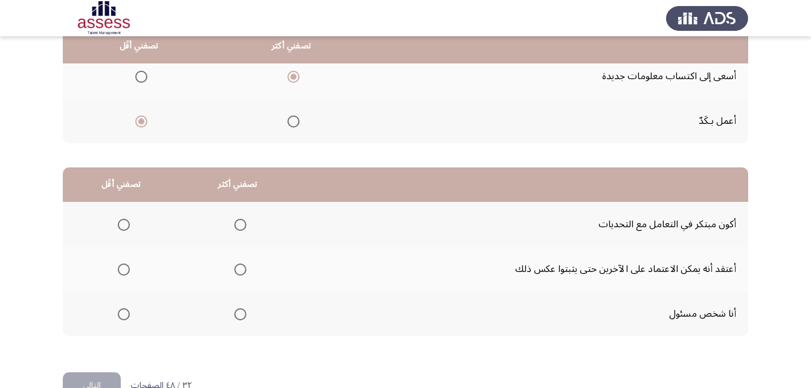
scroll to position [222, 0]
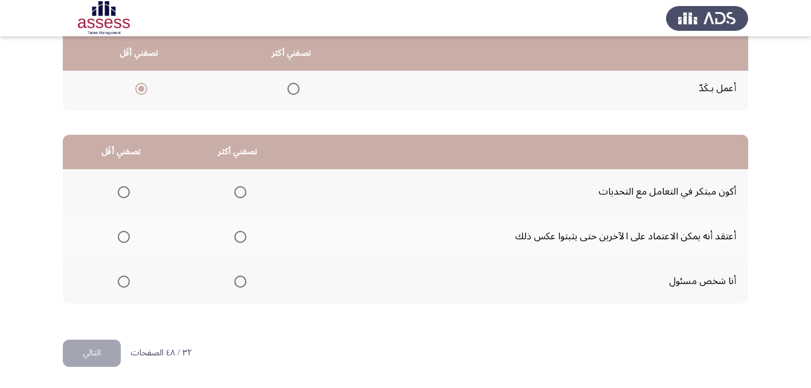
click at [237, 284] on span "Select an option" at bounding box center [240, 281] width 12 height 12
click at [237, 284] on input "Select an option" at bounding box center [240, 281] width 12 height 12
click at [123, 193] on span "Select an option" at bounding box center [124, 192] width 12 height 12
click at [123, 193] on input "Select an option" at bounding box center [124, 192] width 12 height 12
click at [103, 343] on button "التالي" at bounding box center [92, 352] width 58 height 27
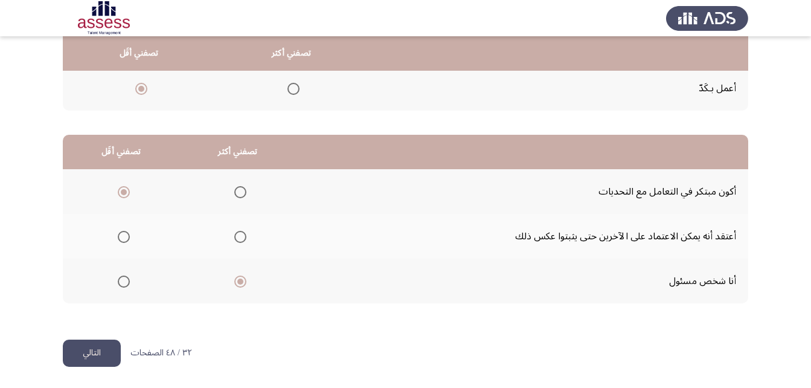
scroll to position [0, 0]
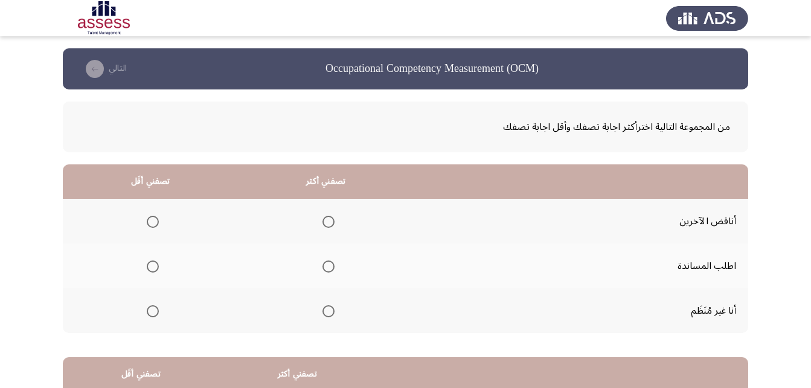
click at [330, 265] on span "Select an option" at bounding box center [328, 266] width 12 height 12
click at [330, 265] on input "Select an option" at bounding box center [328, 266] width 12 height 12
click at [155, 219] on span "Select an option" at bounding box center [153, 221] width 12 height 12
click at [155, 219] on input "Select an option" at bounding box center [153, 221] width 12 height 12
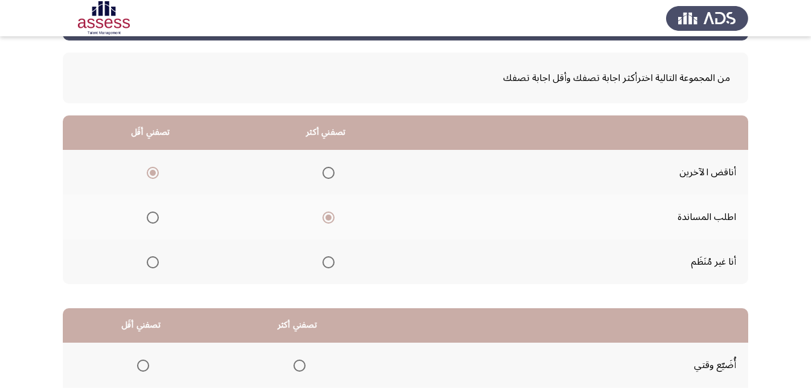
scroll to position [103, 0]
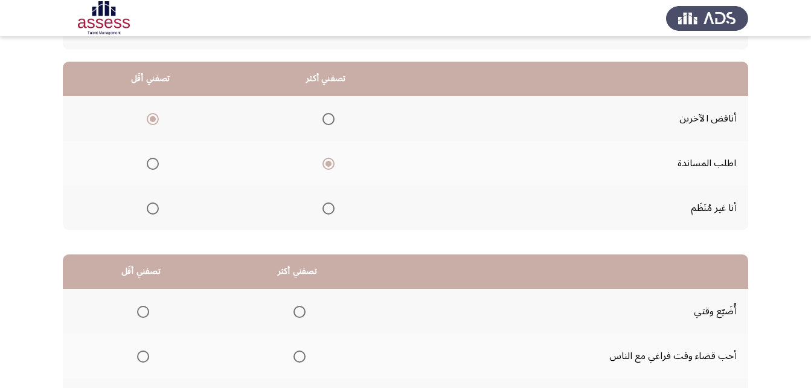
click at [147, 214] on mat-radio-group "Select an option" at bounding box center [150, 207] width 17 height 21
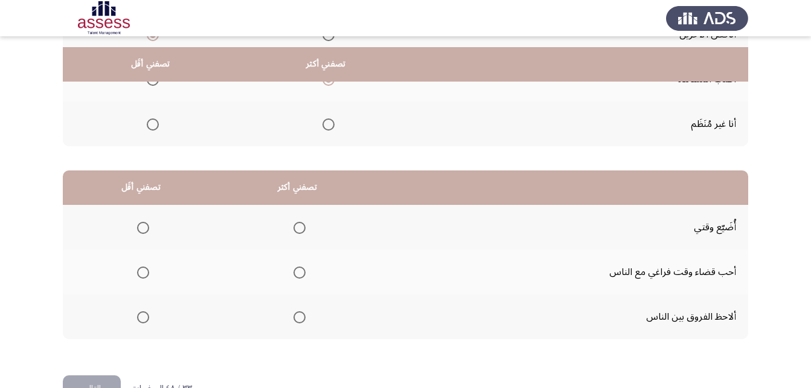
scroll to position [200, 0]
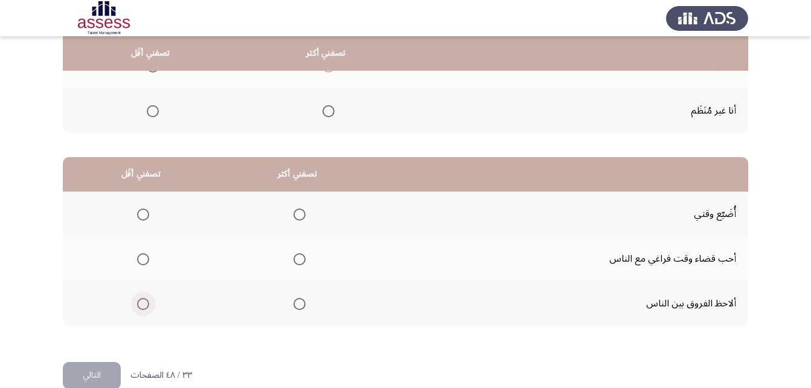
click at [147, 301] on span "Select an option" at bounding box center [143, 304] width 12 height 12
click at [147, 301] on input "Select an option" at bounding box center [143, 304] width 12 height 12
click at [302, 258] on span "Select an option" at bounding box center [299, 259] width 12 height 12
click at [302, 258] on input "Select an option" at bounding box center [299, 259] width 12 height 12
drag, startPoint x: 83, startPoint y: 377, endPoint x: 183, endPoint y: 358, distance: 102.5
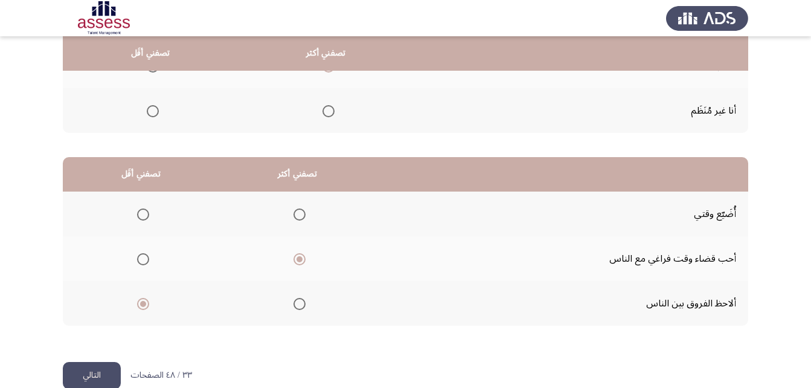
click at [85, 377] on button "التالي" at bounding box center [92, 375] width 58 height 27
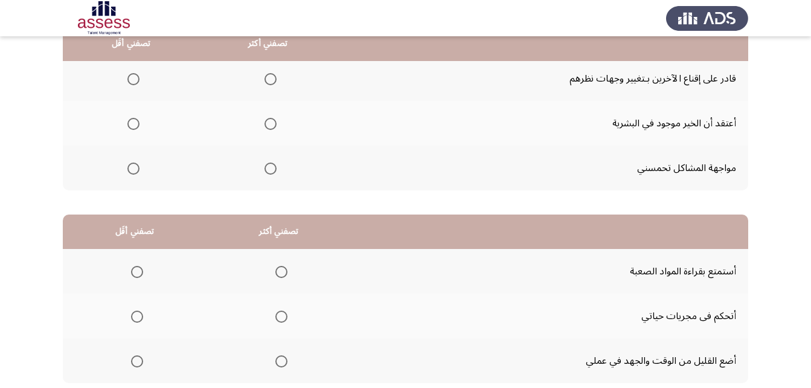
scroll to position [143, 0]
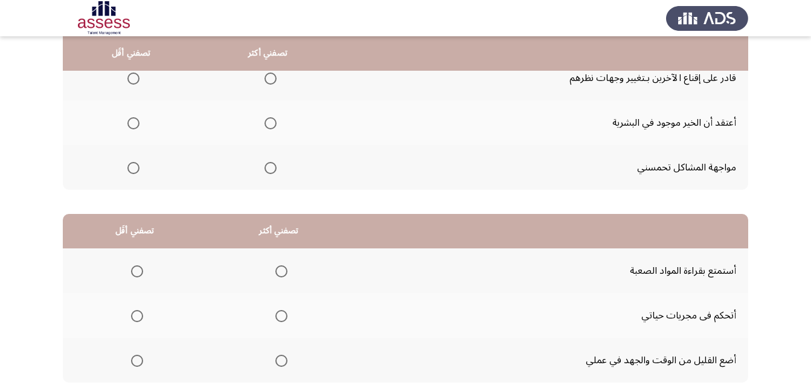
click at [264, 166] on span "Select an option" at bounding box center [270, 168] width 12 height 12
click at [264, 166] on input "Select an option" at bounding box center [270, 168] width 12 height 12
click at [136, 83] on span "Select an option" at bounding box center [133, 78] width 12 height 12
click at [136, 83] on input "Select an option" at bounding box center [133, 78] width 12 height 12
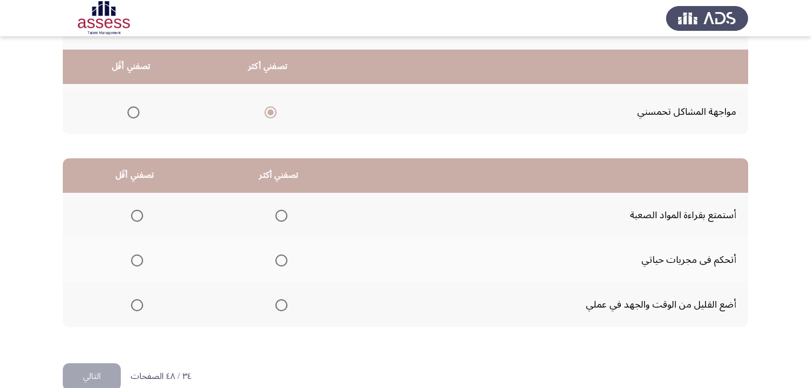
scroll to position [218, 0]
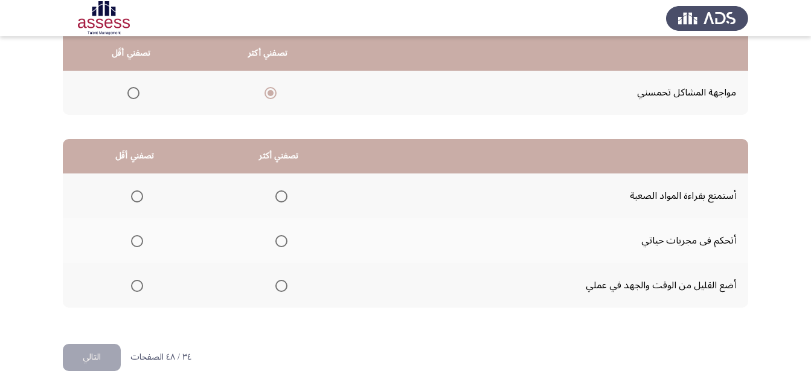
click at [284, 240] on span "Select an option" at bounding box center [281, 241] width 12 height 12
click at [284, 240] on input "Select an option" at bounding box center [281, 241] width 12 height 12
click at [138, 200] on span "Select an option" at bounding box center [137, 196] width 12 height 12
click at [138, 200] on input "Select an option" at bounding box center [137, 196] width 12 height 12
click at [109, 360] on button "التالي" at bounding box center [92, 356] width 58 height 27
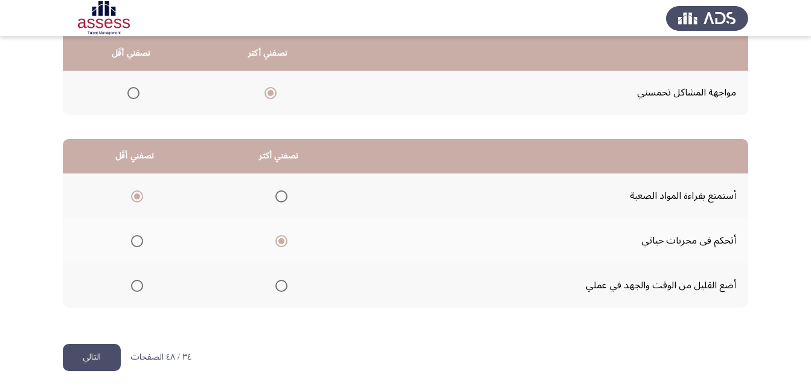
scroll to position [0, 0]
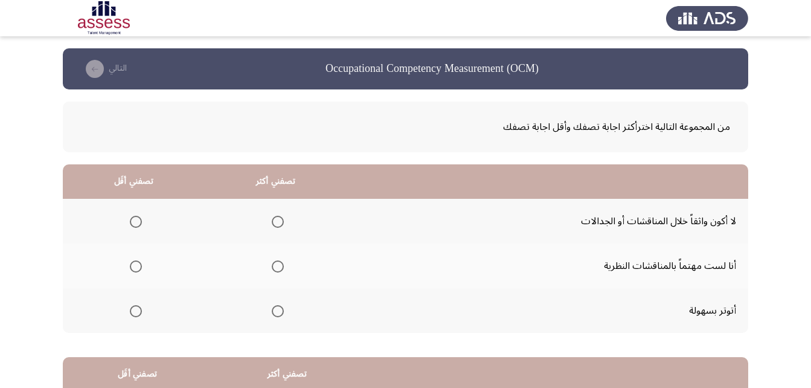
click at [132, 311] on span "Select an option" at bounding box center [136, 311] width 12 height 12
click at [132, 311] on input "Select an option" at bounding box center [136, 311] width 12 height 12
click at [278, 266] on span "Select an option" at bounding box center [278, 266] width 12 height 12
click at [278, 266] on input "Select an option" at bounding box center [278, 266] width 12 height 12
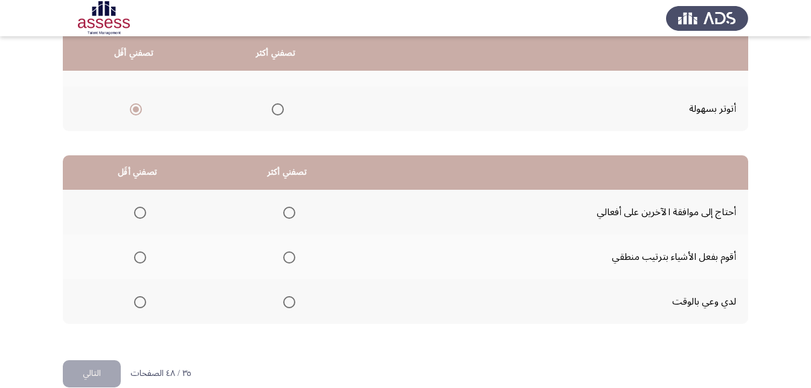
scroll to position [203, 0]
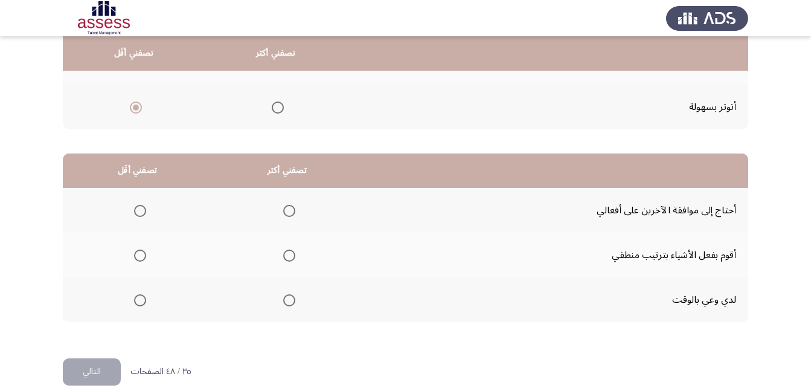
click at [294, 258] on span "Select an option" at bounding box center [289, 255] width 12 height 12
click at [294, 258] on input "Select an option" at bounding box center [289, 255] width 12 height 12
click at [134, 302] on span "Select an option" at bounding box center [140, 300] width 12 height 12
click at [134, 302] on input "Select an option" at bounding box center [140, 300] width 12 height 12
click at [107, 357] on div "من المجموعة التالية اخترأكثر اجابة تصفك وأقل اجابة تصفك تصفني أكثر تصفني أقَل ل…" at bounding box center [405, 122] width 685 height 472
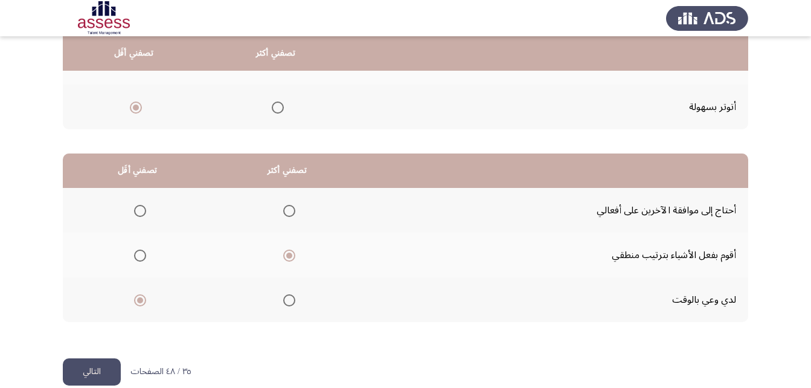
click at [107, 360] on button "التالي" at bounding box center [92, 371] width 58 height 27
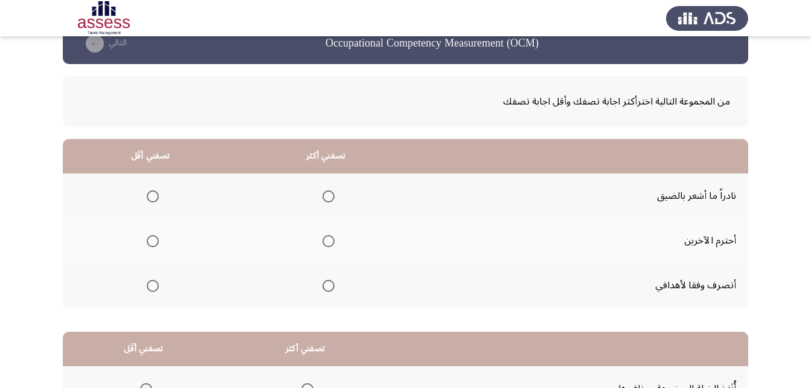
scroll to position [38, 0]
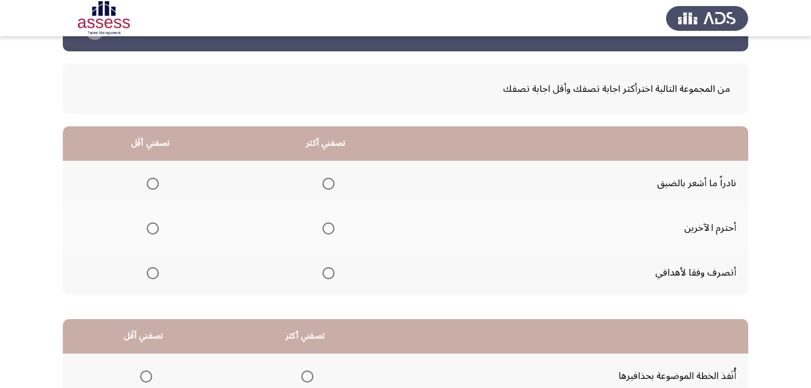
click at [328, 273] on span "Select an option" at bounding box center [328, 273] width 0 height 0
click at [326, 272] on input "Select an option" at bounding box center [328, 273] width 12 height 12
click at [161, 228] on th at bounding box center [150, 227] width 175 height 45
click at [158, 228] on span "Select an option" at bounding box center [153, 228] width 12 height 12
click at [158, 228] on input "Select an option" at bounding box center [153, 228] width 12 height 12
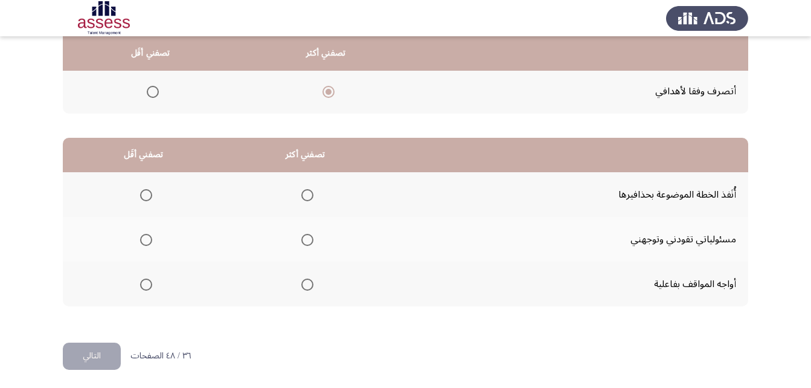
scroll to position [222, 0]
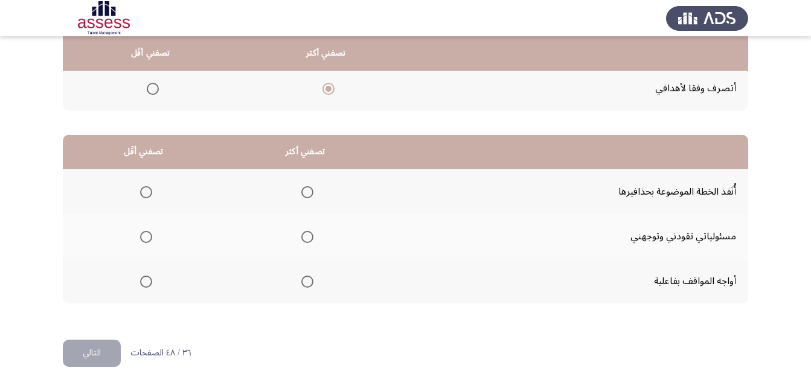
click at [305, 192] on span "Select an option" at bounding box center [307, 192] width 12 height 12
click at [305, 192] on input "Select an option" at bounding box center [307, 192] width 12 height 12
click at [146, 237] on span "Select an option" at bounding box center [146, 237] width 0 height 0
click at [145, 236] on input "Select an option" at bounding box center [146, 237] width 12 height 12
click at [86, 369] on html "Occupational Competency Measurement (OCM) التالي من المجموعة التالية اخترأكثر ا…" at bounding box center [405, 83] width 811 height 610
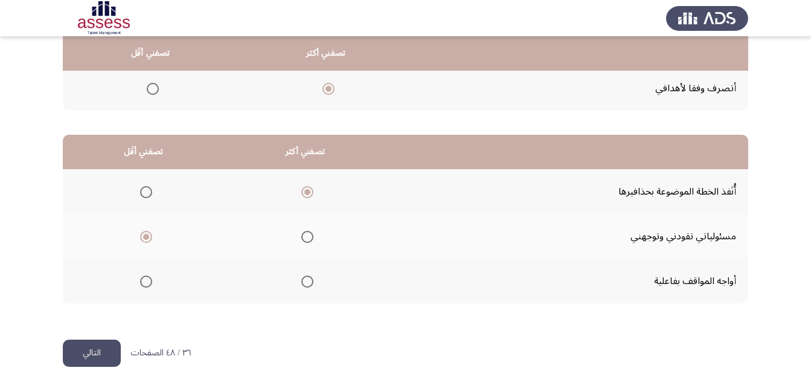
click at [92, 359] on button "التالي" at bounding box center [92, 352] width 58 height 27
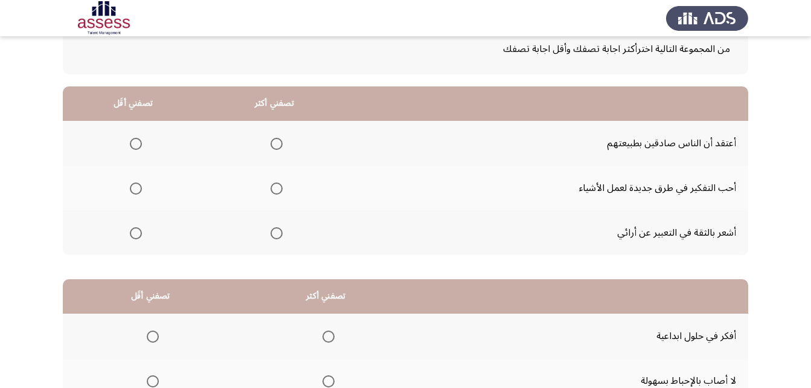
scroll to position [113, 0]
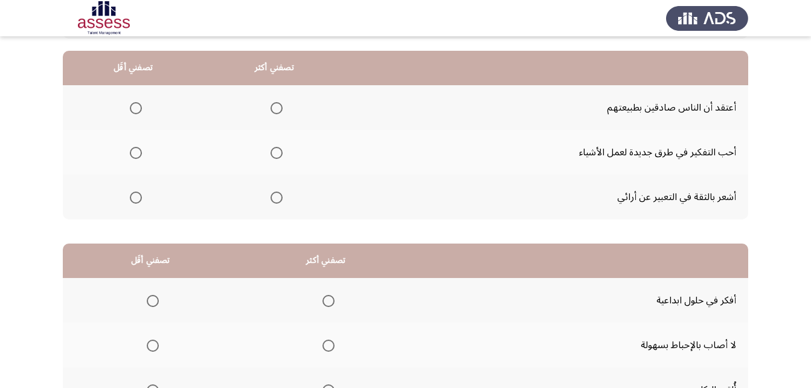
click at [281, 194] on th at bounding box center [273, 196] width 141 height 45
click at [275, 152] on span "Select an option" at bounding box center [276, 153] width 12 height 12
click at [275, 152] on input "Select an option" at bounding box center [276, 153] width 12 height 12
click at [126, 199] on label "Select an option" at bounding box center [133, 197] width 17 height 12
click at [130, 199] on input "Select an option" at bounding box center [136, 197] width 12 height 12
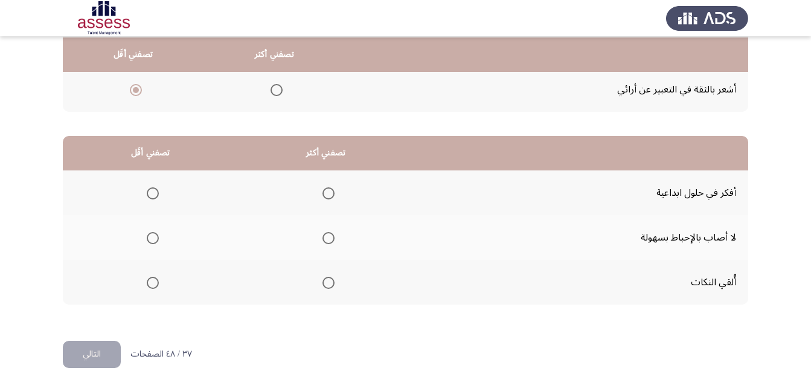
scroll to position [222, 0]
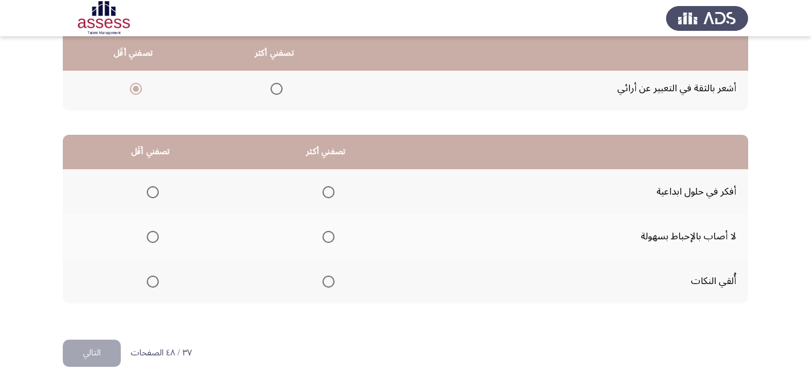
click at [330, 237] on span "Select an option" at bounding box center [328, 237] width 12 height 12
click at [330, 237] on input "Select an option" at bounding box center [328, 237] width 12 height 12
click at [156, 188] on span "Select an option" at bounding box center [153, 192] width 12 height 12
click at [156, 188] on input "Select an option" at bounding box center [153, 192] width 12 height 12
click at [100, 344] on button "التالي" at bounding box center [92, 352] width 58 height 27
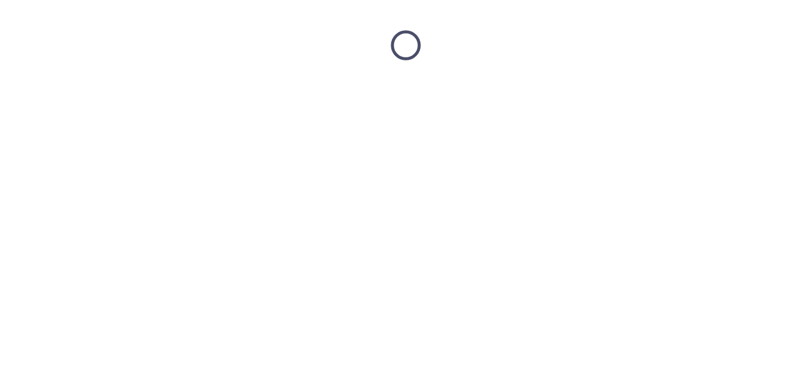
scroll to position [0, 0]
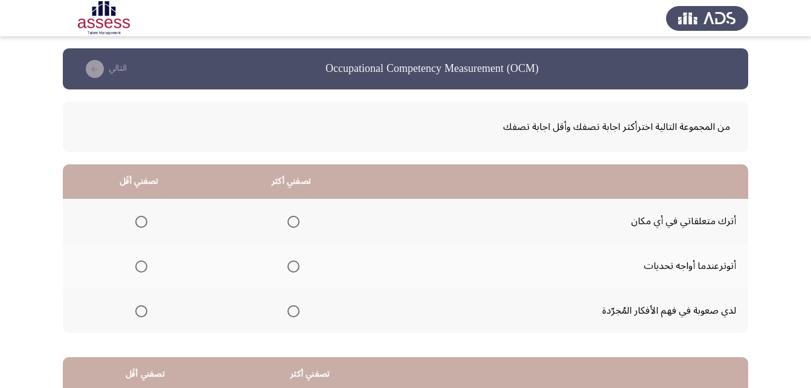
drag, startPoint x: 806, startPoint y: 172, endPoint x: 806, endPoint y: 285, distance: 112.9
click at [806, 289] on app-assessment-container "Occupational Competency Measurement (OCM) التالي من المجموعة التالية اخترأكثر ا…" at bounding box center [405, 304] width 811 height 513
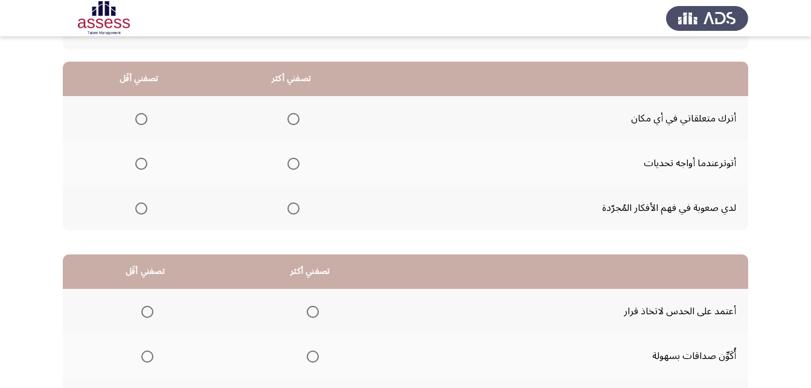
scroll to position [78, 0]
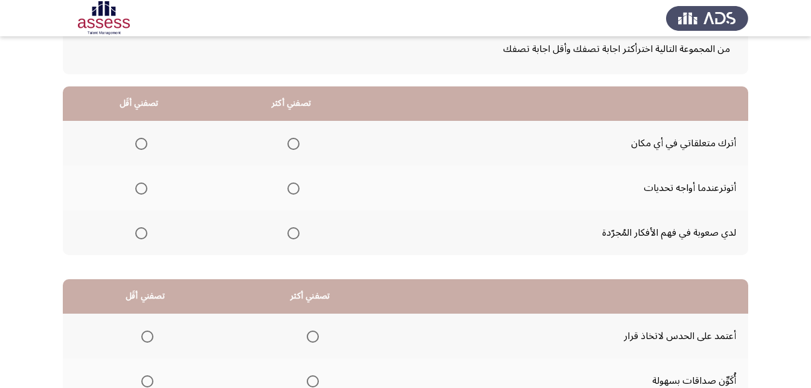
click at [295, 232] on span "Select an option" at bounding box center [293, 233] width 12 height 12
click at [295, 232] on input "Select an option" at bounding box center [293, 233] width 12 height 12
click at [141, 147] on span "Select an option" at bounding box center [141, 144] width 12 height 12
click at [141, 147] on input "Select an option" at bounding box center [141, 144] width 12 height 12
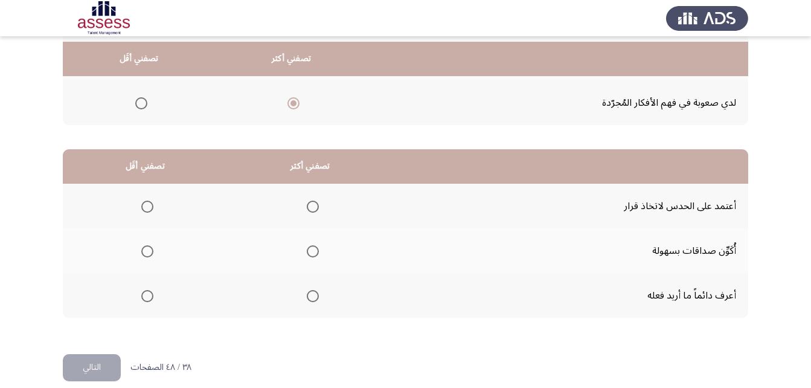
scroll to position [217, 0]
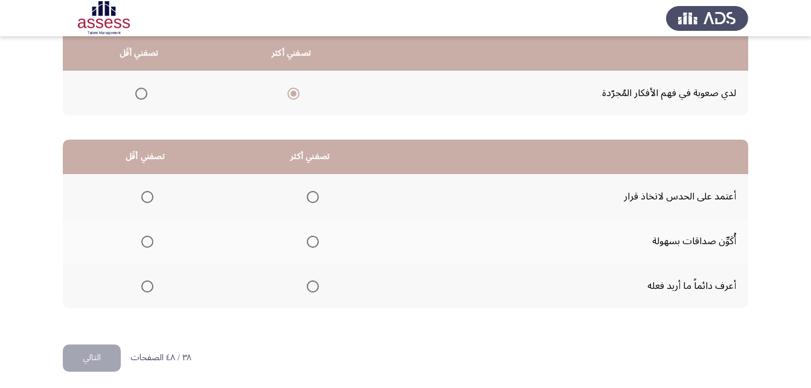
click at [322, 241] on th at bounding box center [310, 241] width 165 height 45
click at [314, 242] on span "Select an option" at bounding box center [313, 241] width 12 height 12
click at [314, 242] on input "Select an option" at bounding box center [313, 241] width 12 height 12
click at [313, 290] on span "Select an option" at bounding box center [313, 286] width 12 height 12
click at [313, 290] on input "Select an option" at bounding box center [313, 286] width 12 height 12
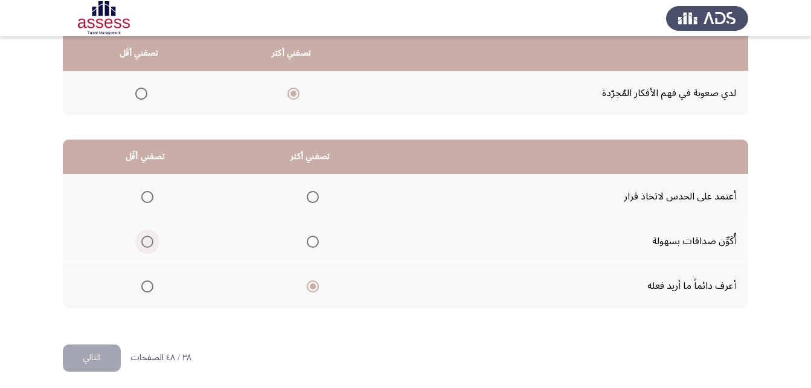
click at [138, 237] on label "Select an option" at bounding box center [144, 241] width 17 height 12
click at [141, 237] on input "Select an option" at bounding box center [147, 241] width 12 height 12
click at [101, 368] on button "التالي" at bounding box center [92, 357] width 58 height 27
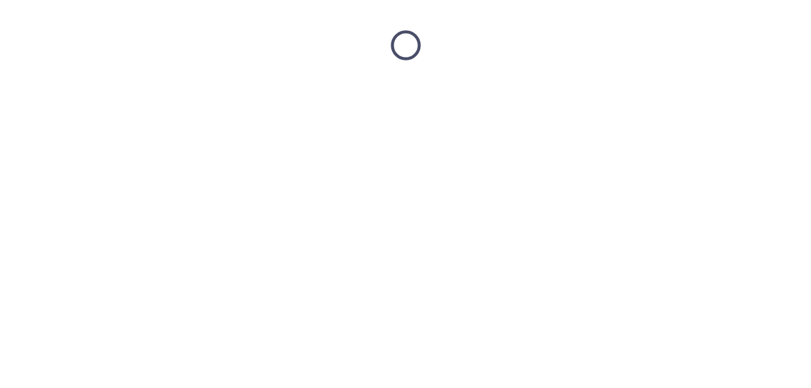
scroll to position [0, 0]
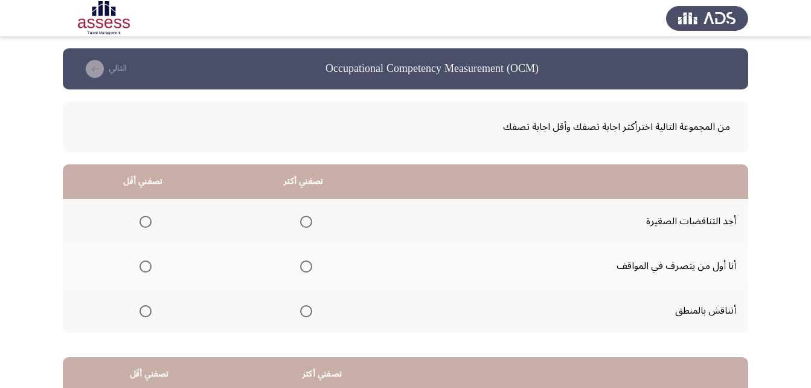
click at [304, 311] on span "Select an option" at bounding box center [306, 311] width 12 height 12
click at [304, 311] on input "Select an option" at bounding box center [306, 311] width 12 height 12
click at [307, 267] on span "Select an option" at bounding box center [306, 266] width 12 height 12
click at [307, 267] on input "Select an option" at bounding box center [306, 266] width 12 height 12
click at [147, 313] on span "Select an option" at bounding box center [145, 311] width 12 height 12
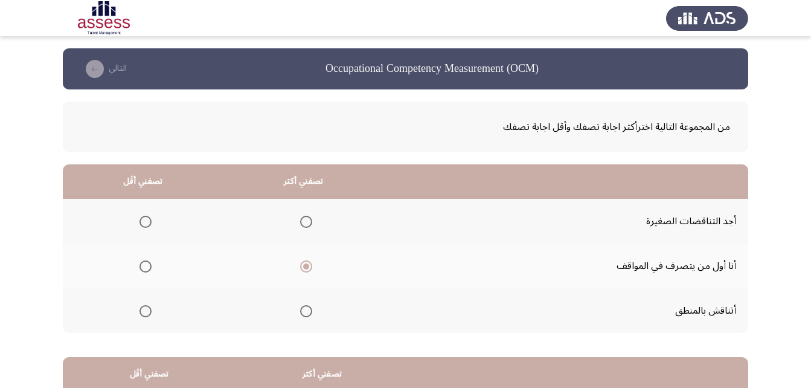
click at [147, 313] on input "Select an option" at bounding box center [145, 311] width 12 height 12
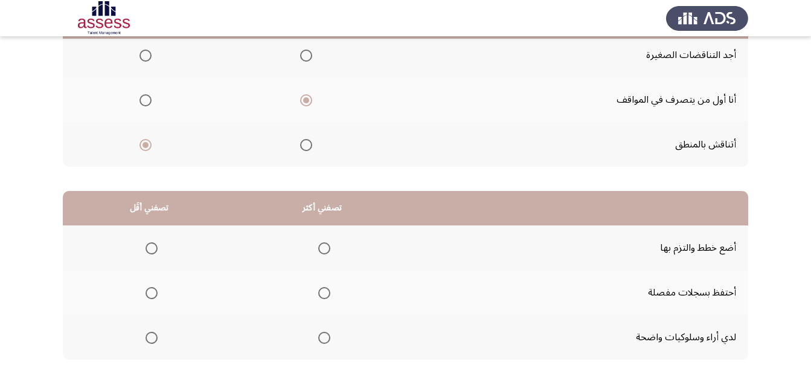
scroll to position [215, 0]
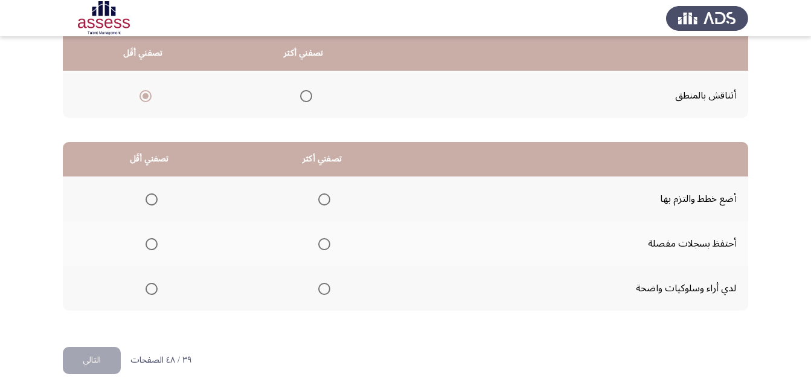
click at [318, 203] on span "Select an option" at bounding box center [324, 199] width 12 height 12
click at [318, 203] on input "Select an option" at bounding box center [324, 199] width 12 height 12
click at [152, 290] on span "Select an option" at bounding box center [151, 288] width 12 height 12
click at [152, 290] on input "Select an option" at bounding box center [151, 288] width 12 height 12
click at [119, 338] on div "من المجموعة التالية اخترأكثر اجابة تصفك وأقل اجابة تصفك تصفني أكثر تصفني أقَل أ…" at bounding box center [405, 110] width 685 height 472
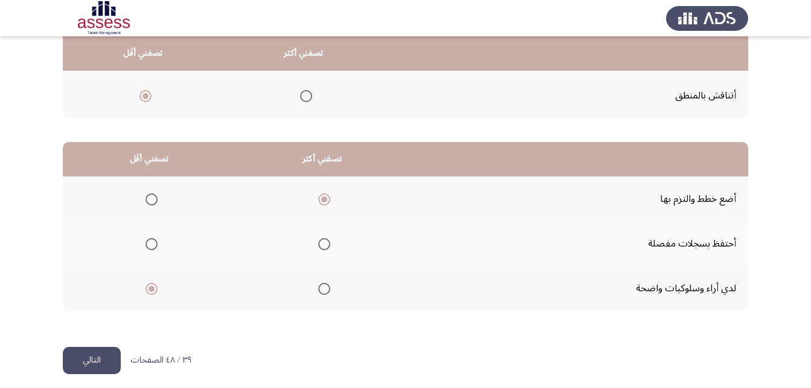
click at [109, 358] on button "التالي" at bounding box center [92, 359] width 58 height 27
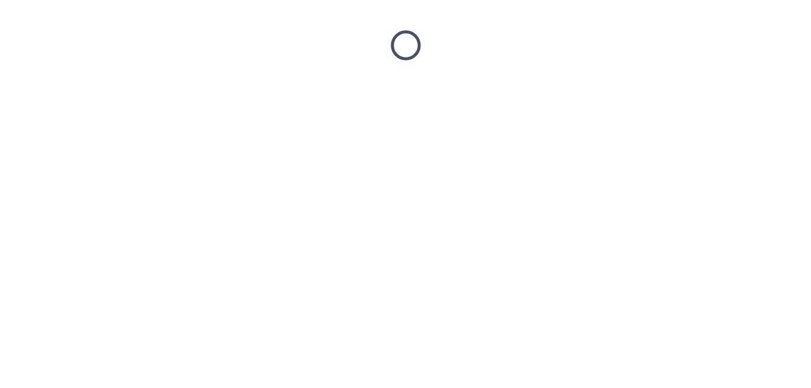
scroll to position [0, 0]
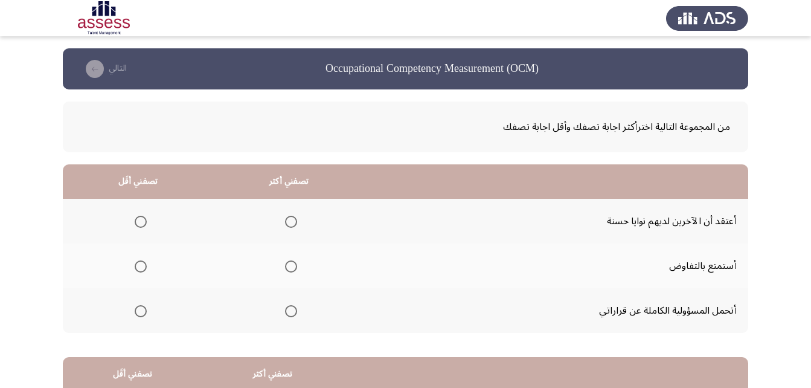
click at [288, 312] on span "Select an option" at bounding box center [291, 311] width 12 height 12
click at [288, 312] on input "Select an option" at bounding box center [291, 311] width 12 height 12
click at [135, 264] on span "Select an option" at bounding box center [141, 266] width 12 height 12
click at [135, 264] on input "Select an option" at bounding box center [141, 266] width 12 height 12
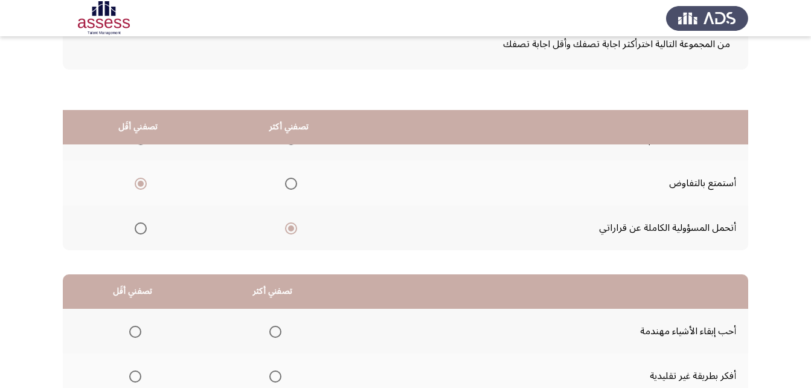
scroll to position [200, 0]
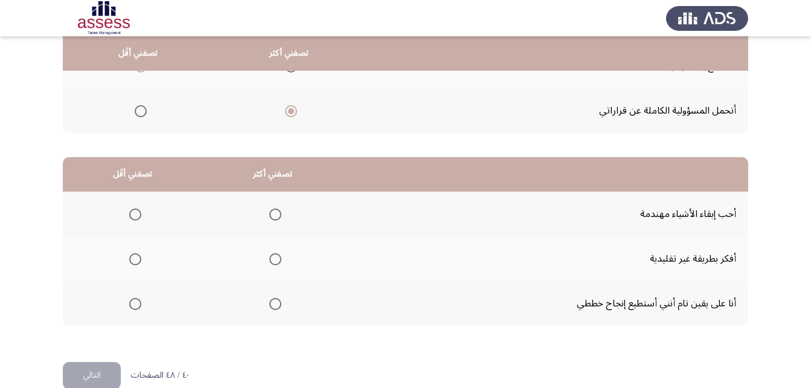
click at [269, 258] on span "Select an option" at bounding box center [275, 259] width 12 height 12
click at [269, 258] on input "Select an option" at bounding box center [275, 259] width 12 height 12
click at [138, 301] on span "Select an option" at bounding box center [135, 304] width 12 height 12
click at [138, 301] on input "Select an option" at bounding box center [135, 304] width 12 height 12
click at [108, 366] on button "التالي" at bounding box center [92, 375] width 58 height 27
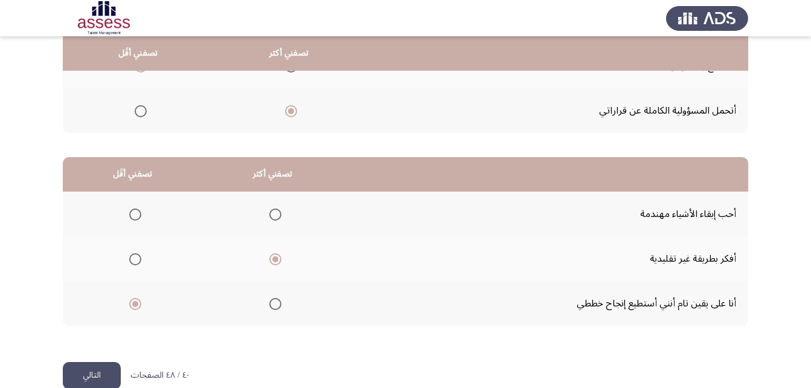
scroll to position [0, 0]
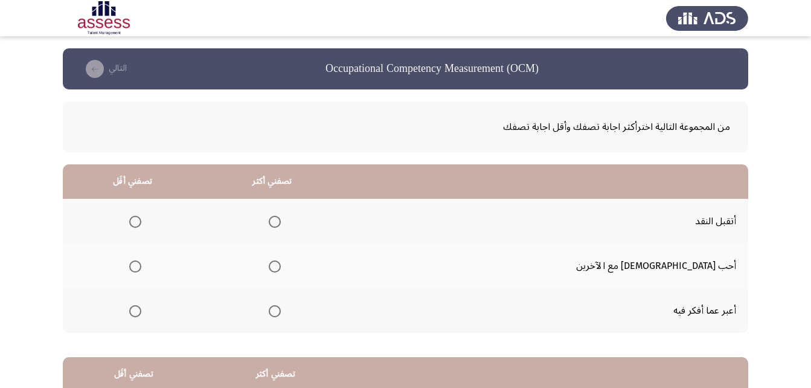
click at [281, 224] on span "Select an option" at bounding box center [275, 221] width 12 height 12
click at [281, 224] on input "Select an option" at bounding box center [275, 221] width 12 height 12
click at [281, 266] on span "Select an option" at bounding box center [275, 266] width 12 height 12
click at [281, 266] on input "Select an option" at bounding box center [275, 266] width 12 height 12
click at [141, 311] on label "Select an option" at bounding box center [132, 311] width 17 height 12
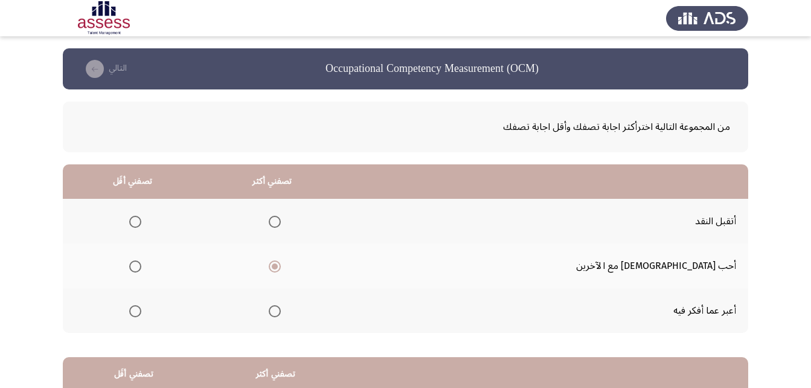
click at [141, 311] on input "Select an option" at bounding box center [135, 311] width 12 height 12
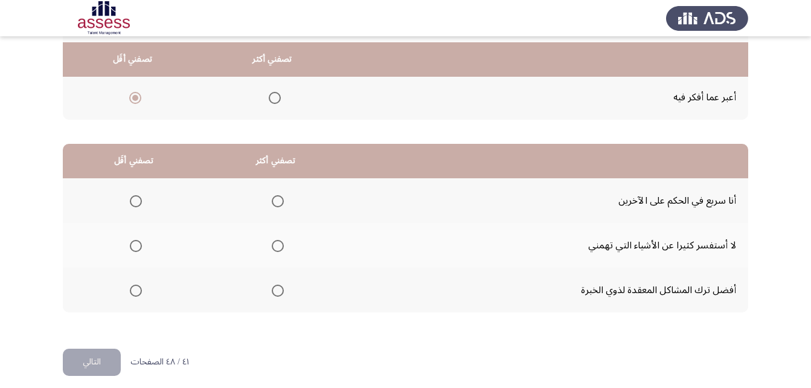
scroll to position [222, 0]
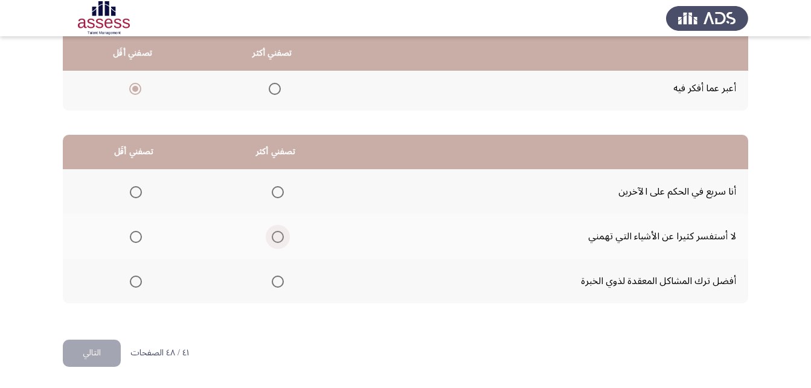
click at [282, 235] on span "Select an option" at bounding box center [278, 237] width 12 height 12
click at [282, 235] on input "Select an option" at bounding box center [278, 237] width 12 height 12
click at [278, 279] on span "Select an option" at bounding box center [278, 281] width 12 height 12
click at [278, 279] on input "Select an option" at bounding box center [278, 281] width 12 height 12
click at [136, 240] on span "Select an option" at bounding box center [136, 237] width 12 height 12
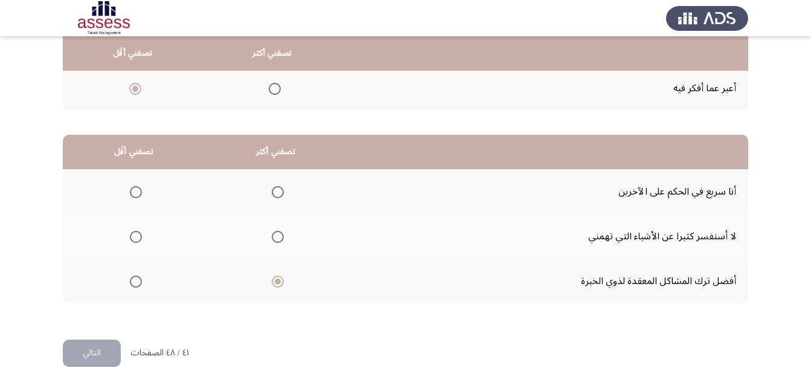
click at [136, 240] on input "Select an option" at bounding box center [136, 237] width 12 height 12
click at [107, 338] on div "من المجموعة التالية اخترأكثر اجابة تصفك وأقل اجابة تصفك تصفني أكثر تصفني أقَل أ…" at bounding box center [405, 103] width 685 height 472
click at [106, 343] on button "التالي" at bounding box center [92, 352] width 58 height 27
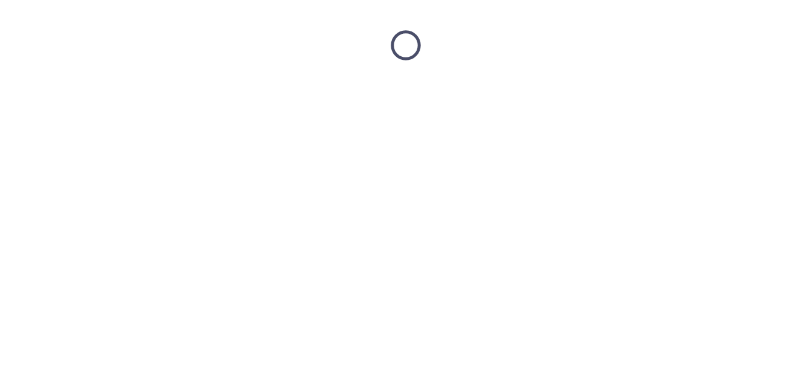
scroll to position [0, 0]
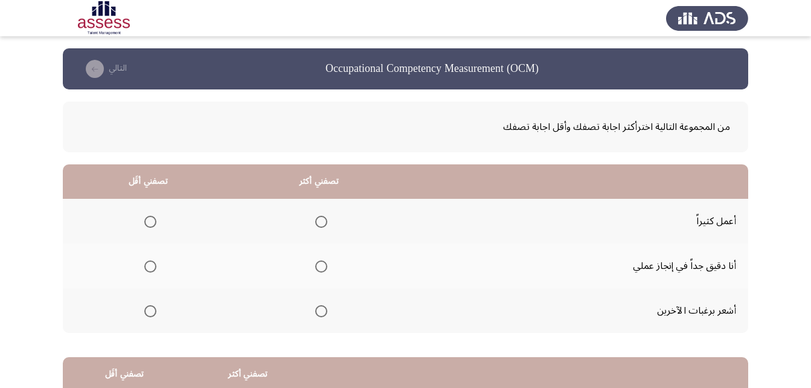
click at [316, 211] on mat-radio-group "Select an option" at bounding box center [318, 221] width 17 height 21
click at [327, 270] on th at bounding box center [319, 265] width 171 height 45
click at [323, 271] on span "Select an option" at bounding box center [321, 266] width 12 height 12
click at [323, 271] on input "Select an option" at bounding box center [321, 266] width 12 height 12
click at [154, 220] on span "Select an option" at bounding box center [150, 221] width 12 height 12
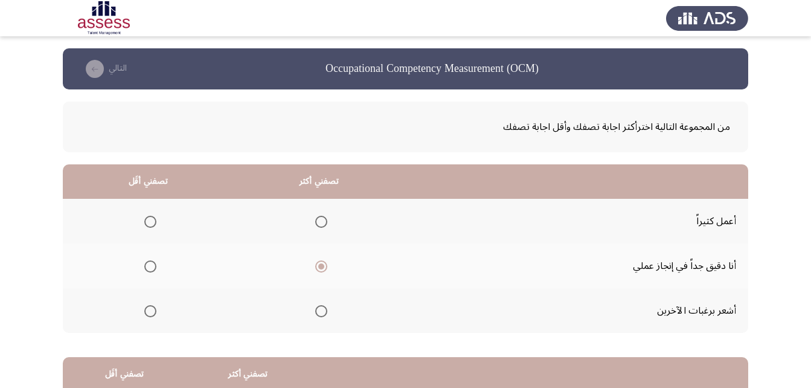
click at [154, 220] on input "Select an option" at bounding box center [150, 221] width 12 height 12
click at [770, 280] on app-assessment-container "Occupational Competency Measurement (OCM) التالي من المجموعة التالية اخترأكثر ا…" at bounding box center [405, 304] width 811 height 513
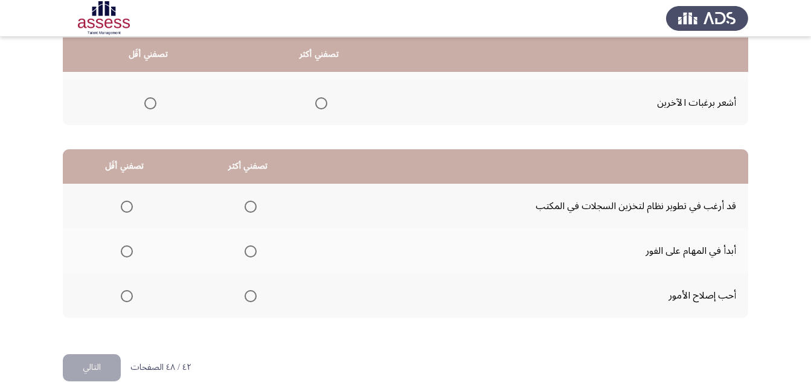
scroll to position [209, 0]
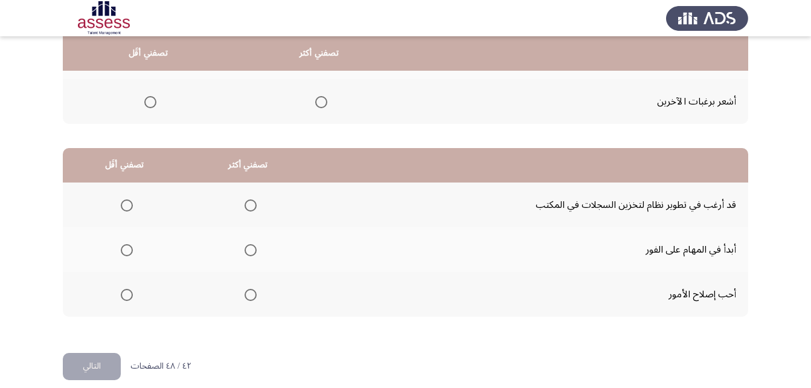
click at [251, 294] on span "Select an option" at bounding box center [250, 295] width 12 height 12
click at [251, 294] on input "Select an option" at bounding box center [250, 295] width 12 height 12
click at [122, 249] on span "Select an option" at bounding box center [127, 250] width 12 height 12
click at [122, 249] on input "Select an option" at bounding box center [127, 250] width 12 height 12
click at [117, 363] on button "التالي" at bounding box center [92, 366] width 58 height 27
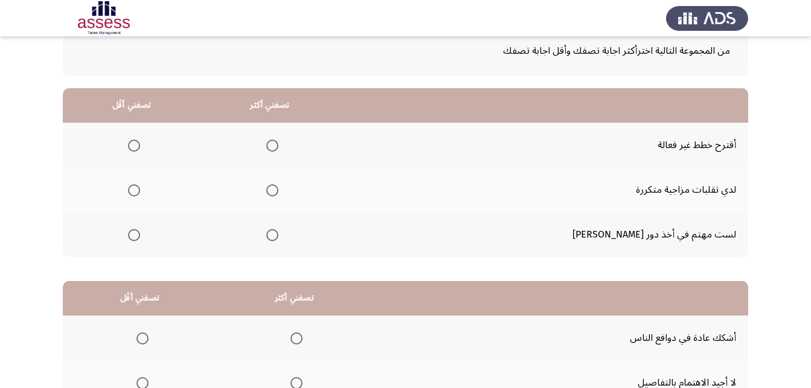
scroll to position [121, 0]
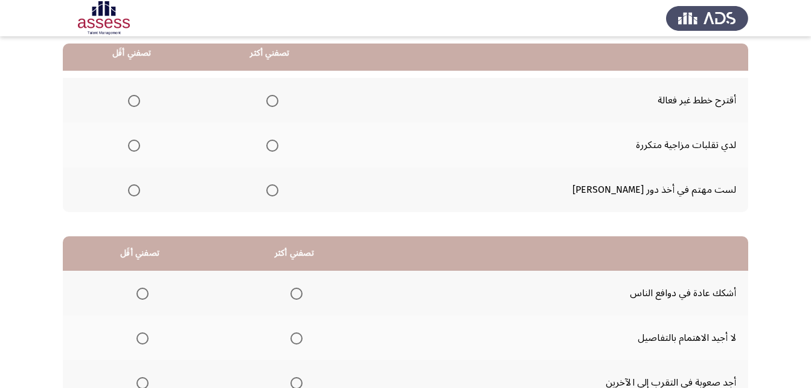
click at [278, 146] on span "Select an option" at bounding box center [272, 145] width 12 height 12
click at [278, 146] on input "Select an option" at bounding box center [272, 145] width 12 height 12
click at [155, 192] on th at bounding box center [132, 189] width 138 height 45
click at [136, 191] on label "Select an option" at bounding box center [131, 190] width 17 height 12
click at [136, 191] on input "Select an option" at bounding box center [134, 190] width 12 height 12
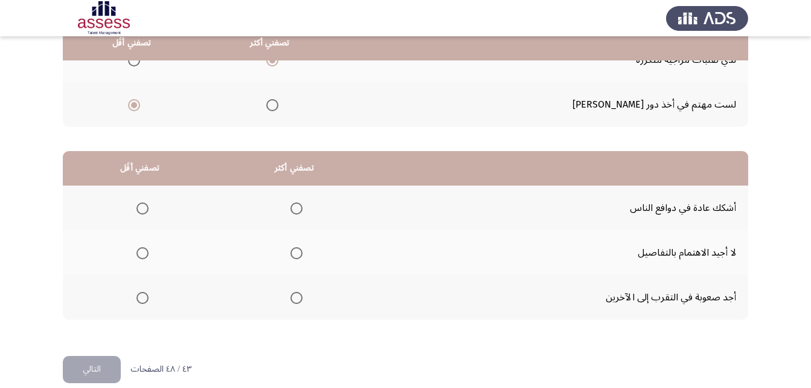
scroll to position [222, 0]
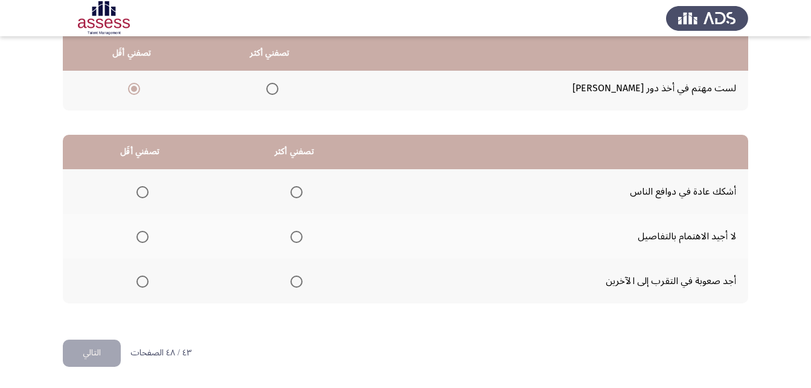
click at [145, 238] on span "Select an option" at bounding box center [142, 237] width 12 height 12
click at [145, 238] on input "Select an option" at bounding box center [142, 237] width 12 height 12
click at [290, 194] on span "Select an option" at bounding box center [296, 192] width 12 height 12
click at [290, 194] on input "Select an option" at bounding box center [296, 192] width 12 height 12
click at [100, 351] on button "التالي" at bounding box center [92, 352] width 58 height 27
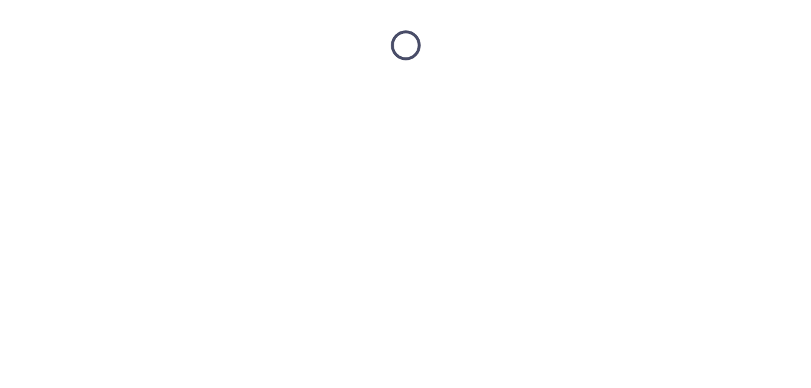
scroll to position [0, 0]
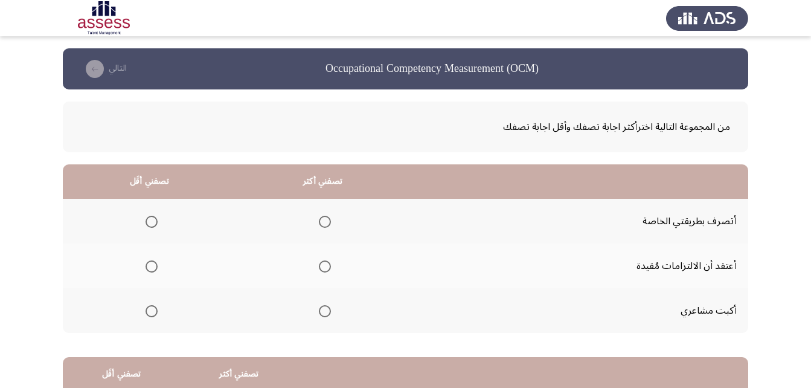
click at [323, 219] on span "Select an option" at bounding box center [325, 221] width 12 height 12
click at [323, 219] on input "Select an option" at bounding box center [325, 221] width 12 height 12
click at [149, 267] on span "Select an option" at bounding box center [151, 266] width 12 height 12
click at [149, 267] on input "Select an option" at bounding box center [151, 266] width 12 height 12
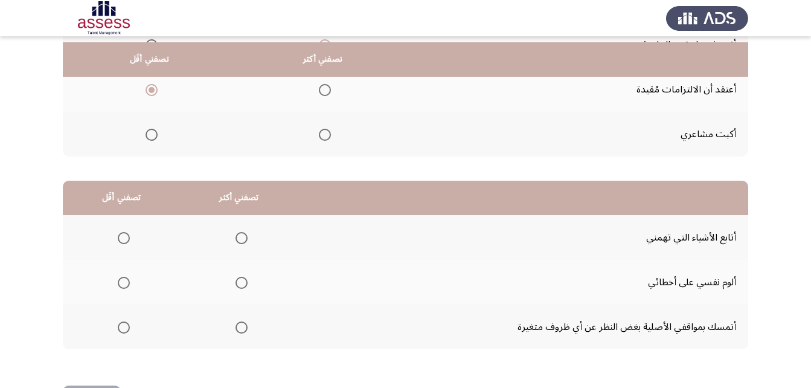
scroll to position [199, 0]
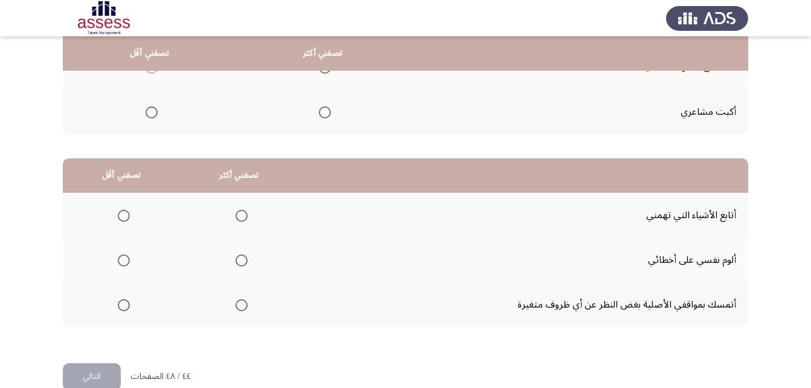
click at [239, 217] on span "Select an option" at bounding box center [241, 215] width 12 height 12
click at [239, 217] on input "Select an option" at bounding box center [241, 215] width 12 height 12
click at [123, 263] on span "Select an option" at bounding box center [124, 260] width 12 height 12
click at [123, 263] on input "Select an option" at bounding box center [124, 260] width 12 height 12
click at [104, 366] on button "التالي" at bounding box center [92, 376] width 58 height 27
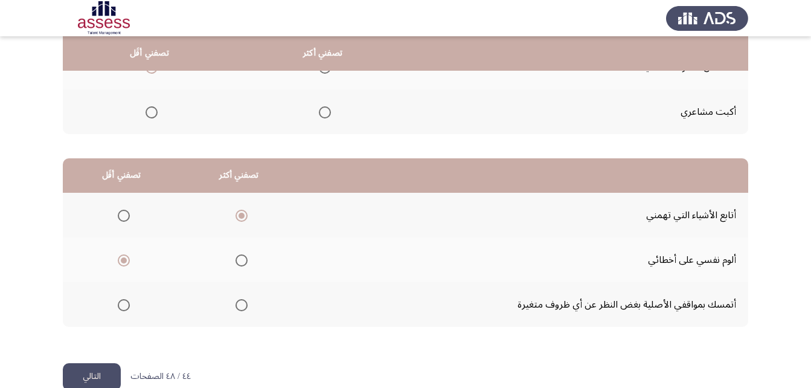
scroll to position [0, 0]
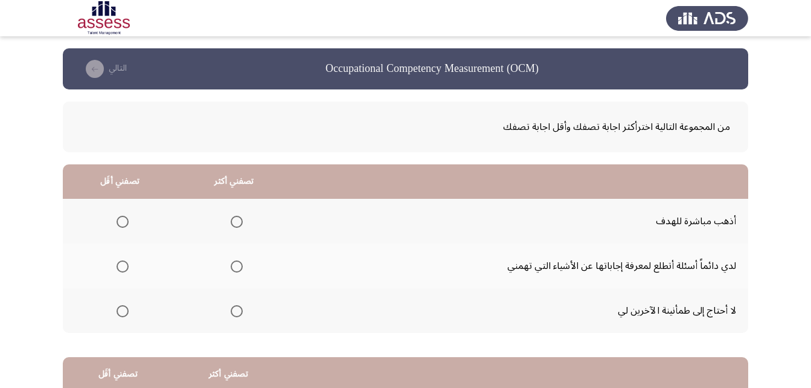
click at [235, 222] on span "Select an option" at bounding box center [237, 221] width 12 height 12
click at [235, 222] on input "Select an option" at bounding box center [237, 221] width 12 height 12
click at [125, 319] on mat-radio-group "Select an option" at bounding box center [120, 310] width 17 height 21
click at [125, 314] on span "Select an option" at bounding box center [122, 311] width 12 height 12
click at [125, 314] on input "Select an option" at bounding box center [122, 311] width 12 height 12
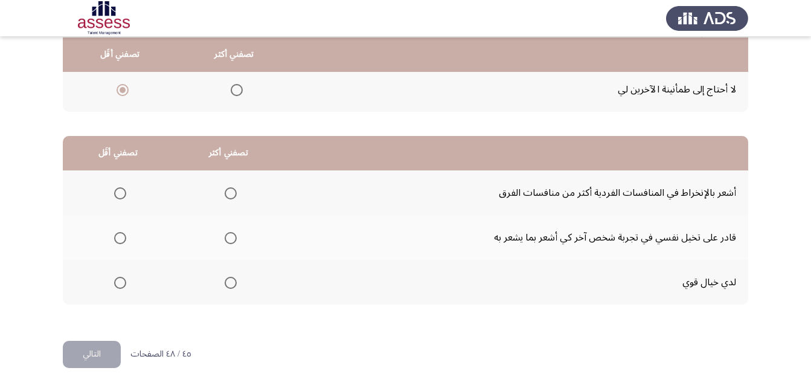
scroll to position [222, 0]
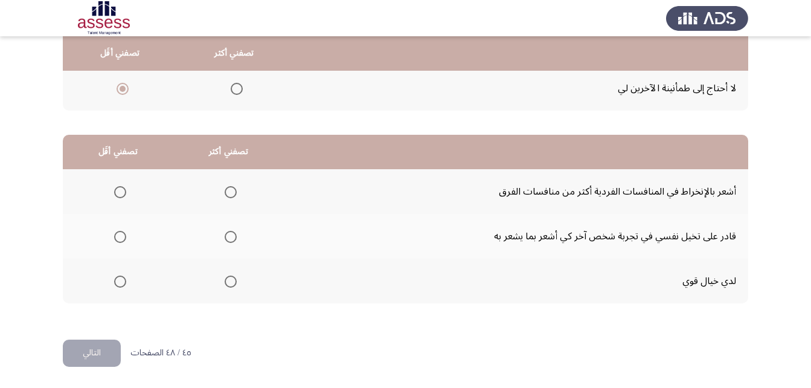
click at [234, 273] on mat-radio-group "Select an option" at bounding box center [228, 280] width 17 height 21
click at [228, 289] on mat-radio-group "Select an option" at bounding box center [228, 280] width 17 height 21
click at [226, 280] on span "Select an option" at bounding box center [231, 281] width 12 height 12
click at [226, 280] on input "Select an option" at bounding box center [231, 281] width 12 height 12
click at [115, 235] on span "Select an option" at bounding box center [120, 237] width 12 height 12
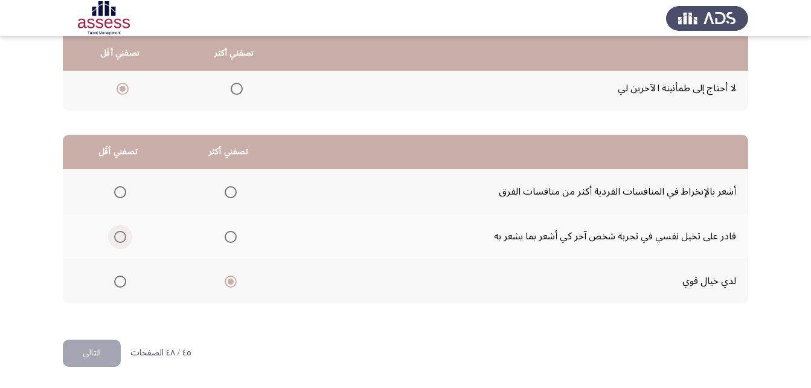
click at [115, 235] on input "Select an option" at bounding box center [120, 237] width 12 height 12
click at [110, 346] on button "التالي" at bounding box center [92, 352] width 58 height 27
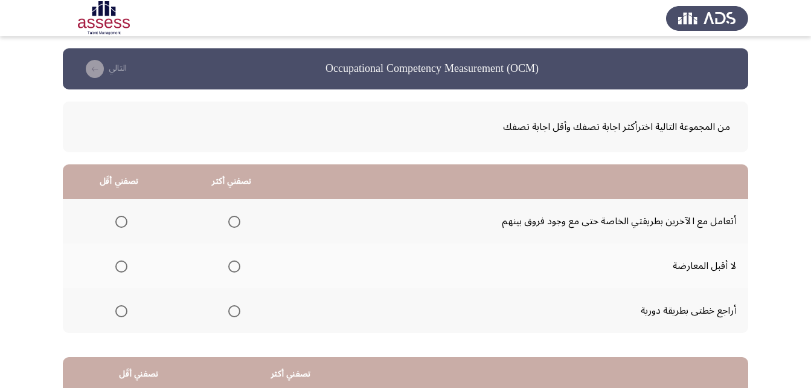
click at [232, 313] on span "Select an option" at bounding box center [234, 311] width 12 height 12
click at [232, 313] on input "Select an option" at bounding box center [234, 311] width 12 height 12
click at [123, 265] on span "Select an option" at bounding box center [121, 266] width 12 height 12
click at [123, 265] on input "Select an option" at bounding box center [121, 266] width 12 height 12
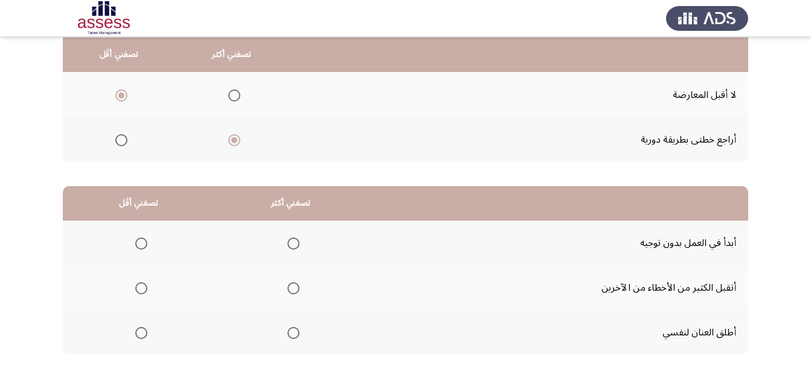
scroll to position [180, 0]
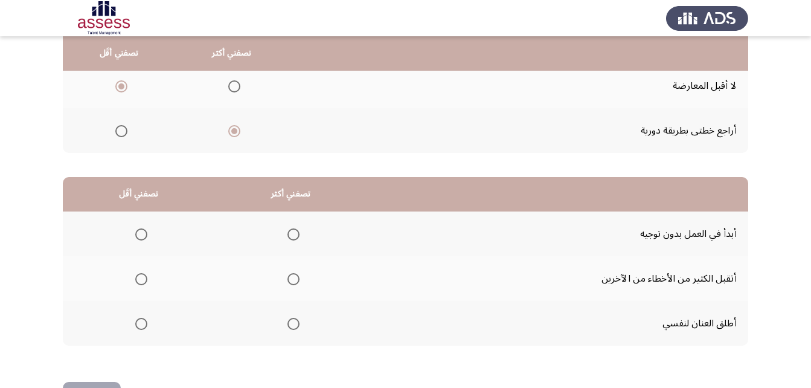
click at [295, 233] on span "Select an option" at bounding box center [293, 234] width 12 height 12
click at [295, 233] on input "Select an option" at bounding box center [293, 234] width 12 height 12
click at [139, 275] on span "Select an option" at bounding box center [141, 279] width 12 height 12
click at [139, 275] on input "Select an option" at bounding box center [141, 279] width 12 height 12
click at [112, 383] on button "التالي" at bounding box center [92, 394] width 58 height 27
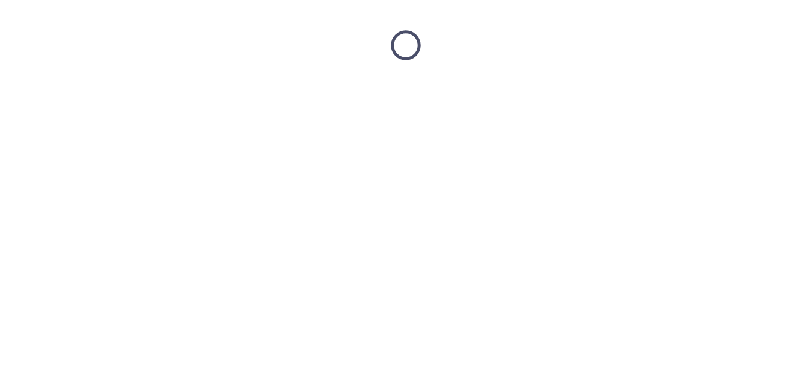
scroll to position [0, 0]
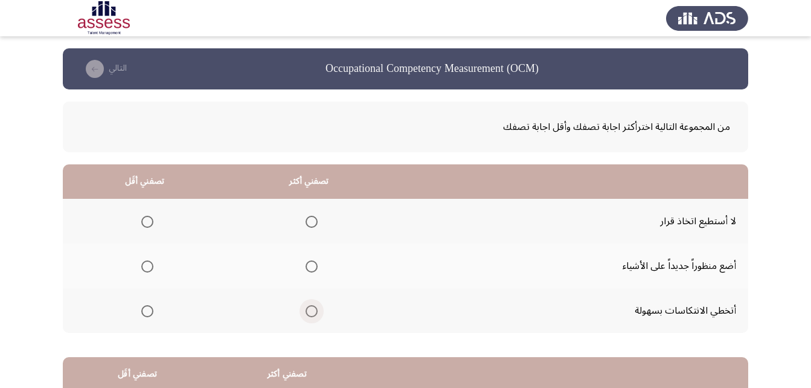
click at [314, 311] on span "Select an option" at bounding box center [311, 311] width 12 height 12
click at [314, 311] on input "Select an option" at bounding box center [311, 311] width 12 height 12
click at [313, 266] on span "Select an option" at bounding box center [311, 266] width 12 height 12
click at [313, 266] on input "Select an option" at bounding box center [311, 266] width 12 height 12
click at [142, 313] on span "Select an option" at bounding box center [147, 311] width 12 height 12
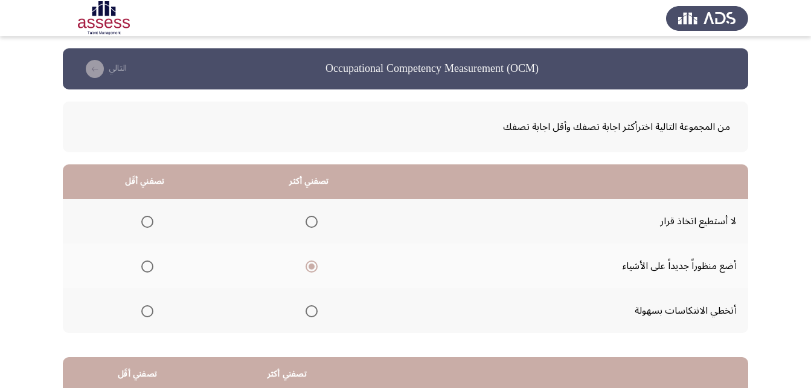
click at [142, 313] on input "Select an option" at bounding box center [147, 311] width 12 height 12
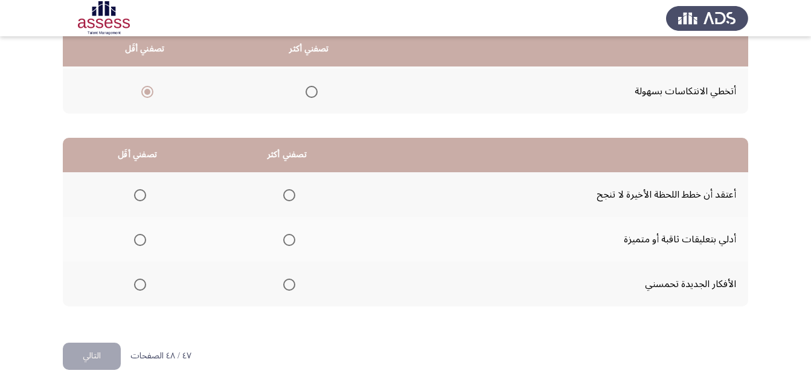
scroll to position [222, 0]
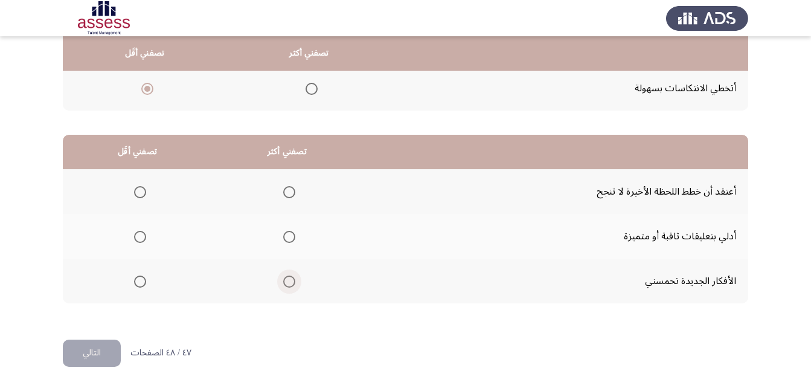
click at [290, 284] on span "Select an option" at bounding box center [289, 281] width 12 height 12
click at [290, 284] on input "Select an option" at bounding box center [289, 281] width 12 height 12
click at [138, 236] on span "Select an option" at bounding box center [140, 237] width 12 height 12
click at [138, 236] on input "Select an option" at bounding box center [140, 237] width 12 height 12
click at [111, 358] on button "التالي" at bounding box center [92, 352] width 58 height 27
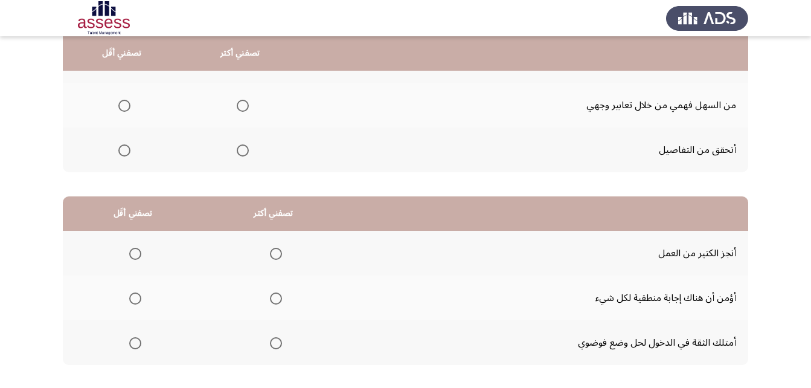
scroll to position [109, 0]
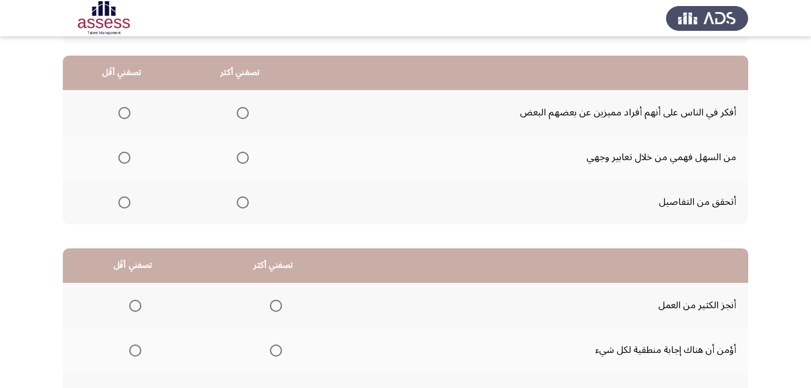
click at [237, 204] on span "Select an option" at bounding box center [243, 202] width 12 height 12
click at [237, 204] on input "Select an option" at bounding box center [243, 202] width 12 height 12
click at [134, 154] on th at bounding box center [122, 157] width 118 height 45
click at [120, 162] on span "Select an option" at bounding box center [124, 158] width 12 height 12
click at [120, 162] on input "Select an option" at bounding box center [124, 158] width 12 height 12
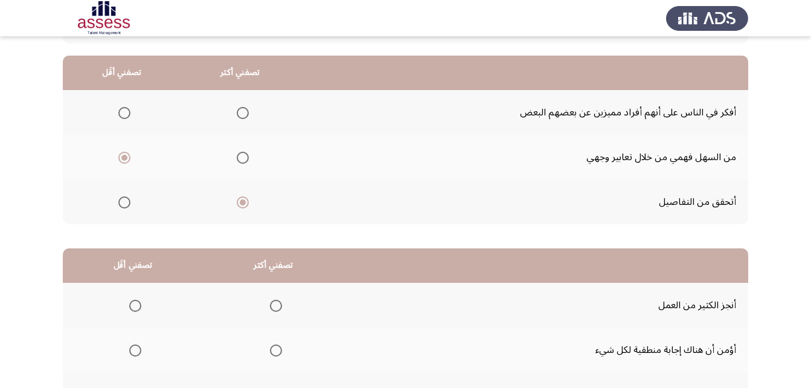
drag, startPoint x: 809, startPoint y: 236, endPoint x: 818, endPoint y: 294, distance: 58.6
click at [811, 294] on html "Occupational Competency Measurement (OCM) إنهاء من المجموعة التالية اخترأكثر اج…" at bounding box center [405, 196] width 811 height 610
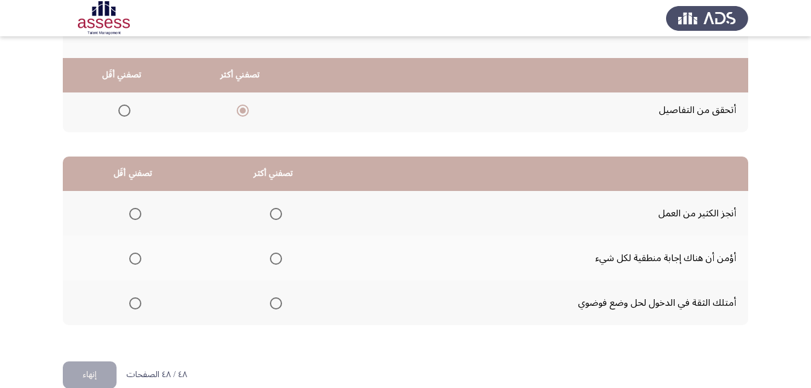
scroll to position [222, 0]
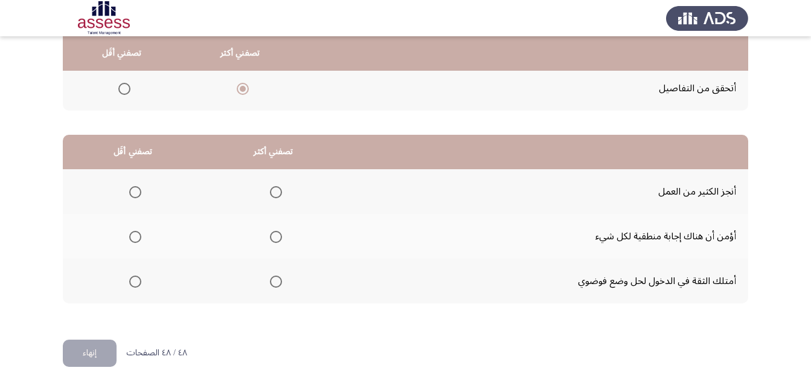
click at [278, 279] on span "Select an option" at bounding box center [276, 281] width 12 height 12
click at [278, 279] on input "Select an option" at bounding box center [276, 281] width 12 height 12
click at [130, 239] on span "Select an option" at bounding box center [135, 237] width 12 height 12
click at [130, 239] on input "Select an option" at bounding box center [135, 237] width 12 height 12
click at [101, 357] on button "إنهاء" at bounding box center [90, 352] width 54 height 27
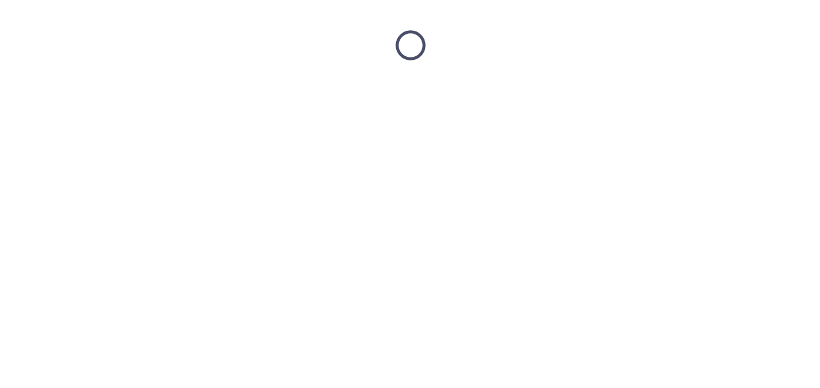
scroll to position [0, 0]
